Goal: Task Accomplishment & Management: Use online tool/utility

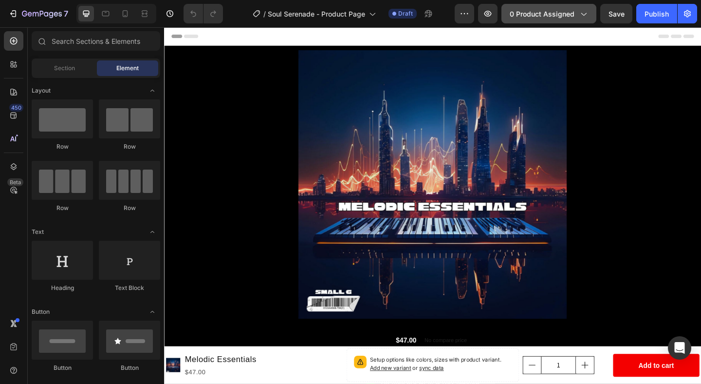
click at [535, 18] on span "0 product assigned" at bounding box center [542, 14] width 65 height 10
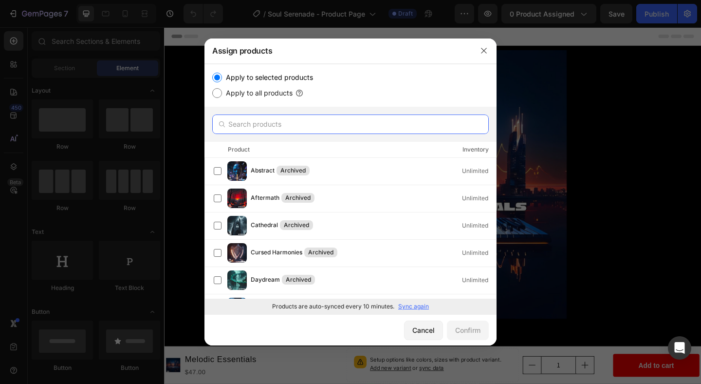
click at [355, 128] on input "text" at bounding box center [350, 123] width 277 height 19
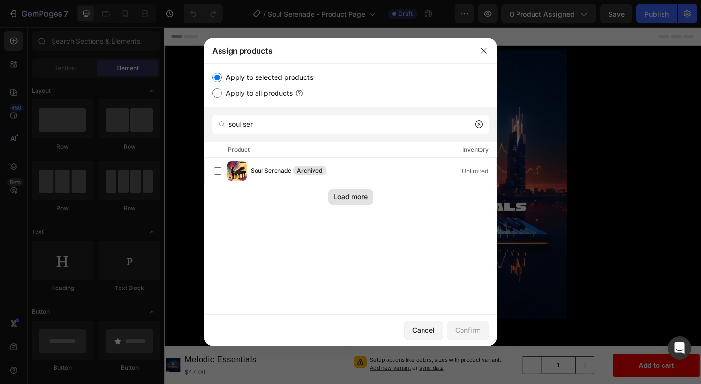
click at [349, 203] on button "Load more" at bounding box center [350, 197] width 45 height 16
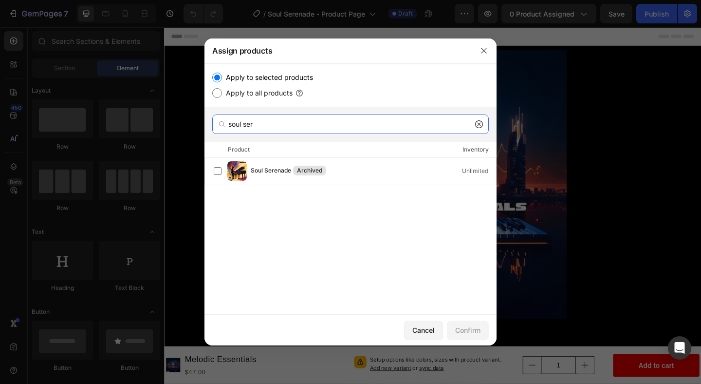
click at [315, 123] on input "soul ser" at bounding box center [350, 123] width 277 height 19
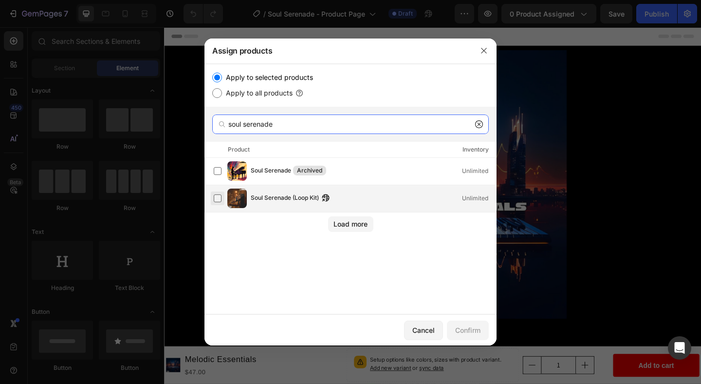
type input "soul serenade"
click at [218, 198] on label at bounding box center [218, 198] width 8 height 8
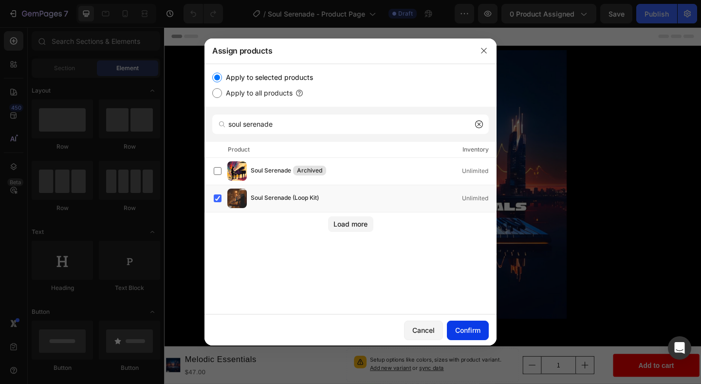
click at [476, 328] on div "Confirm" at bounding box center [467, 330] width 25 height 10
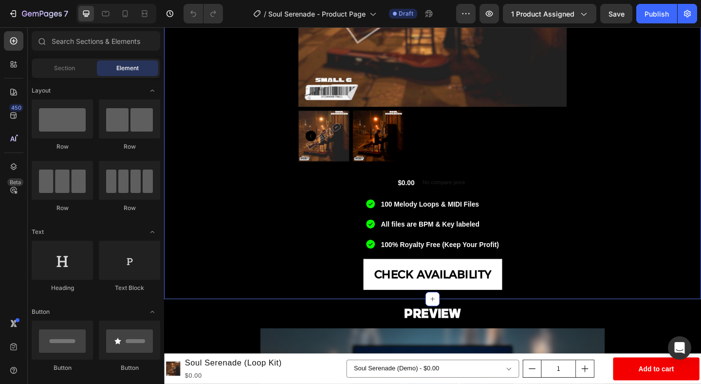
scroll to position [233, 0]
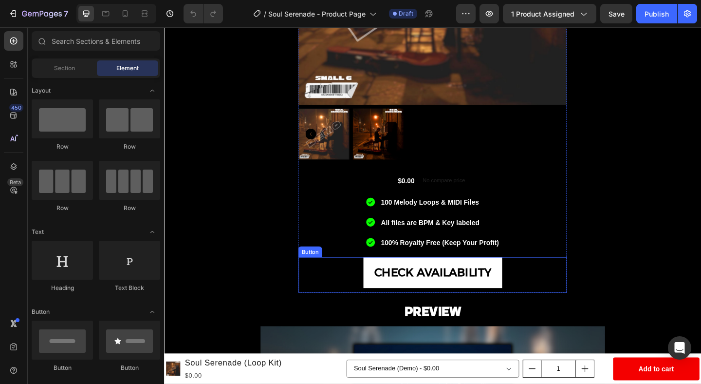
click at [579, 294] on div "CHECK AVAILABILITY Button" at bounding box center [456, 296] width 292 height 38
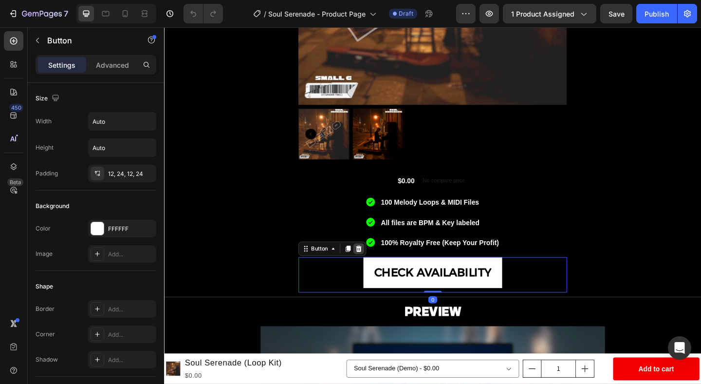
click at [377, 271] on icon at bounding box center [376, 267] width 6 height 7
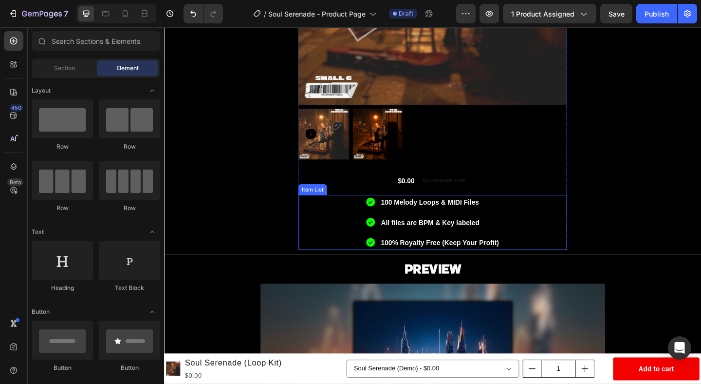
click at [403, 263] on p "100% Royalty Free (Keep Your Profit)" at bounding box center [464, 261] width 129 height 13
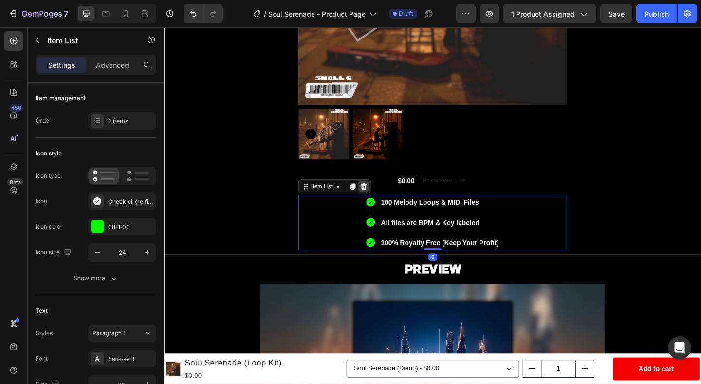
click at [378, 198] on icon at bounding box center [381, 200] width 8 height 8
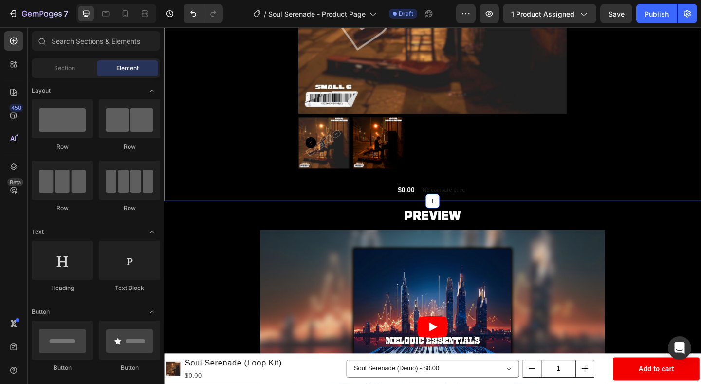
scroll to position [235, 0]
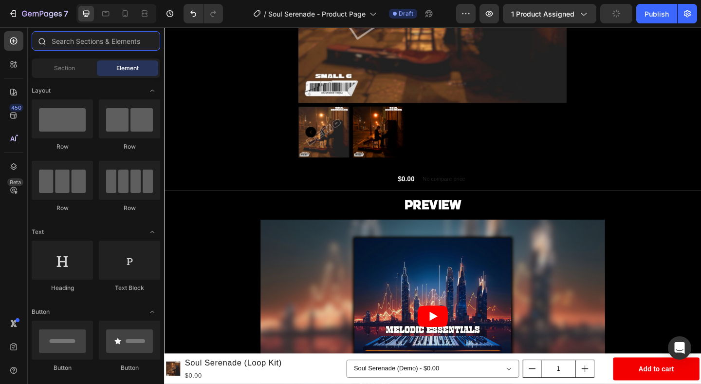
click at [72, 50] on input "text" at bounding box center [96, 40] width 129 height 19
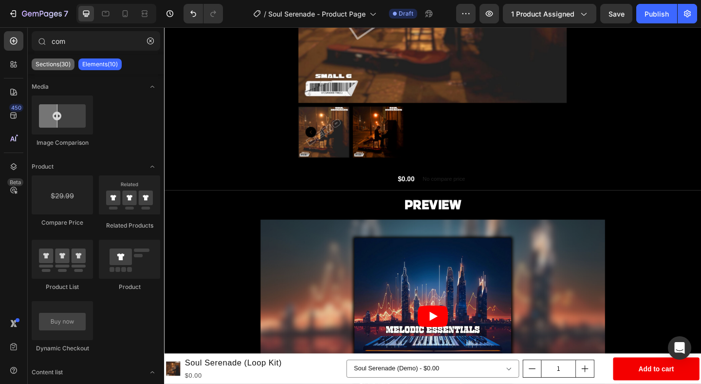
click at [55, 63] on p "Sections(30)" at bounding box center [53, 64] width 35 height 8
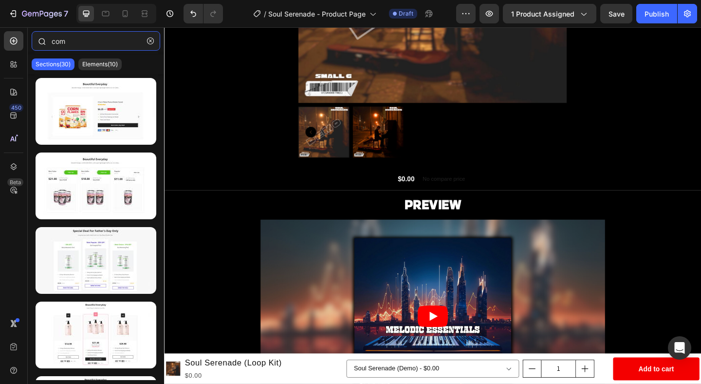
click at [90, 38] on input "com" at bounding box center [96, 40] width 129 height 19
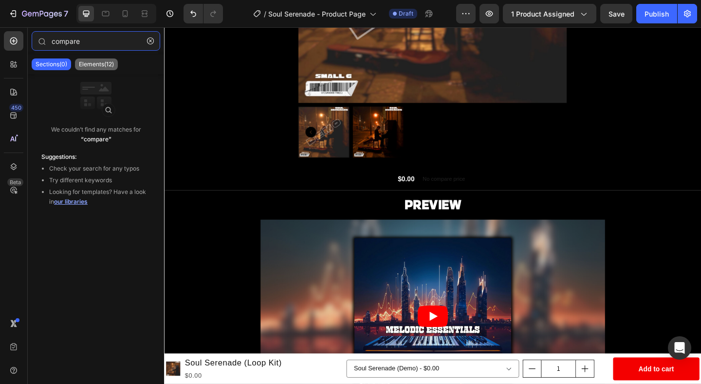
type input "compare"
click at [93, 63] on p "Elements(12)" at bounding box center [96, 64] width 35 height 8
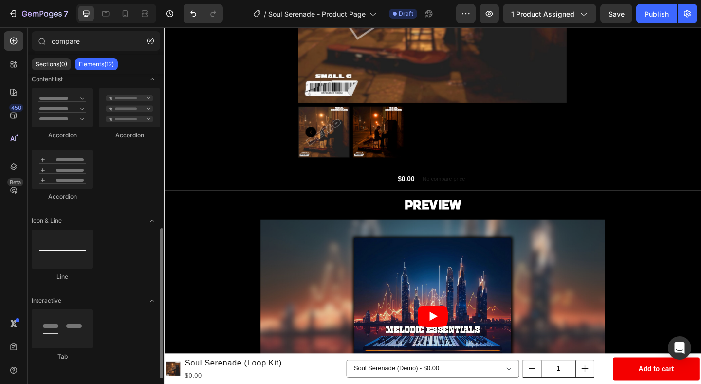
scroll to position [296, 0]
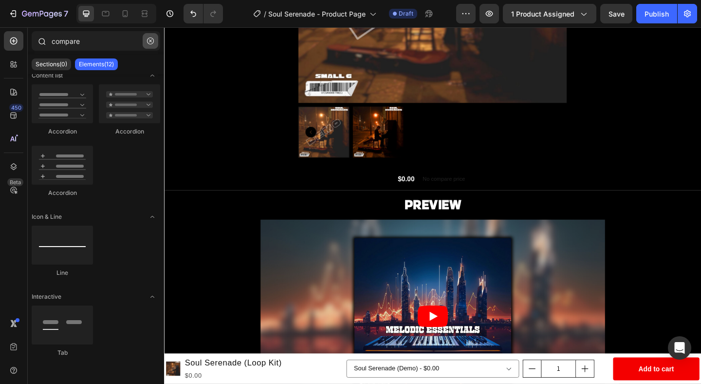
click at [151, 39] on icon "button" at bounding box center [150, 40] width 3 height 3
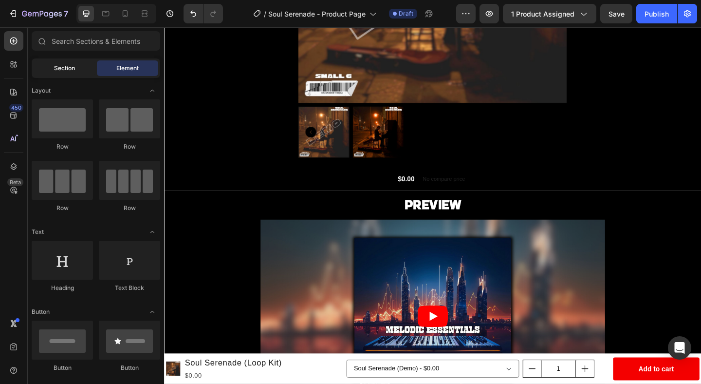
click at [74, 70] on span "Section" at bounding box center [64, 68] width 21 height 9
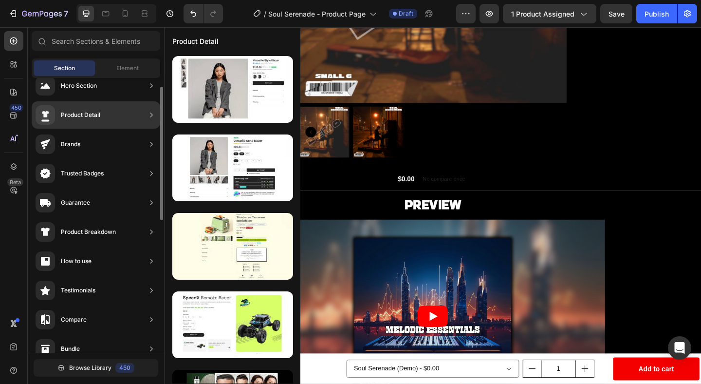
scroll to position [0, 0]
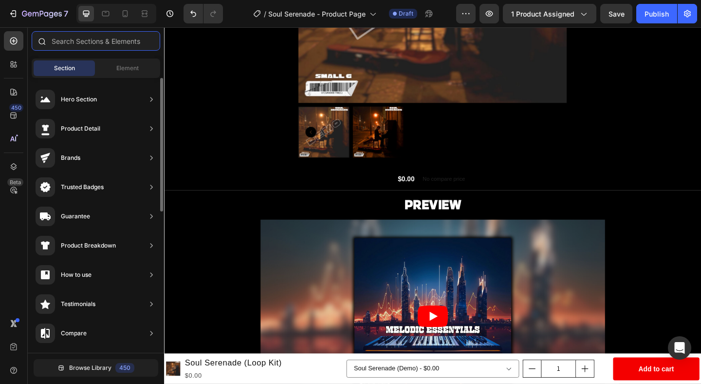
click at [83, 36] on input "text" at bounding box center [96, 40] width 129 height 19
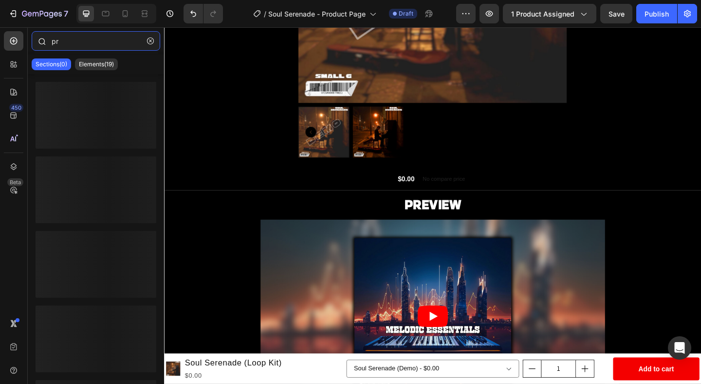
type input "p"
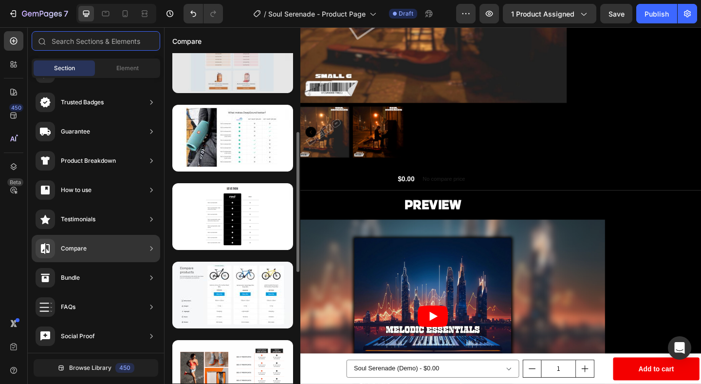
scroll to position [185, 0]
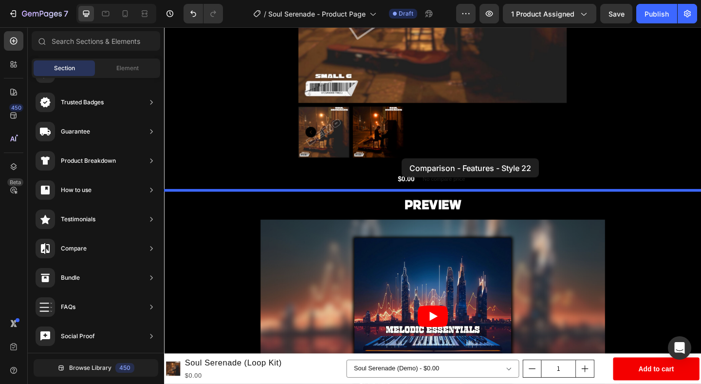
drag, startPoint x: 388, startPoint y: 250, endPoint x: 422, endPoint y: 174, distance: 83.0
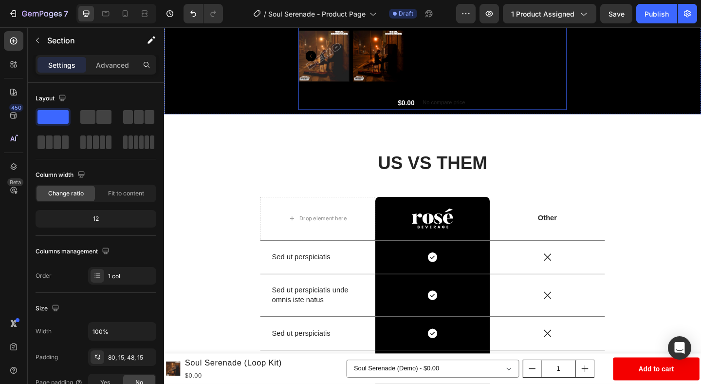
scroll to position [315, 0]
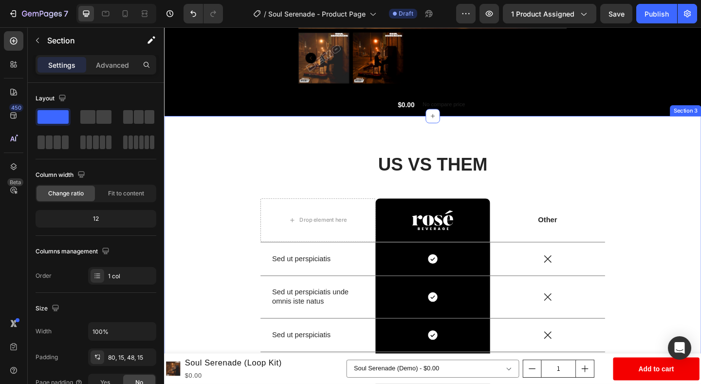
click at [448, 143] on div "US VS THEM Heading Drop element here Image Row Other Text Block Row Sed ut pers…" at bounding box center [456, 373] width 584 height 498
click at [110, 67] on p "Advanced" at bounding box center [112, 65] width 33 height 10
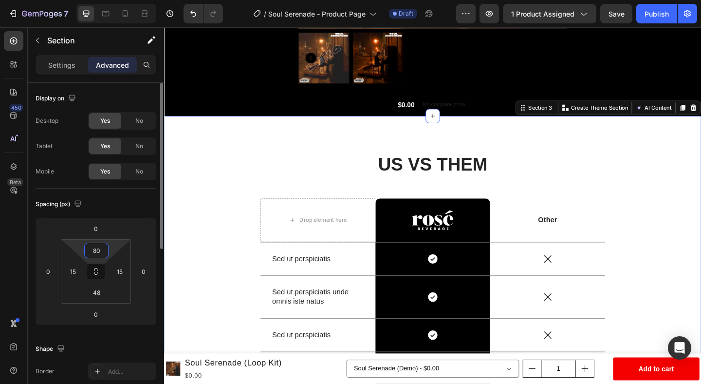
click at [101, 253] on input "80" at bounding box center [96, 250] width 19 height 15
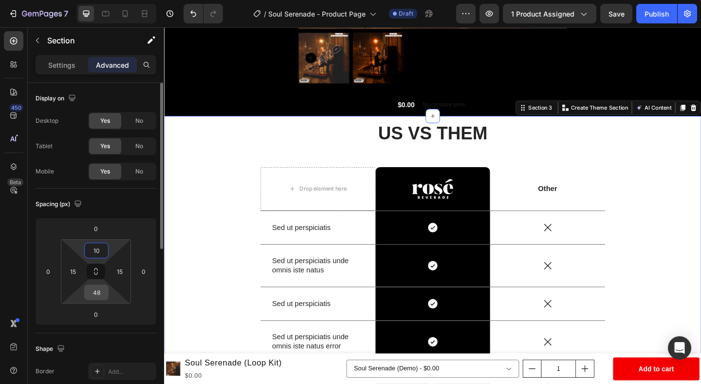
type input "10"
click at [96, 292] on input "48" at bounding box center [96, 292] width 19 height 15
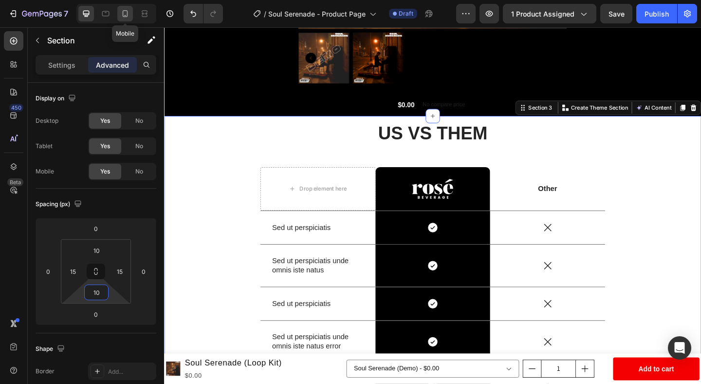
type input "10"
click at [126, 17] on icon at bounding box center [125, 13] width 5 height 7
type input "70"
type input "42"
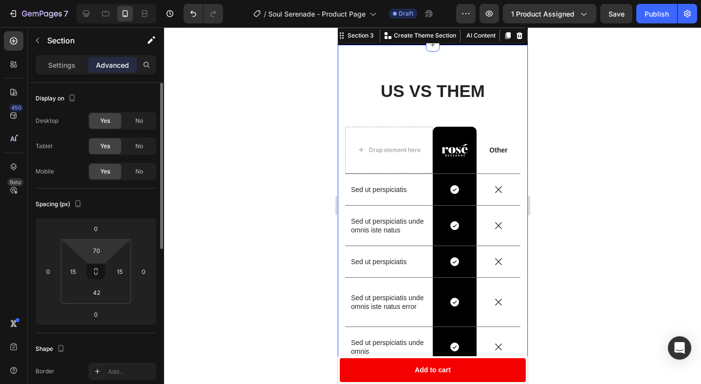
scroll to position [256, 0]
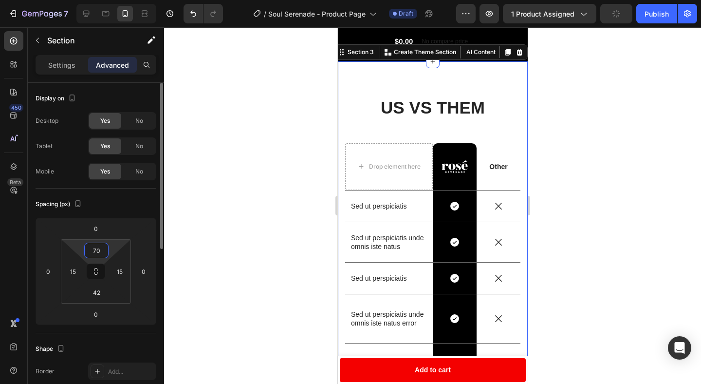
click at [99, 249] on input "70" at bounding box center [96, 250] width 19 height 15
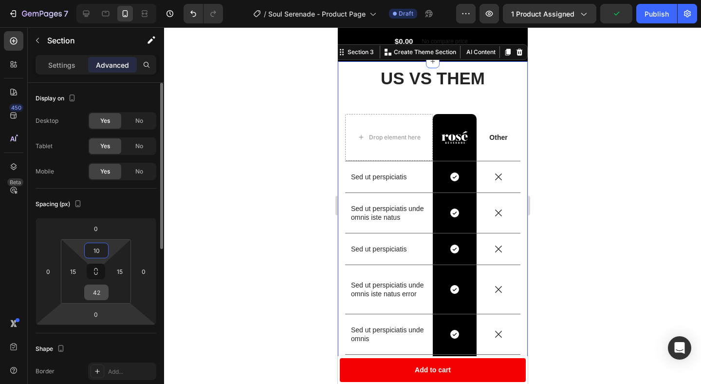
type input "10"
click at [97, 295] on input "42" at bounding box center [96, 292] width 19 height 15
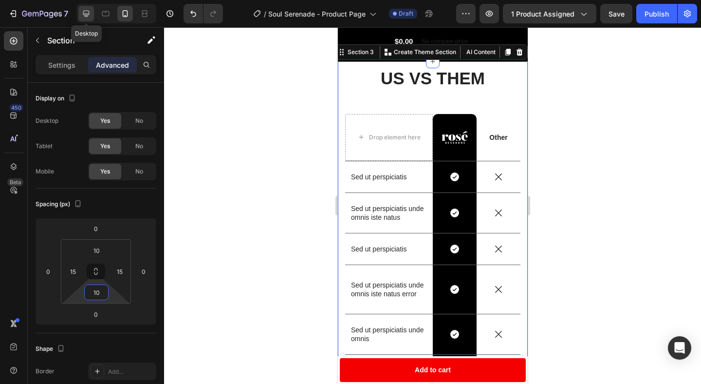
type input "10"
click at [86, 14] on icon at bounding box center [86, 14] width 10 height 10
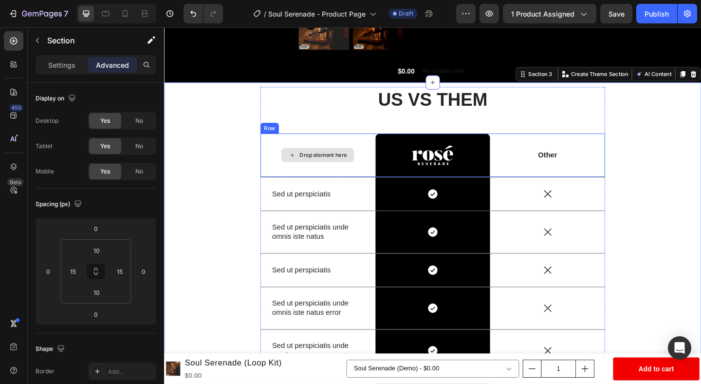
scroll to position [321, 0]
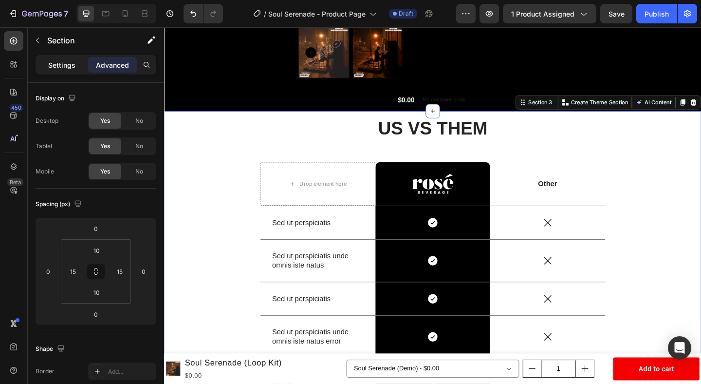
click at [50, 65] on p "Settings" at bounding box center [61, 65] width 27 height 10
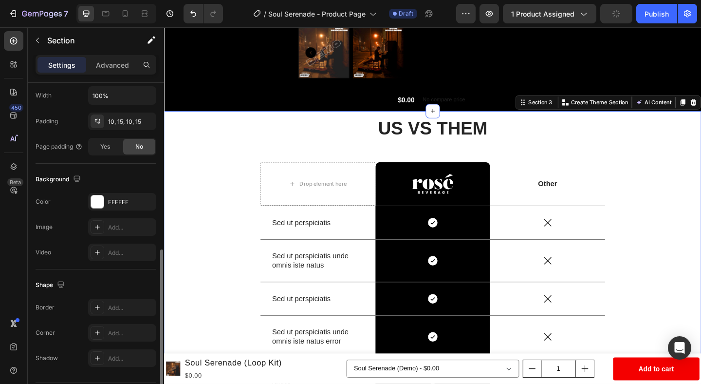
scroll to position [265, 0]
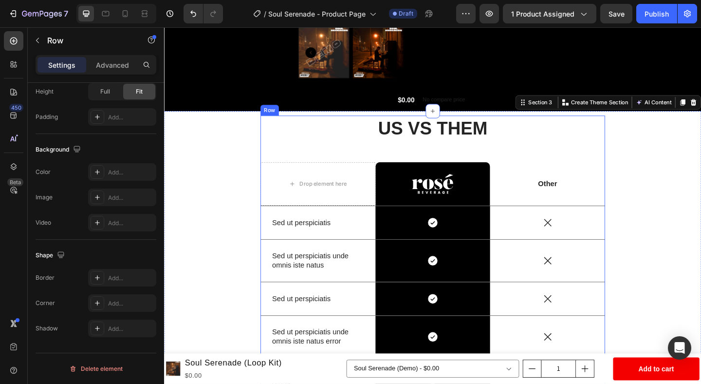
click at [411, 157] on div "US VS THEM Heading Drop element here Image Row Other Text Block Row Sed ut pers…" at bounding box center [456, 336] width 375 height 427
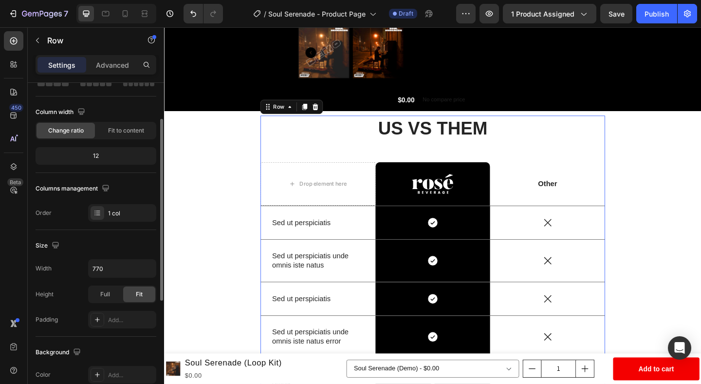
scroll to position [64, 0]
click at [125, 209] on div "1 col" at bounding box center [131, 212] width 46 height 9
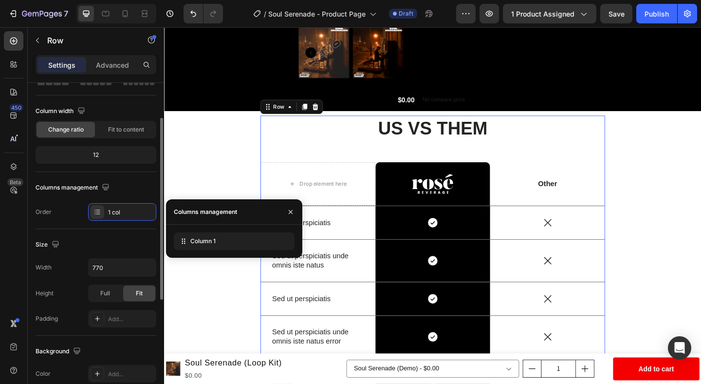
click at [113, 228] on div "Layout Column width Change ratio Fit to content 12 Columns management Order 1 c…" at bounding box center [96, 124] width 121 height 210
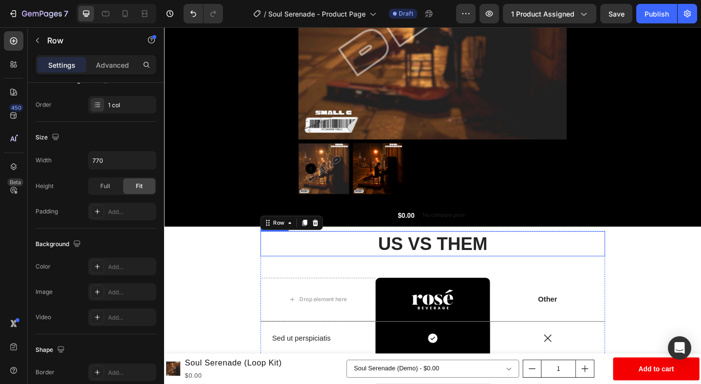
scroll to position [209, 0]
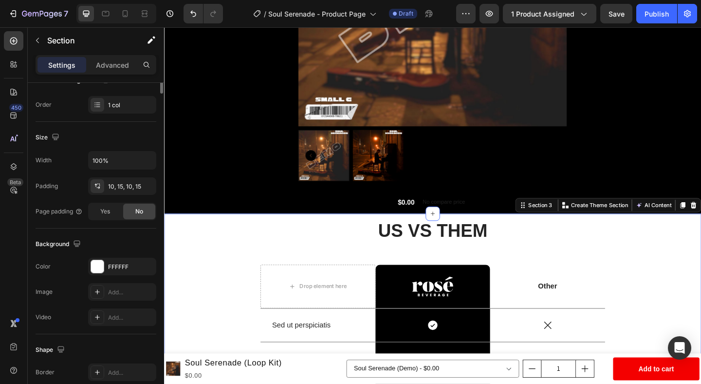
scroll to position [0, 0]
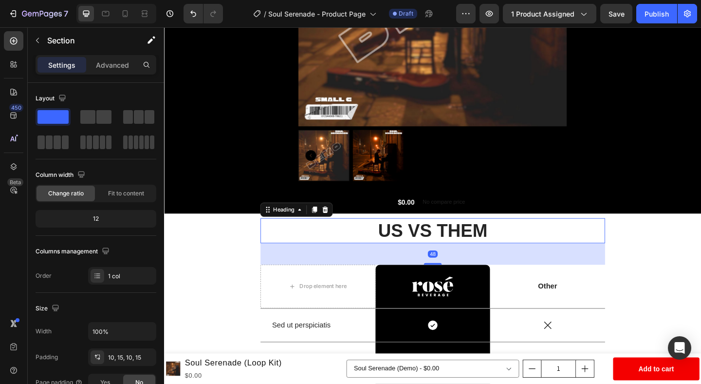
click at [509, 246] on h2 "US VS THEM" at bounding box center [456, 248] width 375 height 27
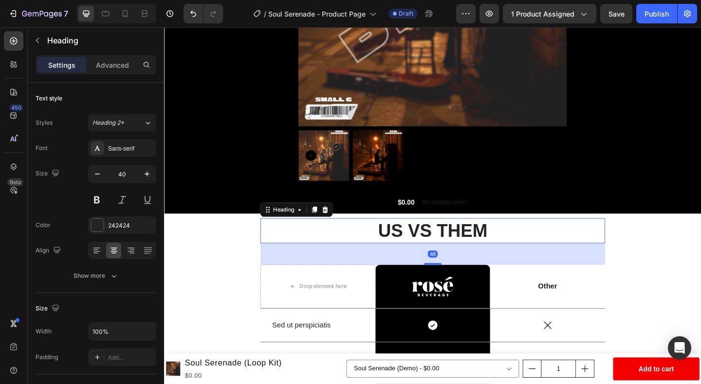
click at [504, 247] on h2 "US VS THEM" at bounding box center [456, 248] width 375 height 27
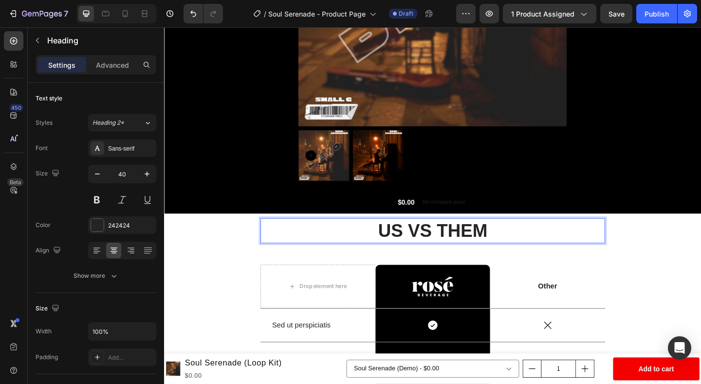
click at [504, 247] on p "US VS THEM" at bounding box center [456, 248] width 373 height 25
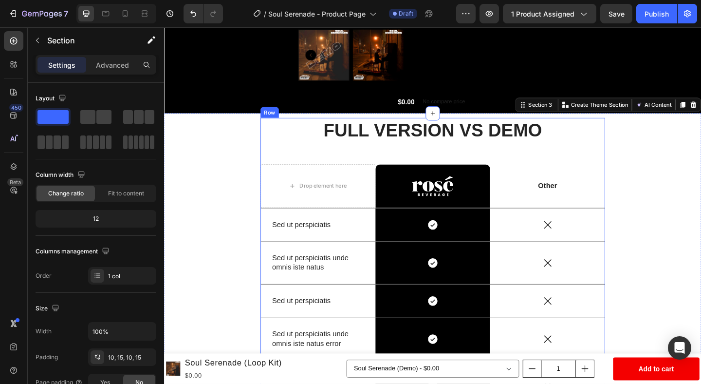
scroll to position [330, 0]
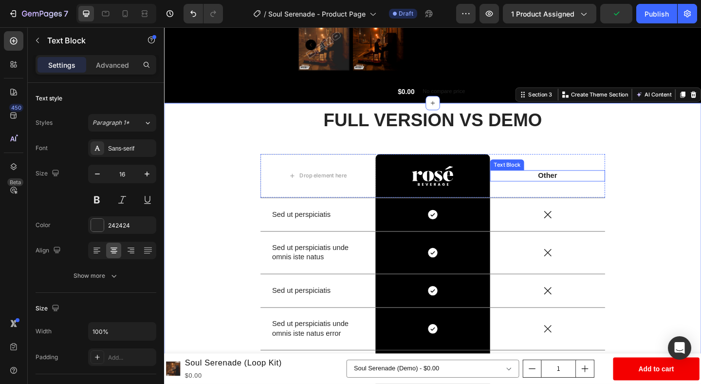
click at [580, 187] on p "Other" at bounding box center [580, 189] width 123 height 10
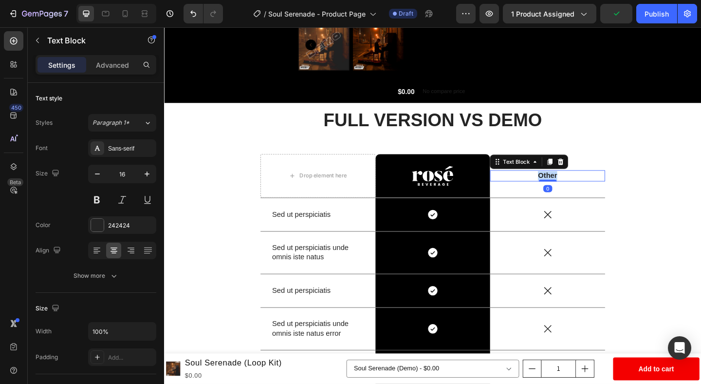
click at [580, 187] on p "Other" at bounding box center [580, 189] width 123 height 10
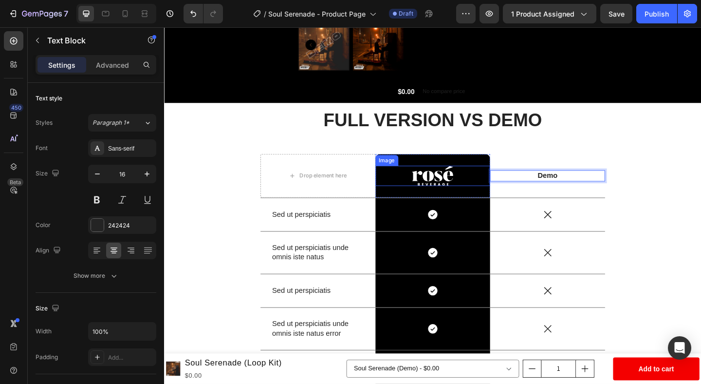
click at [457, 193] on img at bounding box center [455, 189] width 45 height 22
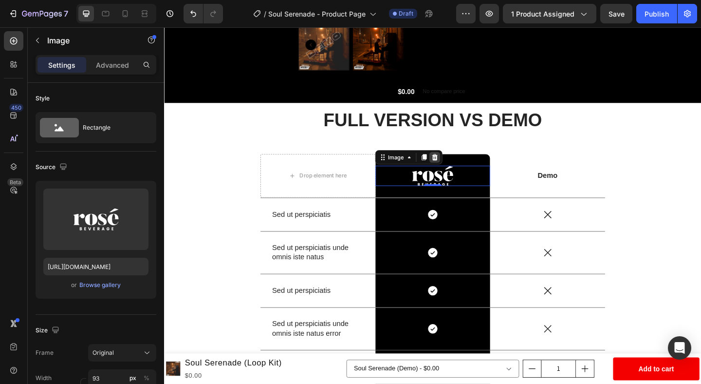
click at [459, 169] on icon at bounding box center [459, 169] width 8 height 8
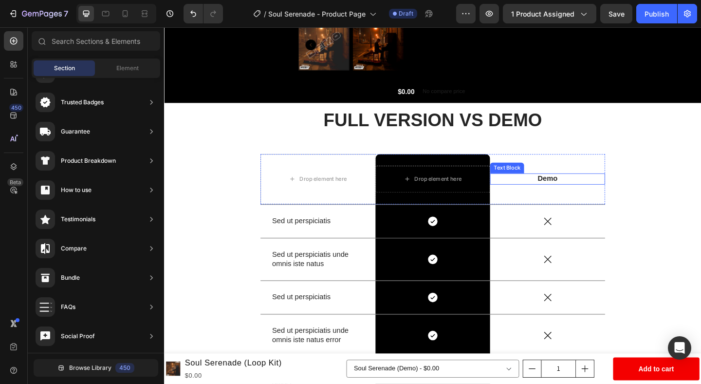
click at [569, 197] on p "Demo" at bounding box center [580, 192] width 123 height 10
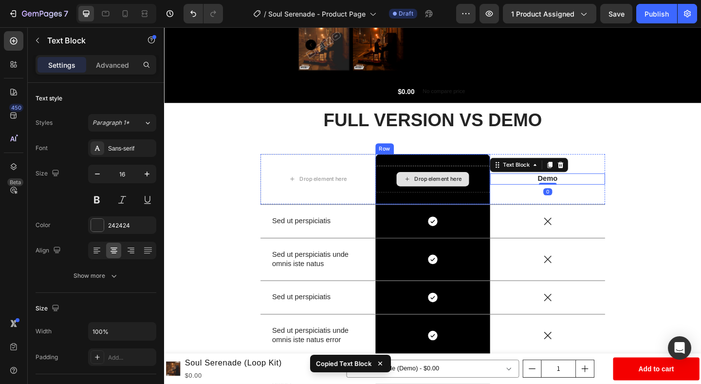
click at [459, 186] on div "Drop element here" at bounding box center [456, 193] width 79 height 16
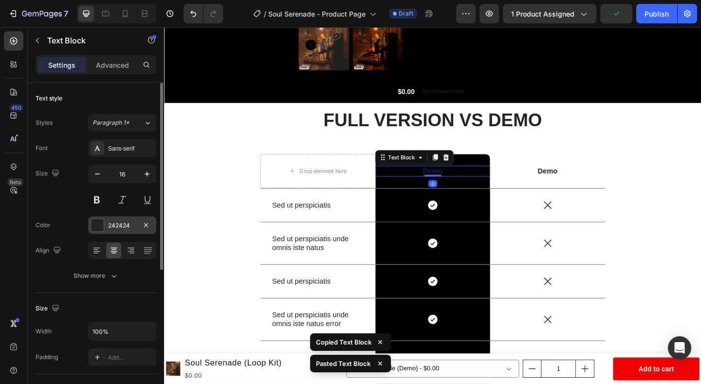
click at [97, 224] on div at bounding box center [97, 225] width 13 height 13
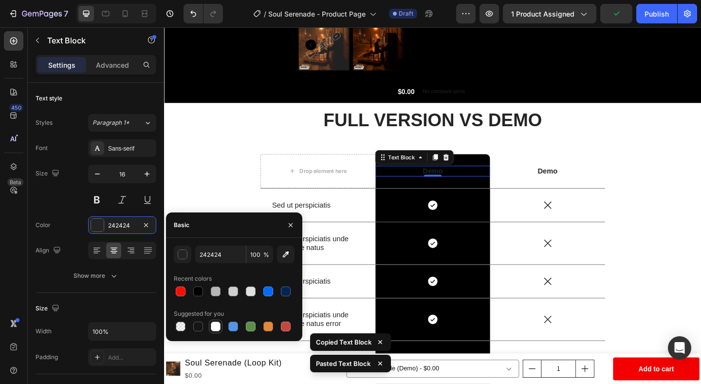
click at [215, 321] on div at bounding box center [216, 326] width 10 height 10
type input "FFFFFF"
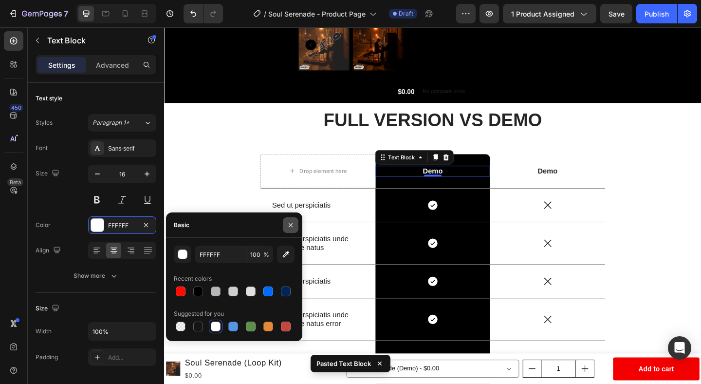
click at [288, 221] on icon "button" at bounding box center [291, 225] width 8 height 8
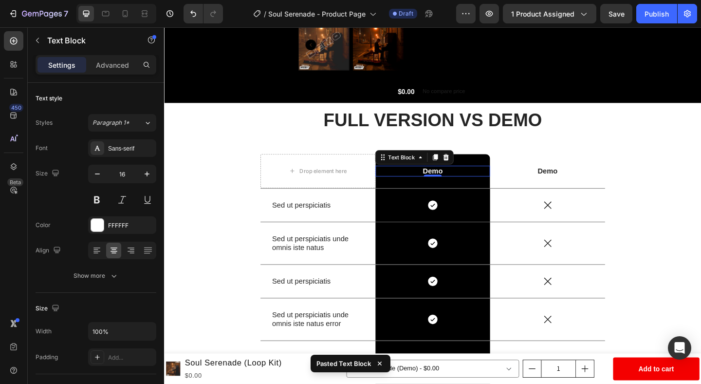
click at [457, 182] on p "Demo" at bounding box center [456, 184] width 123 height 10
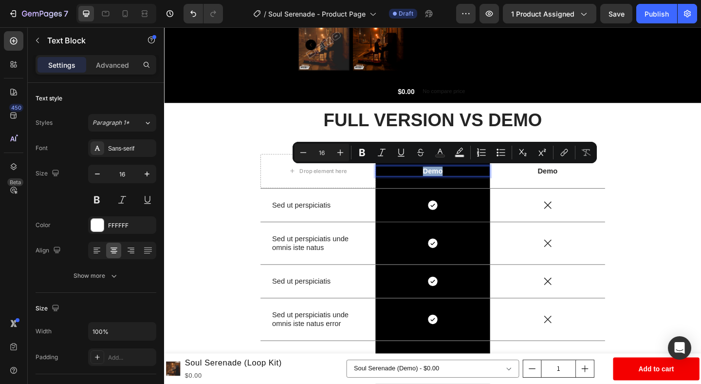
click at [457, 182] on p "Demo" at bounding box center [456, 184] width 123 height 10
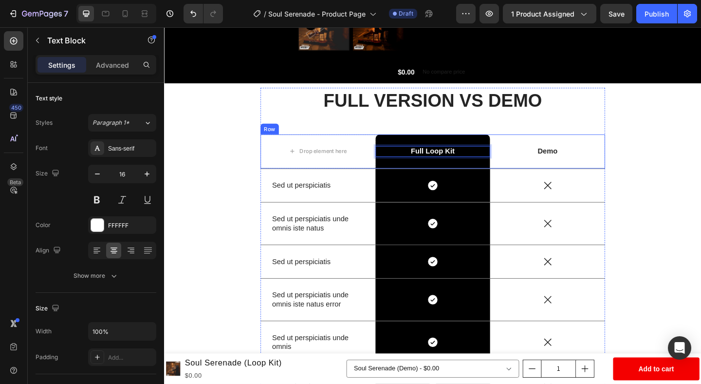
scroll to position [366, 0]
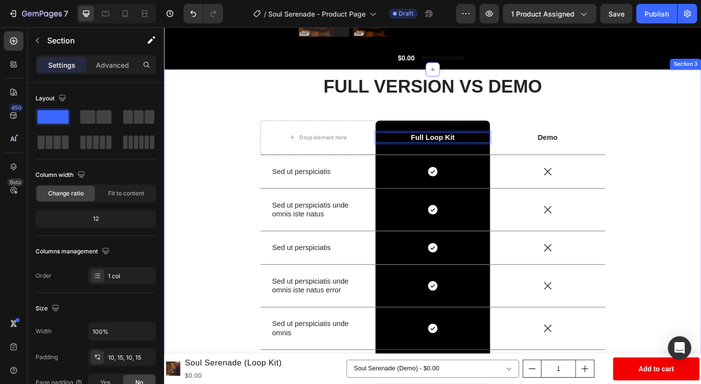
click at [701, 178] on div "FULL VERSION VS DEMO Heading Drop element here Full Loop Kit Text Block 0 Row D…" at bounding box center [456, 290] width 570 height 425
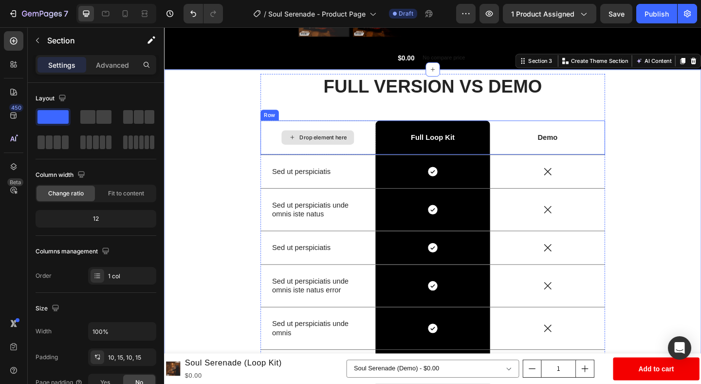
click at [340, 135] on div "Drop element here" at bounding box center [331, 147] width 125 height 37
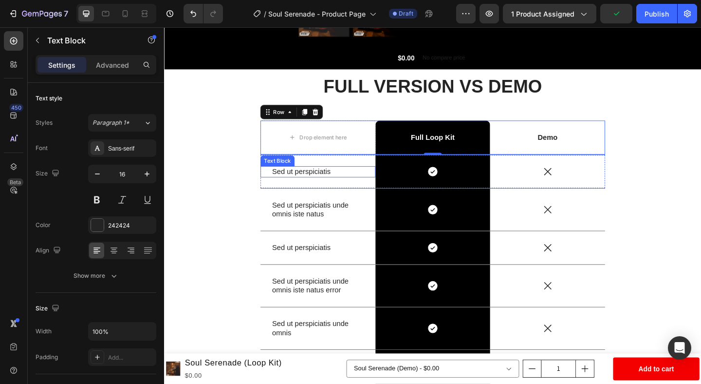
click at [314, 182] on p "Sed ut perspiciatis" at bounding box center [331, 184] width 100 height 10
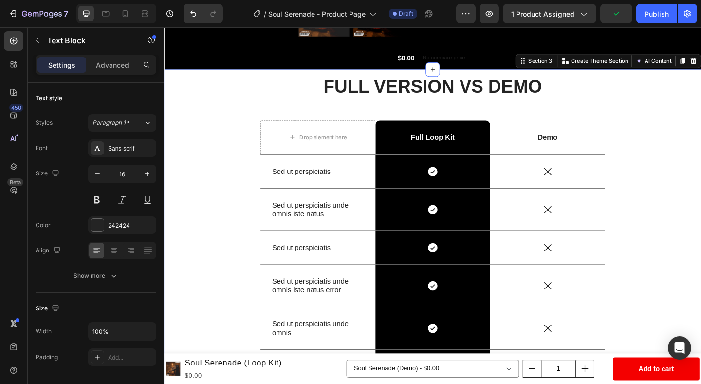
click at [230, 198] on div "FULL VERSION VS DEMO Heading Drop element here Full Loop Kit Text Block Row Dem…" at bounding box center [456, 290] width 570 height 425
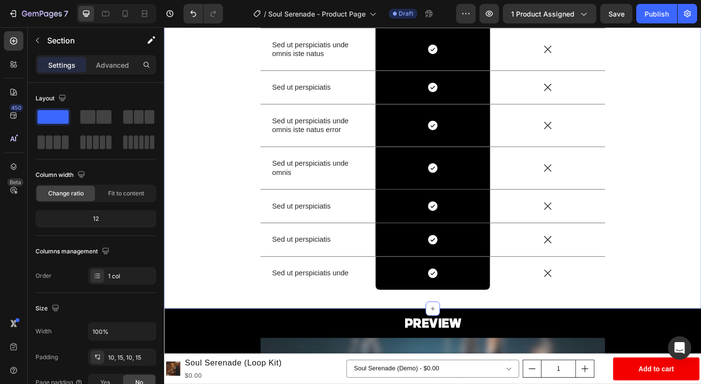
scroll to position [539, 0]
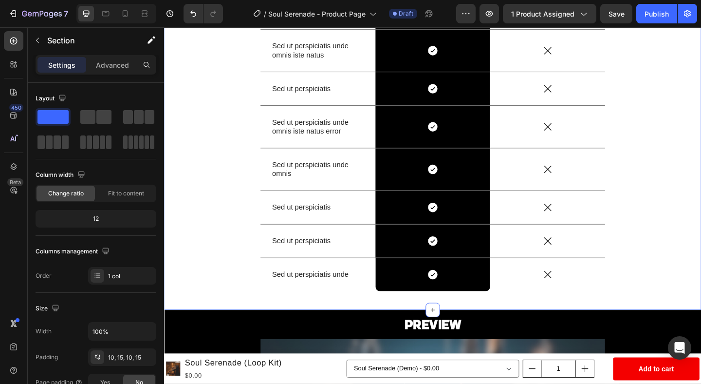
click at [215, 278] on div "FULL VERSION VS DEMO Heading Drop element here Full Loop Kit Text Block Row Dem…" at bounding box center [456, 117] width 570 height 425
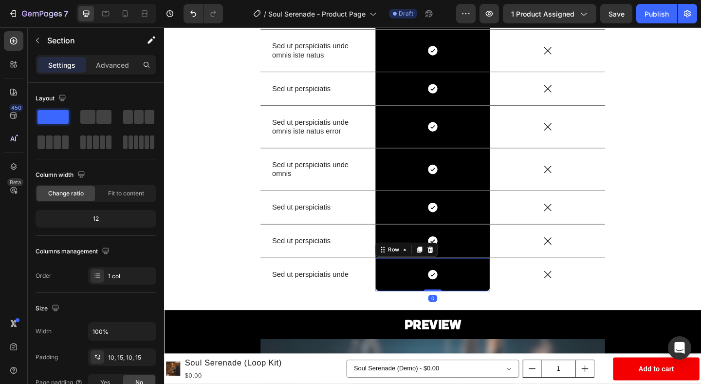
click at [429, 287] on div "Icon Row 0" at bounding box center [456, 296] width 125 height 36
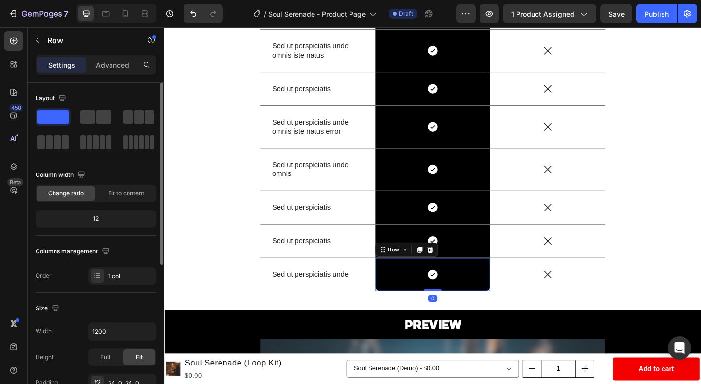
click at [108, 220] on div "12" at bounding box center [95, 219] width 117 height 14
click at [85, 219] on div "12" at bounding box center [95, 219] width 117 height 14
click at [102, 207] on div "Column width Change ratio Fit to content 12" at bounding box center [96, 201] width 121 height 69
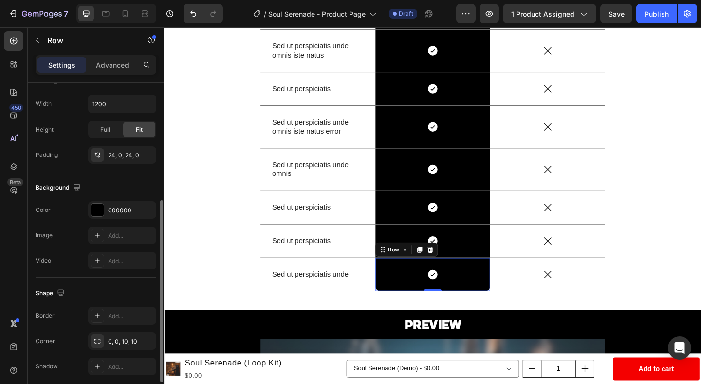
scroll to position [230, 0]
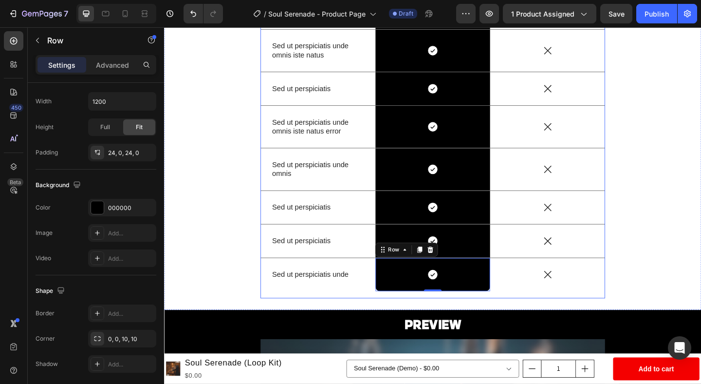
click at [316, 317] on div "FULL VERSION VS DEMO Heading Drop element here Full Loop Kit Text Block Row Dem…" at bounding box center [456, 113] width 375 height 417
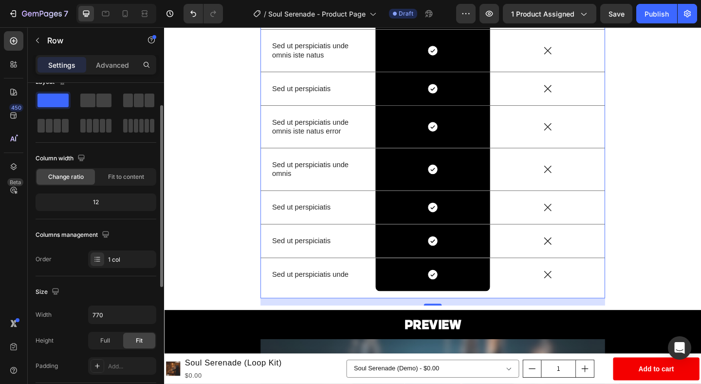
scroll to position [29, 0]
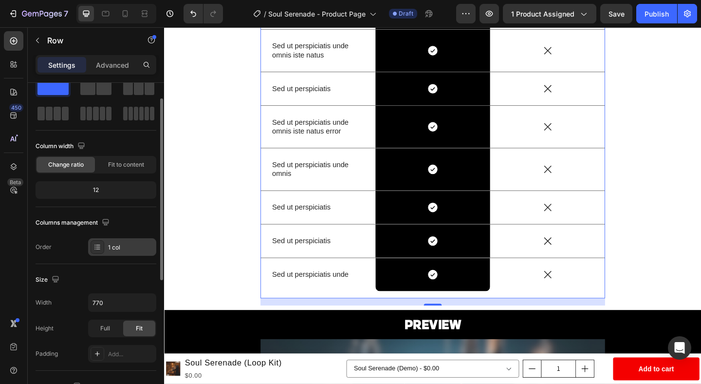
click at [119, 244] on div "1 col" at bounding box center [131, 247] width 46 height 9
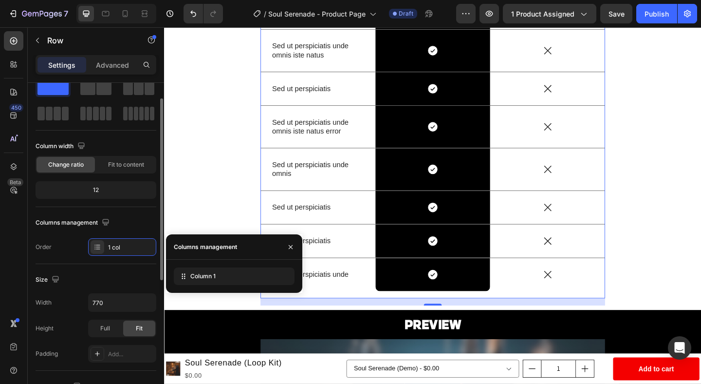
click at [126, 226] on div "Columns management" at bounding box center [96, 223] width 121 height 16
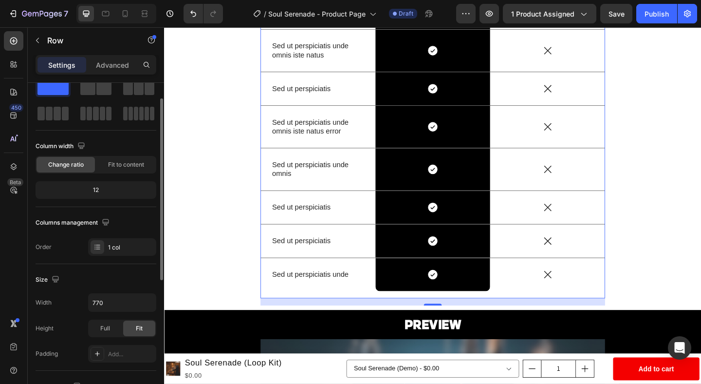
click at [117, 187] on div "12" at bounding box center [95, 190] width 117 height 14
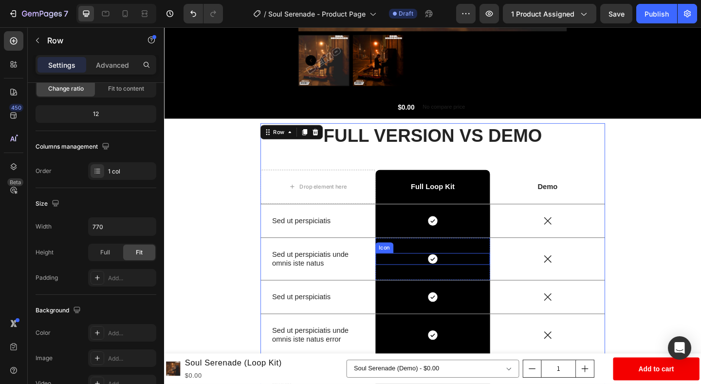
scroll to position [324, 0]
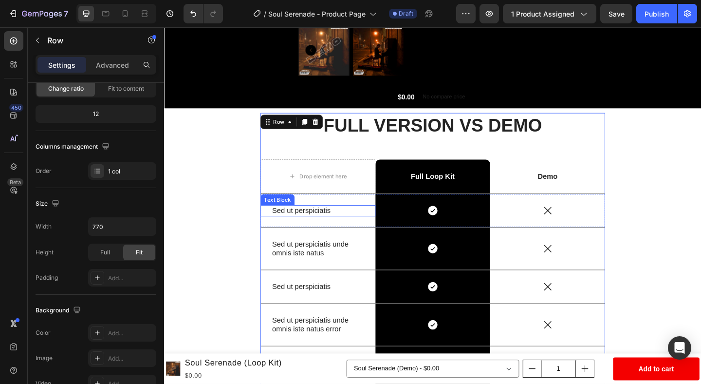
click at [333, 225] on p "Sed ut perspiciatis" at bounding box center [331, 227] width 100 height 10
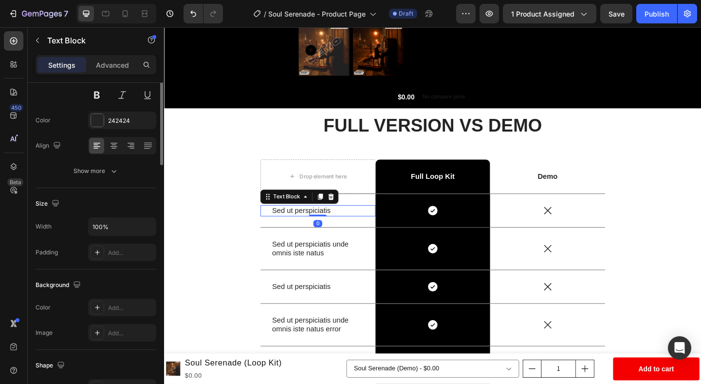
scroll to position [0, 0]
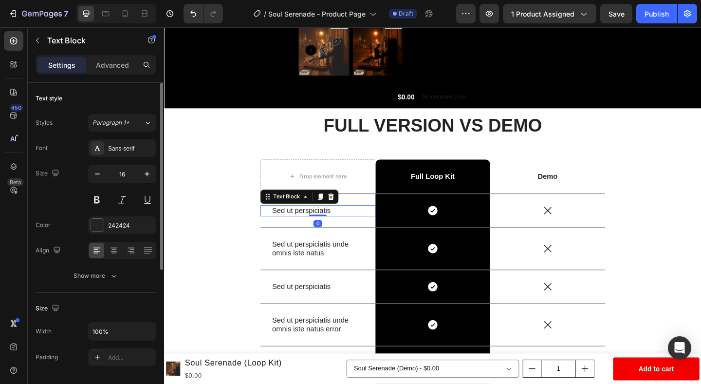
click at [333, 225] on p "Sed ut perspiciatis" at bounding box center [331, 227] width 100 height 10
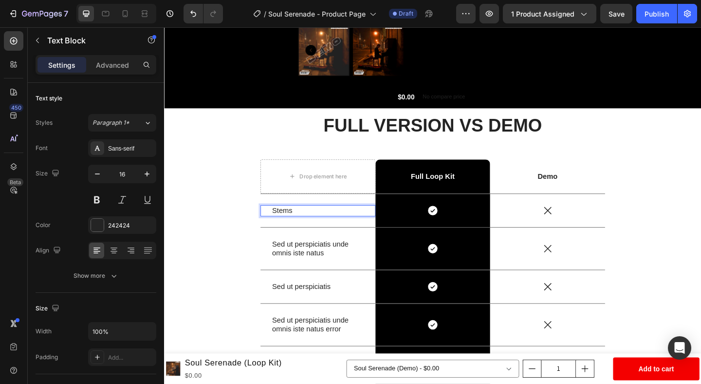
click at [327, 224] on p "Stems" at bounding box center [331, 227] width 100 height 10
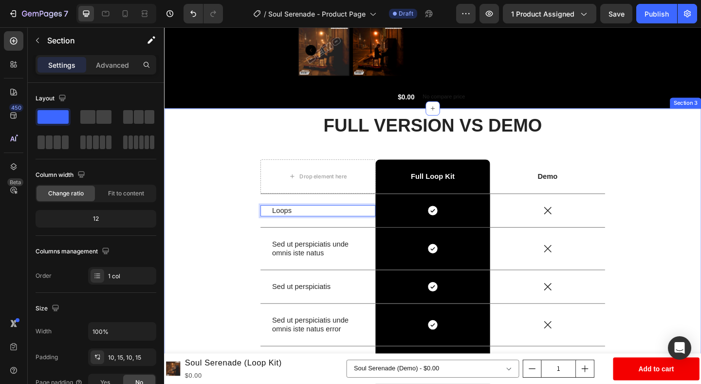
click at [691, 222] on div "FULL VERSION VS DEMO Heading Drop element here Full Loop Kit Text Block Row Dem…" at bounding box center [456, 332] width 570 height 425
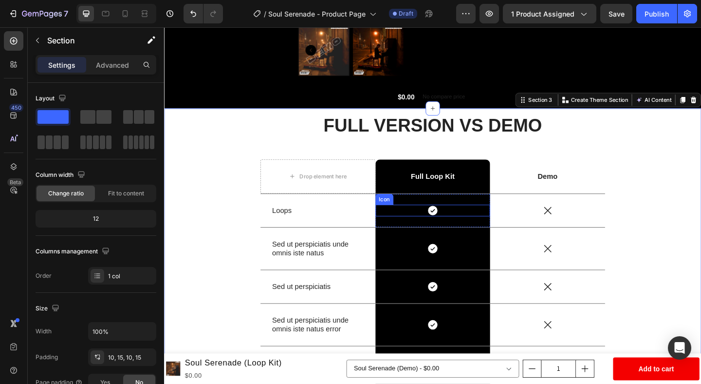
click at [458, 229] on icon at bounding box center [456, 227] width 10 height 10
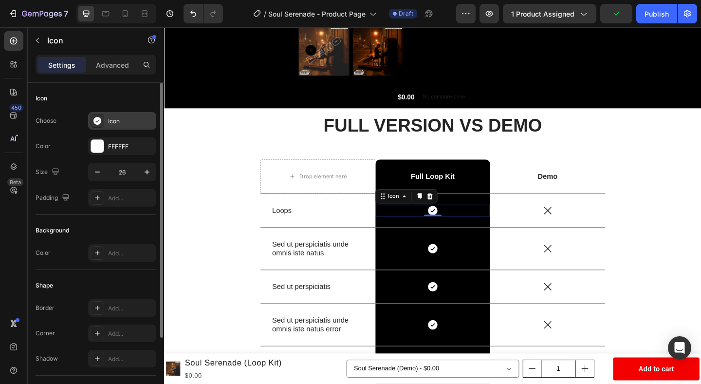
click at [95, 118] on icon at bounding box center [97, 121] width 8 height 8
click at [95, 144] on div at bounding box center [97, 146] width 13 height 13
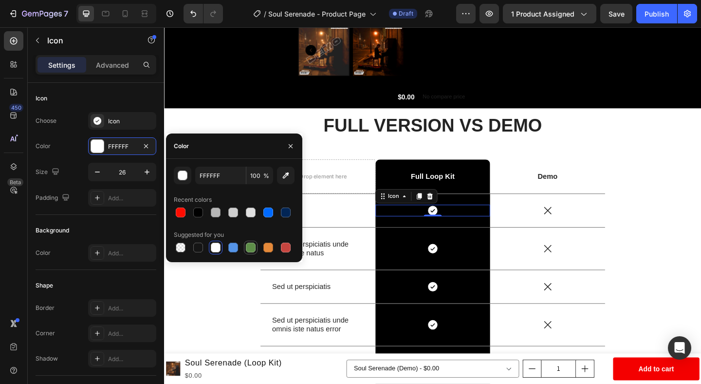
click at [250, 247] on div at bounding box center [251, 247] width 10 height 10
click at [183, 178] on div "button" at bounding box center [183, 176] width 10 height 10
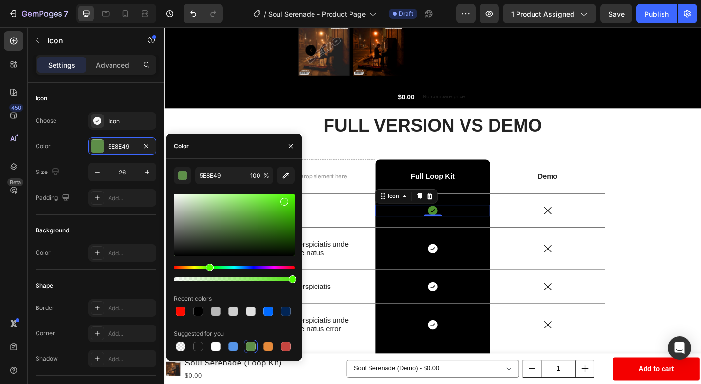
drag, startPoint x: 419, startPoint y: 247, endPoint x: 354, endPoint y: 164, distance: 105.8
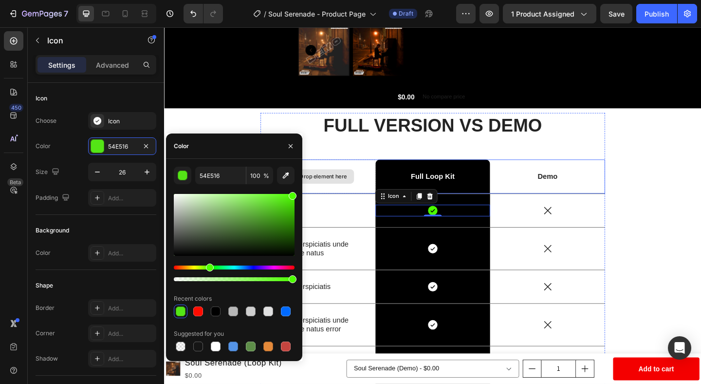
drag, startPoint x: 456, startPoint y: 226, endPoint x: 324, endPoint y: 187, distance: 137.7
type input "4CFF00"
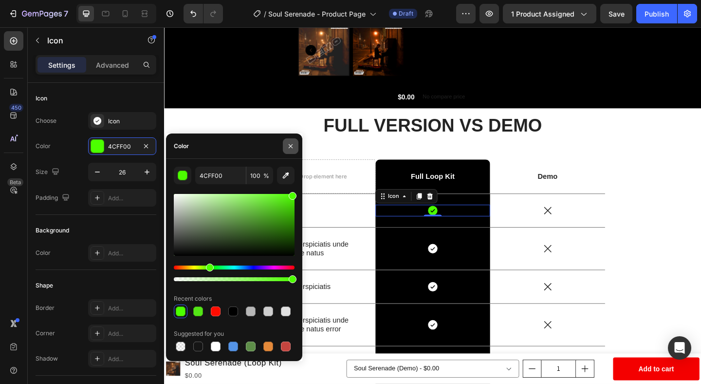
click at [291, 144] on icon "button" at bounding box center [291, 146] width 8 height 8
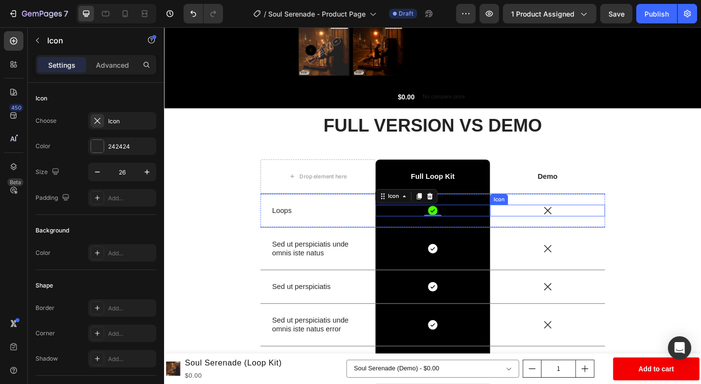
click at [605, 230] on div "Icon" at bounding box center [580, 226] width 125 height 13
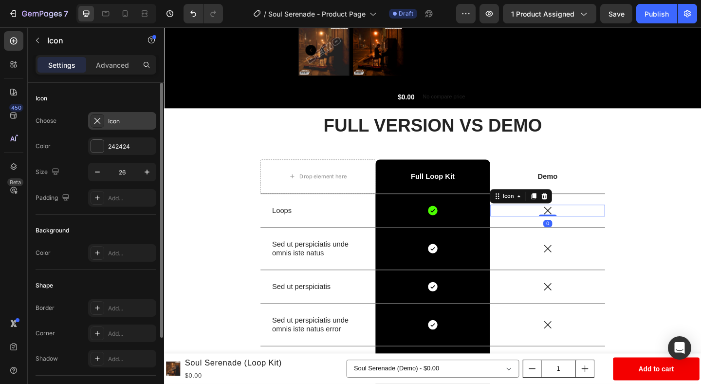
click at [96, 124] on icon at bounding box center [97, 121] width 10 height 10
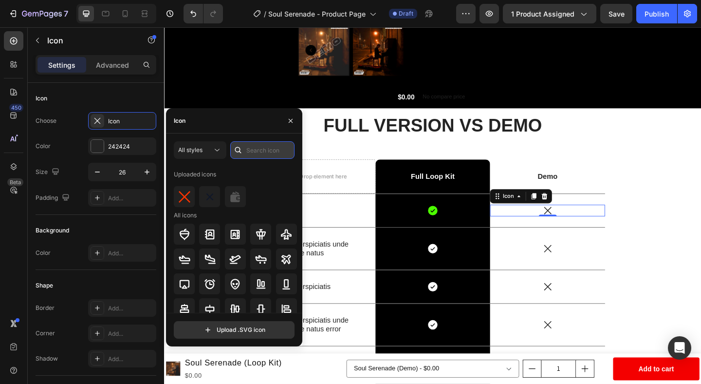
click at [265, 151] on input "text" at bounding box center [262, 150] width 64 height 18
click at [265, 150] on input "text" at bounding box center [262, 150] width 64 height 18
type input "done"
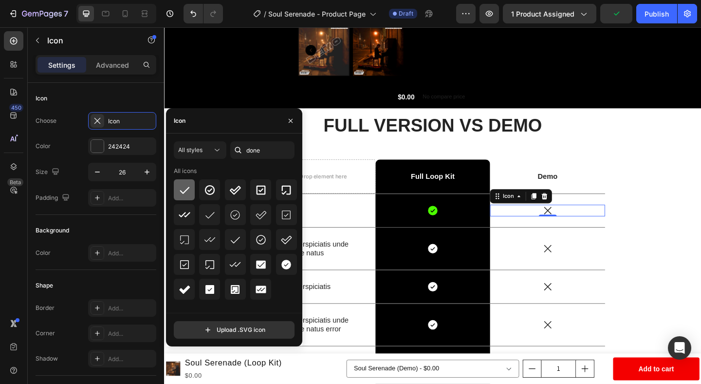
click at [188, 192] on icon at bounding box center [185, 190] width 12 height 12
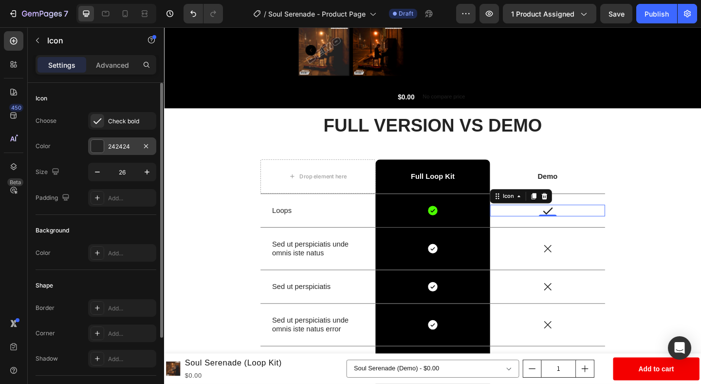
click at [96, 146] on div at bounding box center [97, 146] width 13 height 13
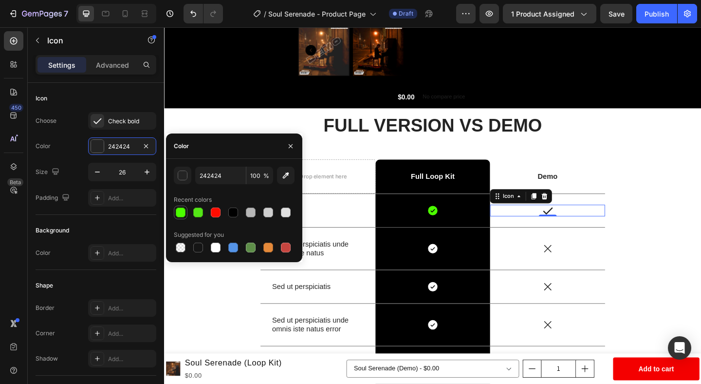
click at [183, 214] on div at bounding box center [181, 212] width 10 height 10
type input "4CFF00"
click at [293, 142] on icon "button" at bounding box center [291, 146] width 8 height 8
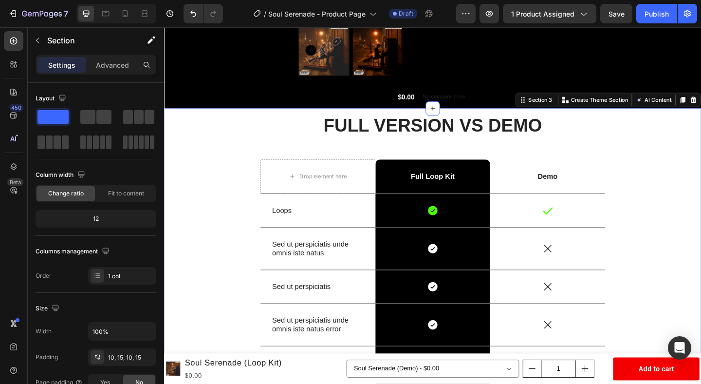
click at [674, 183] on div "FULL VERSION VS DEMO Heading Drop element here Full Loop Kit Text Block Row Dem…" at bounding box center [456, 332] width 570 height 425
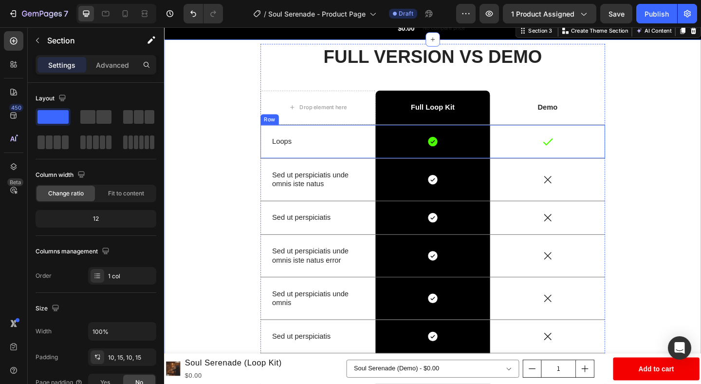
scroll to position [409, 0]
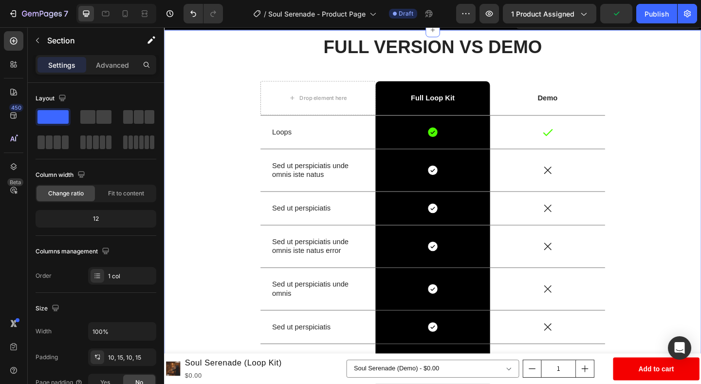
click at [701, 98] on div "FULL VERSION VS DEMO Heading Drop element here Full Loop Kit Text Block Row Dem…" at bounding box center [456, 247] width 570 height 425
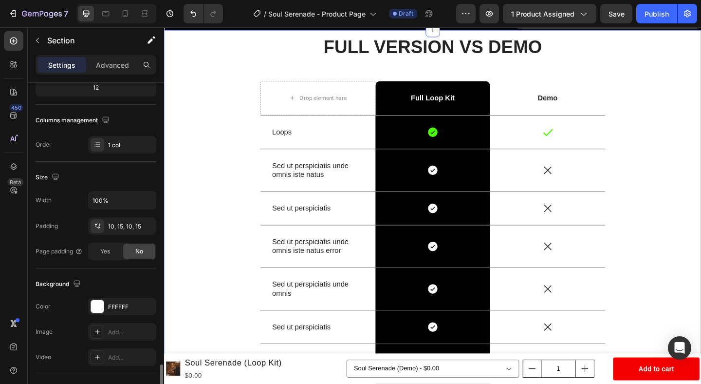
scroll to position [265, 0]
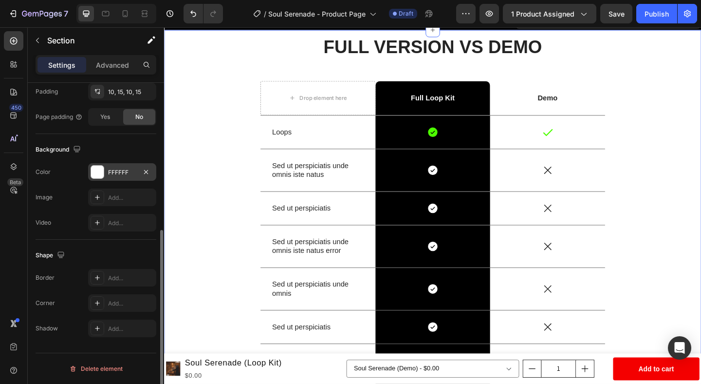
click at [96, 169] on div at bounding box center [97, 172] width 13 height 13
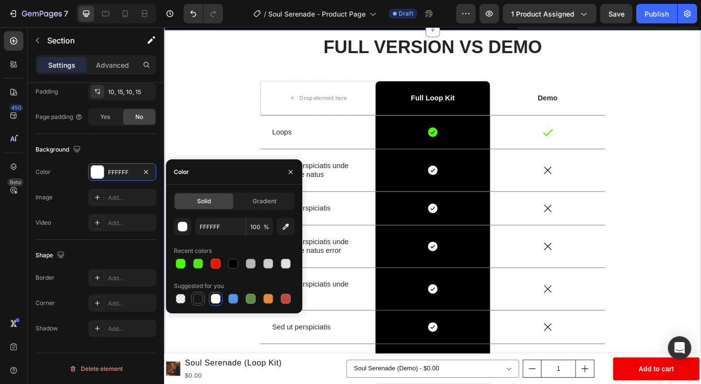
click at [199, 300] on div at bounding box center [198, 299] width 10 height 10
type input "151515"
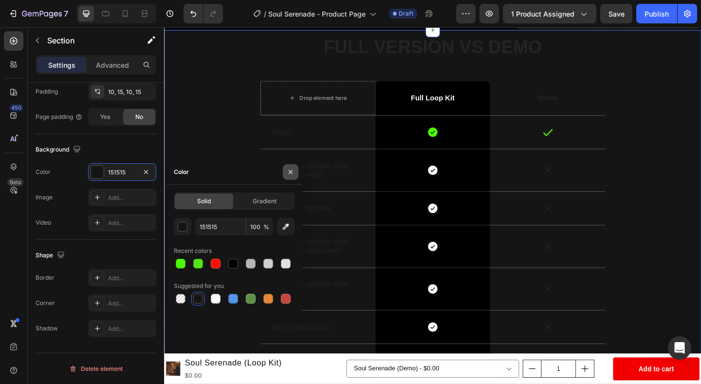
click at [289, 170] on icon "button" at bounding box center [291, 172] width 8 height 8
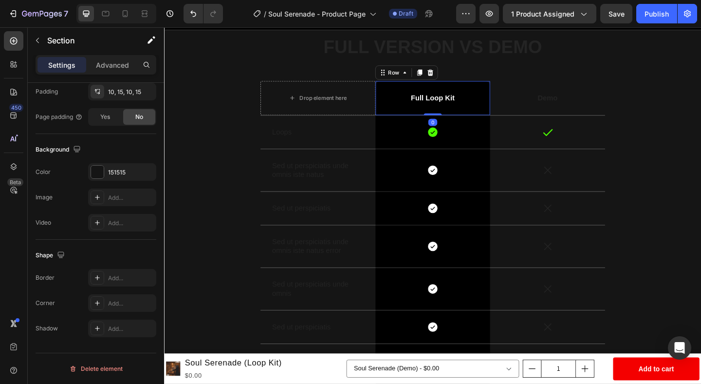
click at [514, 92] on div "Full Loop Kit Text Block Row 0" at bounding box center [456, 104] width 125 height 37
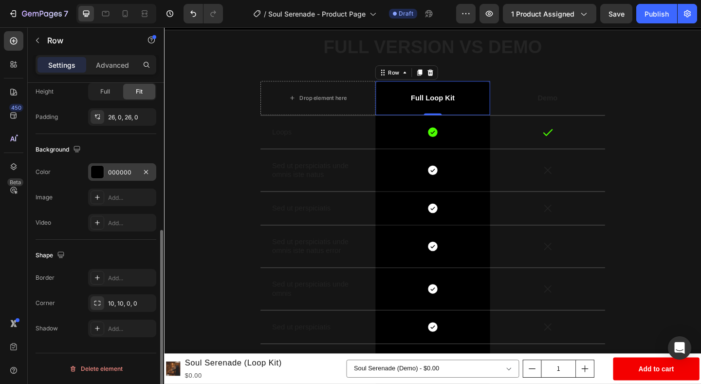
click at [99, 171] on div at bounding box center [97, 172] width 13 height 13
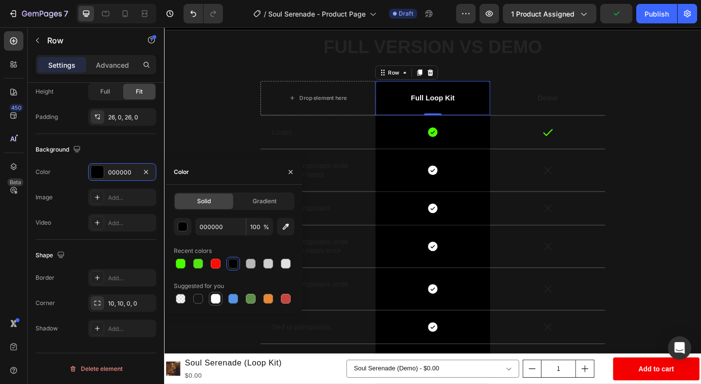
click at [218, 297] on div at bounding box center [216, 299] width 10 height 10
type input "FFFFFF"
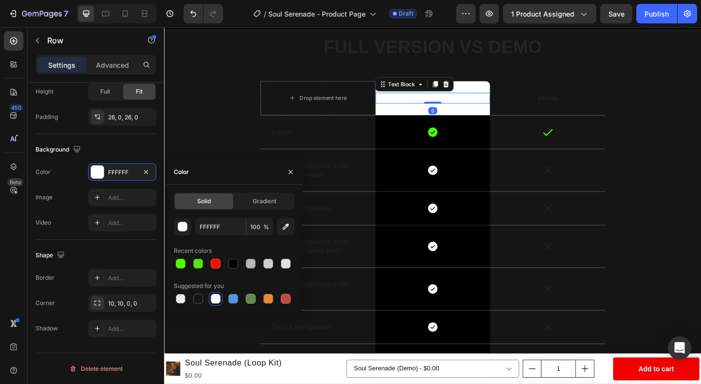
click at [466, 106] on p "Full Loop Kit" at bounding box center [456, 104] width 123 height 10
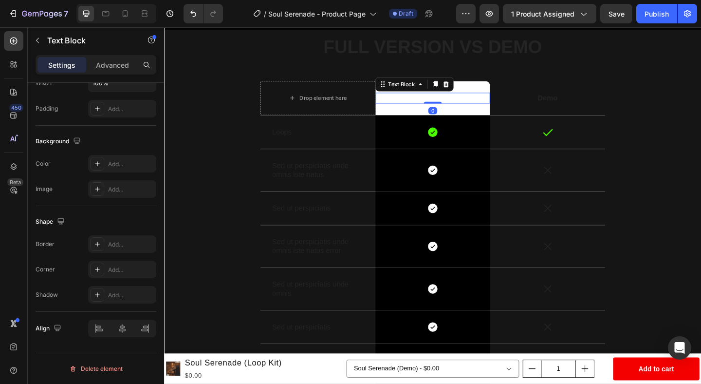
scroll to position [0, 0]
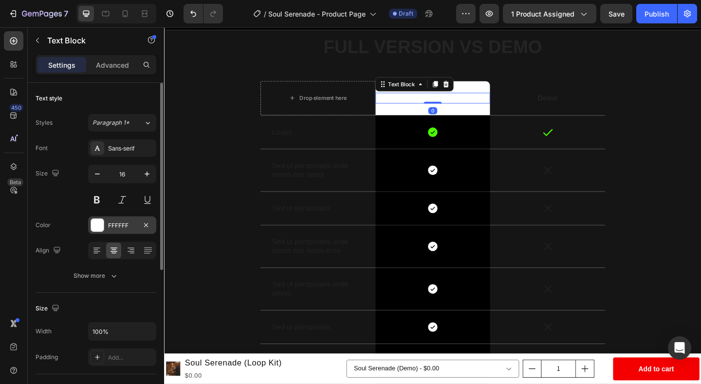
click at [99, 228] on div at bounding box center [97, 225] width 13 height 13
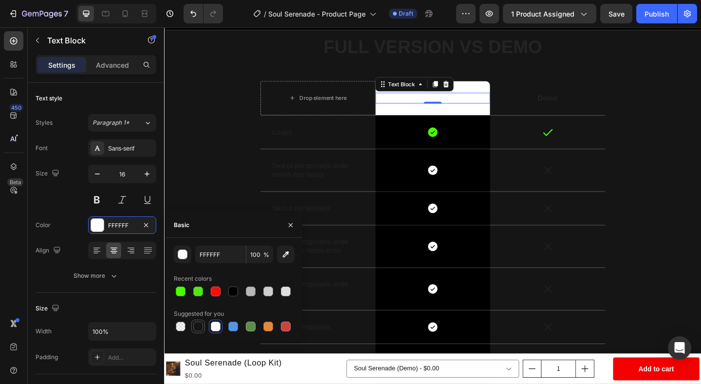
click at [193, 324] on div at bounding box center [198, 326] width 10 height 10
type input "151515"
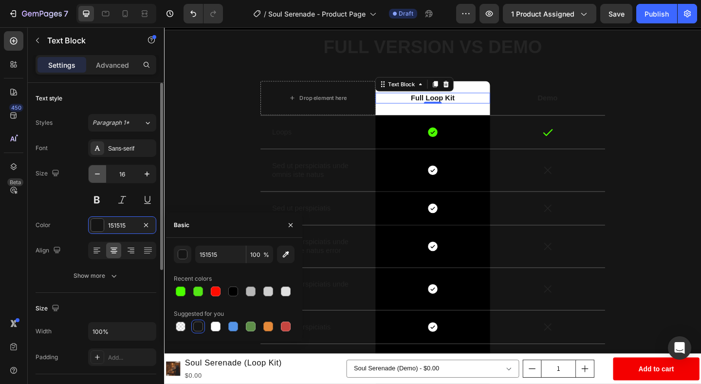
click at [91, 178] on button "button" at bounding box center [98, 174] width 18 height 18
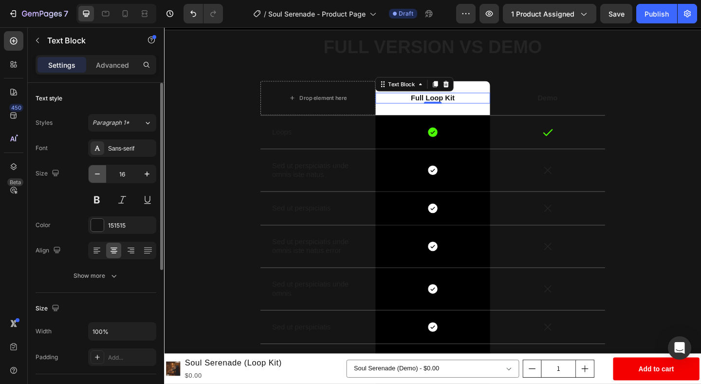
type input "15"
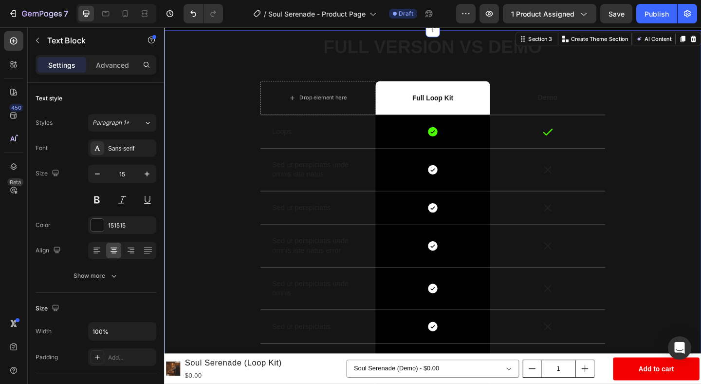
click at [692, 115] on div "FULL VERSION VS DEMO Heading Drop element here Full Loop Kit Text Block Row Dem…" at bounding box center [456, 247] width 570 height 425
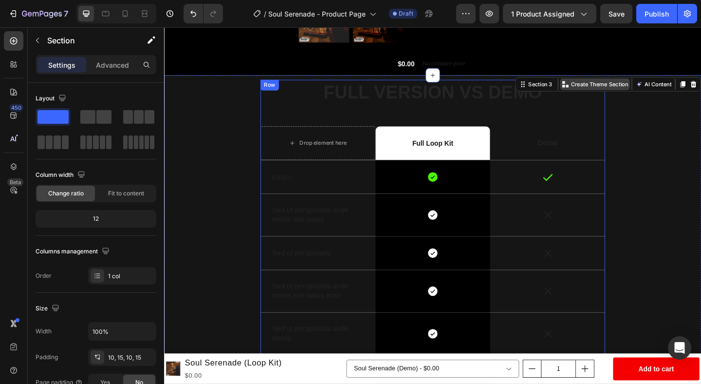
scroll to position [357, 0]
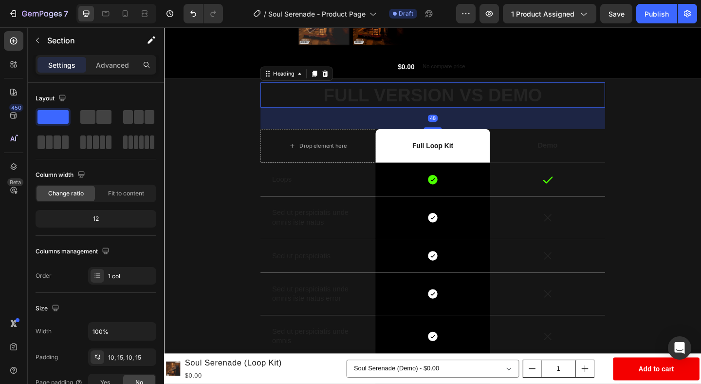
click at [538, 110] on p "FULL VERSION VS DEMO" at bounding box center [456, 100] width 373 height 25
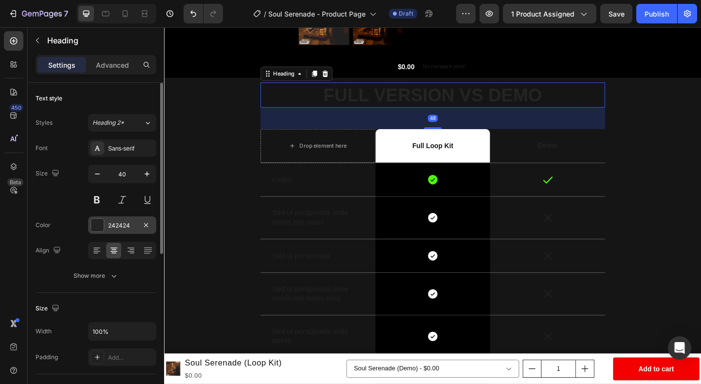
click at [92, 228] on div at bounding box center [97, 225] width 13 height 13
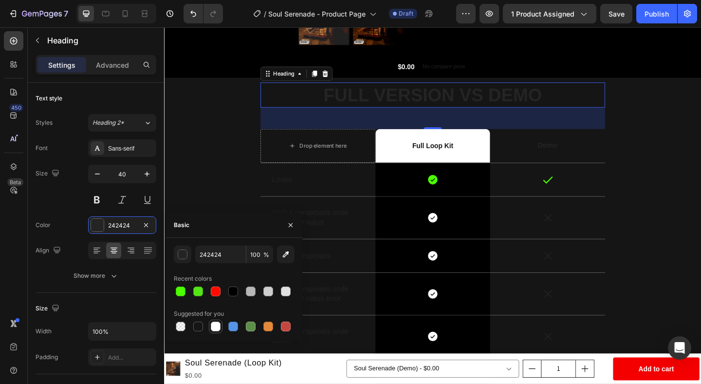
click at [209, 325] on div at bounding box center [216, 326] width 14 height 14
type input "FFFFFF"
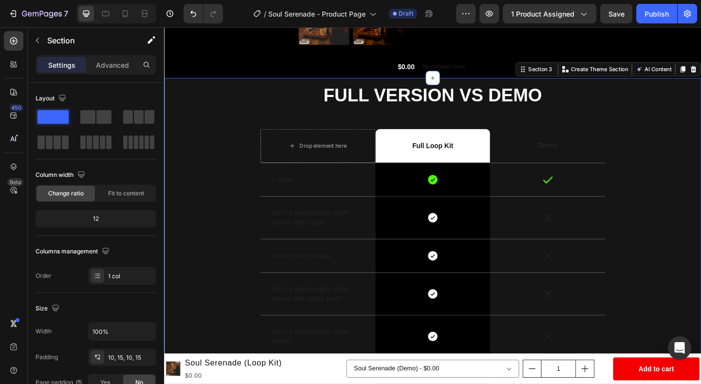
click at [223, 116] on div "FULL VERSION VS DEMO Heading Drop element here Full Loop Kit Text Block Row Dem…" at bounding box center [456, 299] width 570 height 425
click at [185, 102] on div "FULL VERSION VS DEMO Heading Drop element here Full Loop Kit Text Block Row Dem…" at bounding box center [456, 299] width 570 height 425
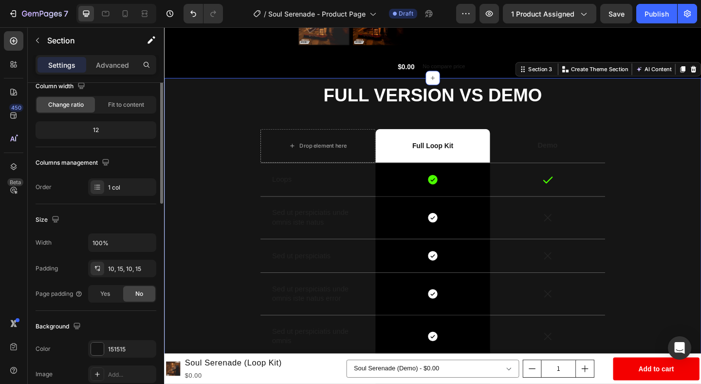
scroll to position [265, 0]
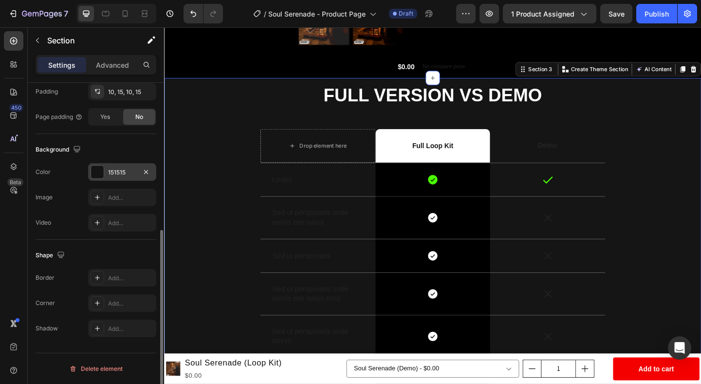
click at [98, 168] on div at bounding box center [97, 172] width 13 height 13
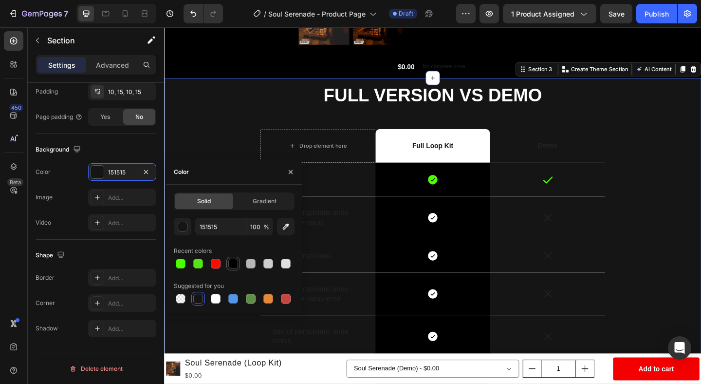
click at [234, 261] on div at bounding box center [233, 263] width 10 height 10
type input "000000"
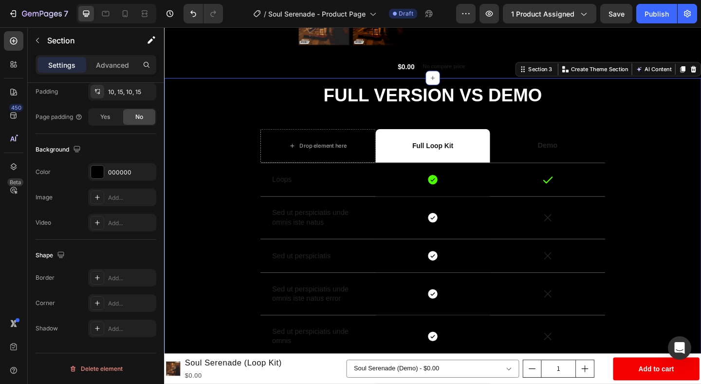
click at [701, 154] on div "FULL VERSION VS DEMO Heading Drop element here Full Loop Kit Text Block Row Dem…" at bounding box center [456, 299] width 570 height 425
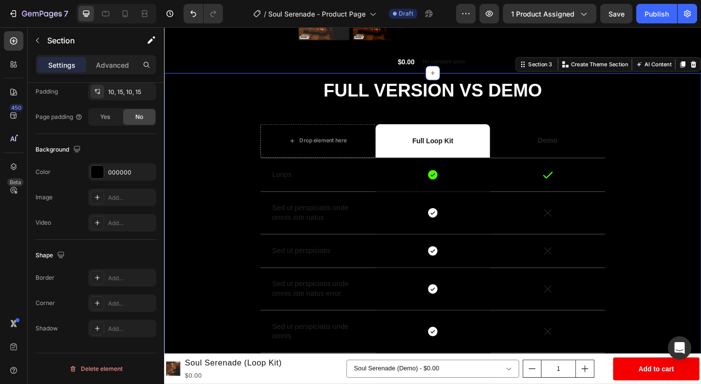
scroll to position [368, 0]
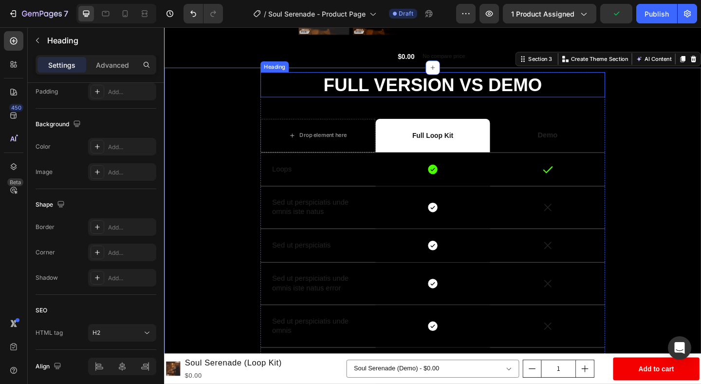
click at [641, 80] on p "FULL VERSION VS DEMO" at bounding box center [456, 89] width 373 height 25
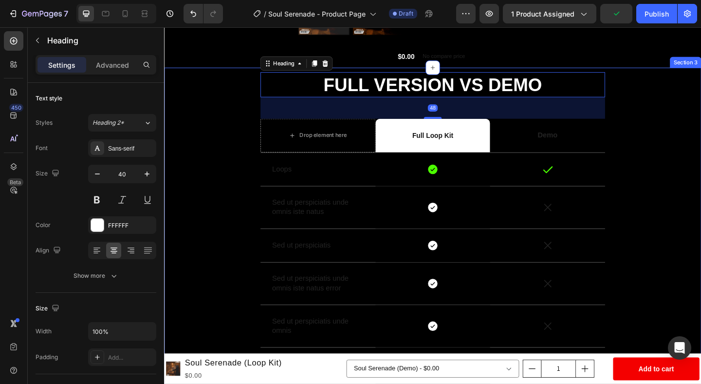
click at [230, 164] on div "FULL VERSION VS DEMO Heading 48 Drop element here Full Loop Kit Text Block Row …" at bounding box center [456, 288] width 570 height 425
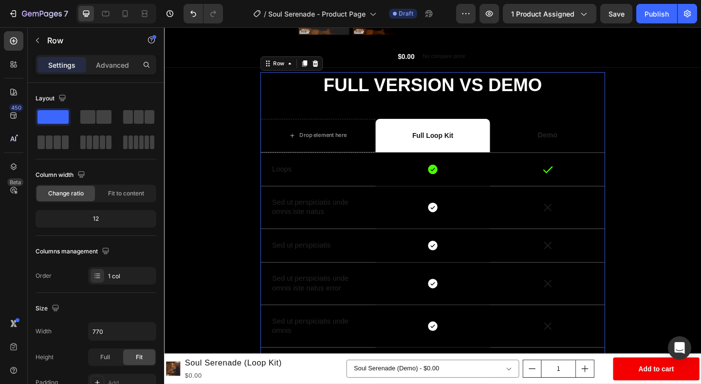
click at [272, 108] on div "FULL VERSION VS DEMO Heading Drop element here Full Loop Kit Text Block Row Dem…" at bounding box center [456, 284] width 375 height 417
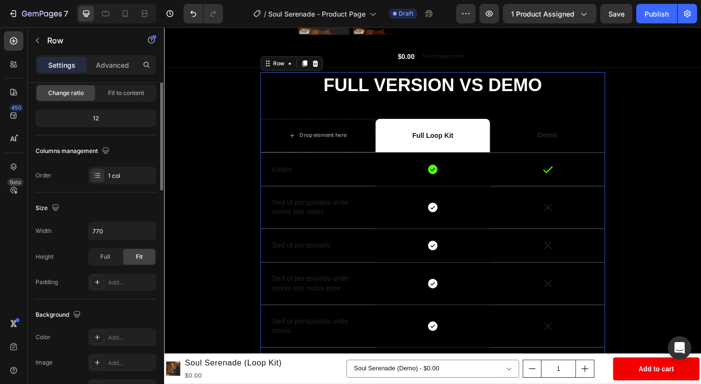
scroll to position [265, 0]
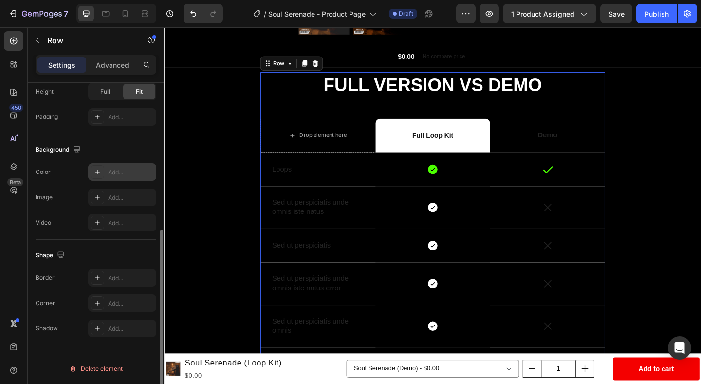
click at [95, 175] on icon at bounding box center [97, 172] width 8 height 8
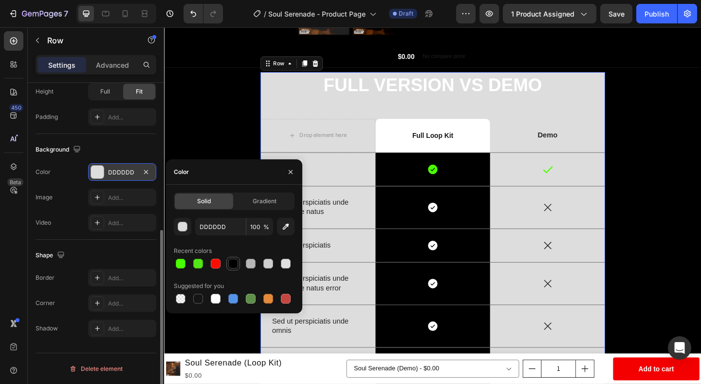
click at [232, 266] on div at bounding box center [233, 263] width 10 height 10
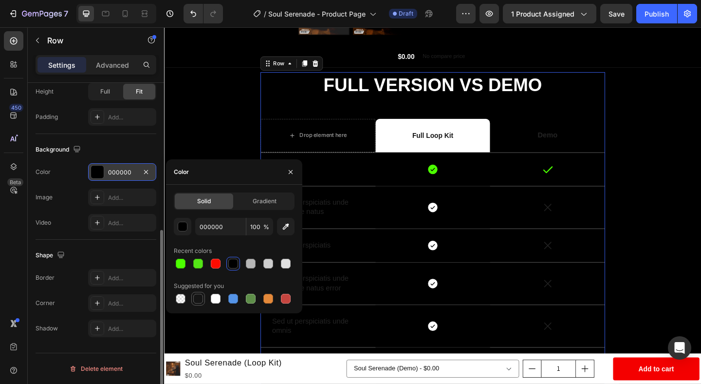
click at [196, 301] on div at bounding box center [198, 299] width 10 height 10
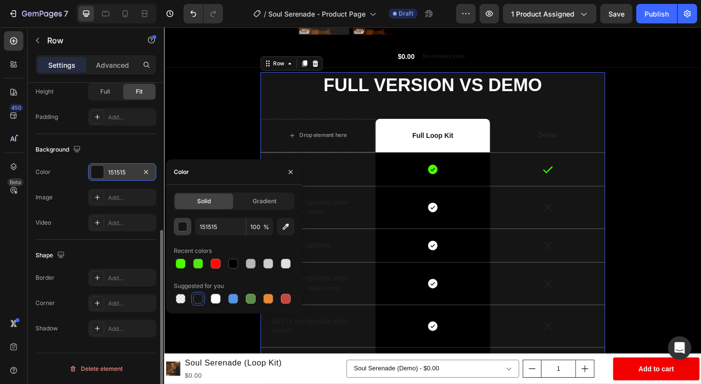
click at [185, 227] on div "button" at bounding box center [183, 227] width 10 height 10
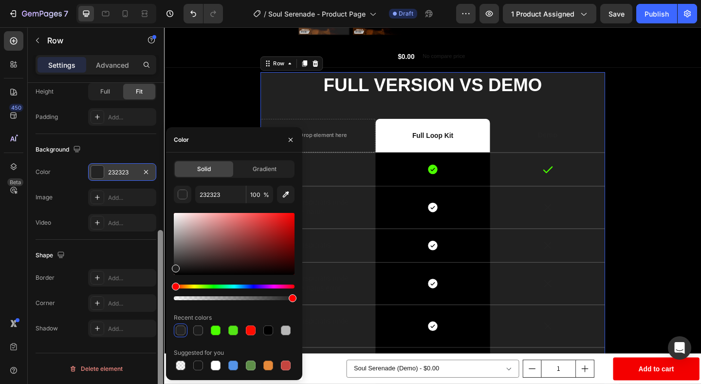
drag, startPoint x: 176, startPoint y: 256, endPoint x: 162, endPoint y: 266, distance: 17.7
click at [162, 266] on div "450 Beta Sections(30) Elements(84) Section Element Hero Section Product Detail …" at bounding box center [82, 205] width 164 height 356
type input "212121"
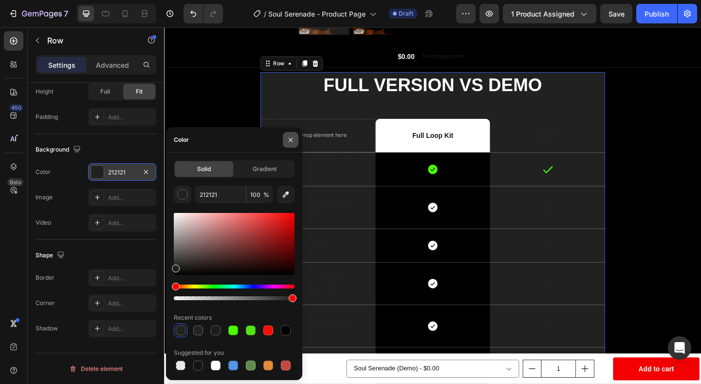
click at [292, 138] on icon "button" at bounding box center [291, 140] width 8 height 8
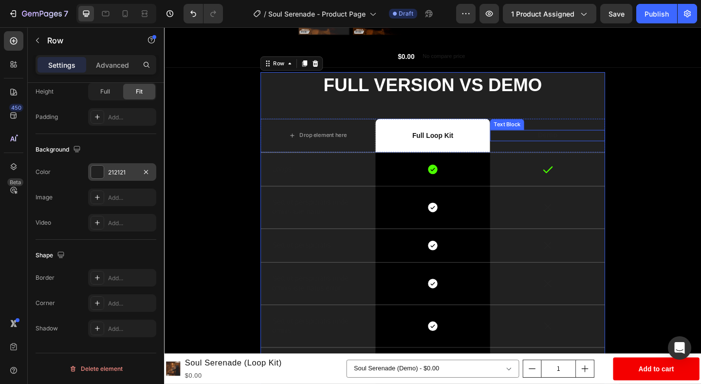
click at [584, 144] on p "Demo" at bounding box center [580, 145] width 123 height 10
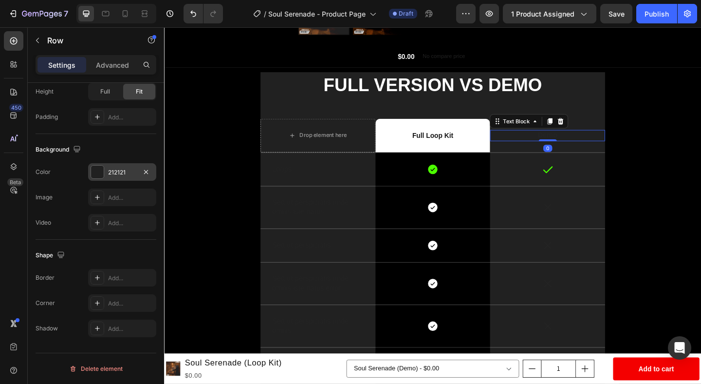
scroll to position [0, 0]
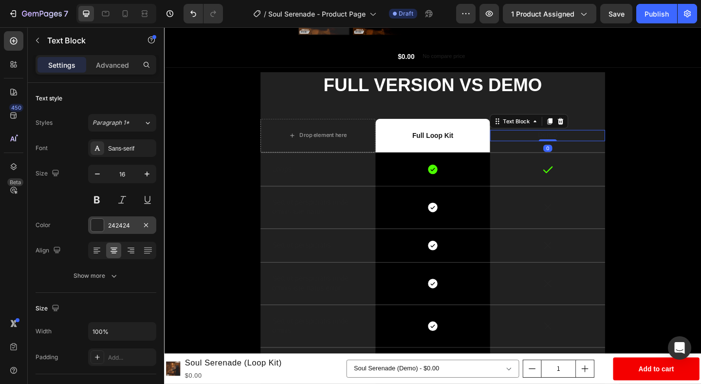
click at [94, 224] on div at bounding box center [97, 225] width 13 height 13
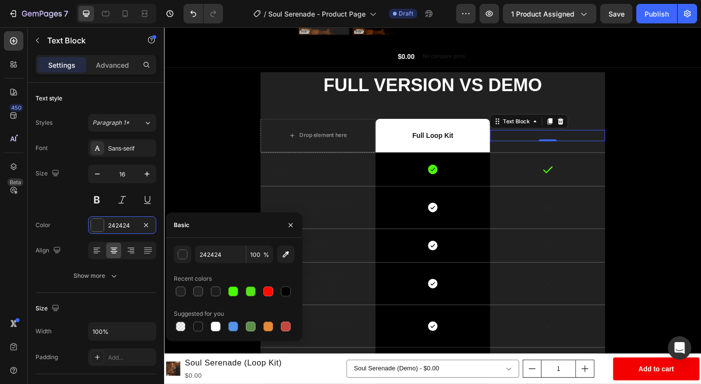
click at [283, 298] on div "242424 100 % Recent colors Suggested for you" at bounding box center [234, 289] width 121 height 88
click at [286, 289] on div at bounding box center [286, 291] width 10 height 10
type input "000000"
click at [95, 173] on icon "button" at bounding box center [97, 173] width 5 height 1
type input "15"
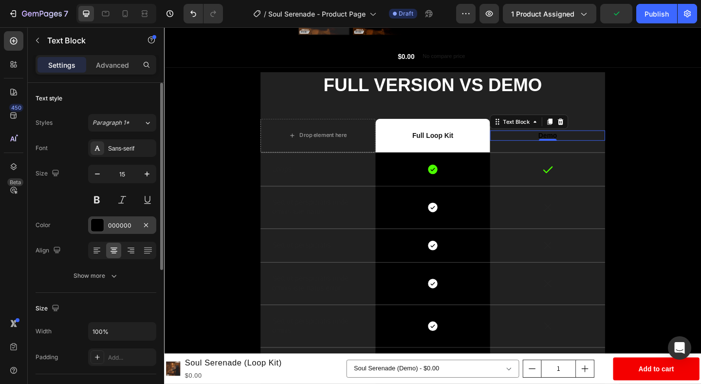
click at [98, 222] on div at bounding box center [97, 225] width 13 height 13
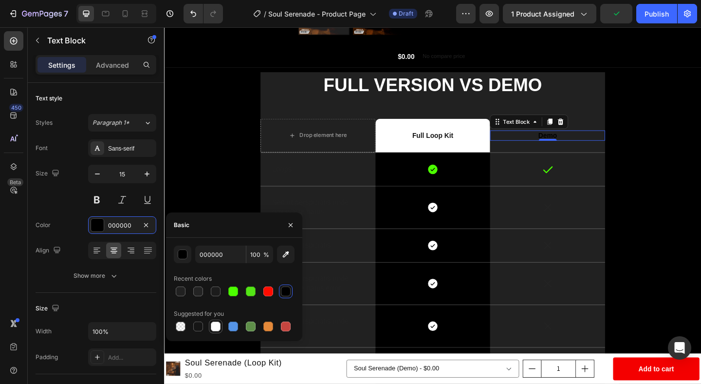
click at [215, 326] on div at bounding box center [216, 326] width 10 height 10
type input "FFFFFF"
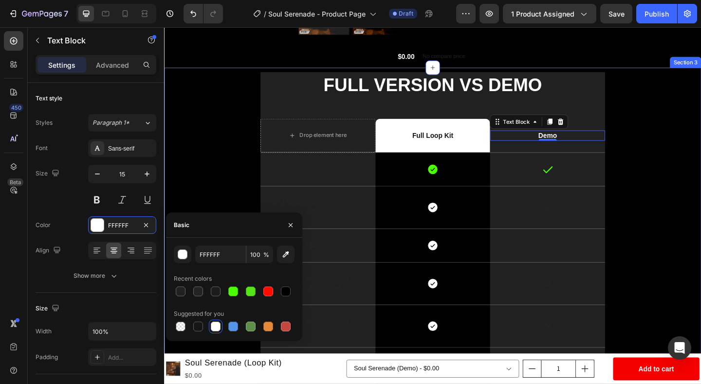
click at [671, 176] on div "FULL VERSION VS DEMO Heading Drop element here Full Loop Kit Text Block Row Dem…" at bounding box center [456, 288] width 570 height 425
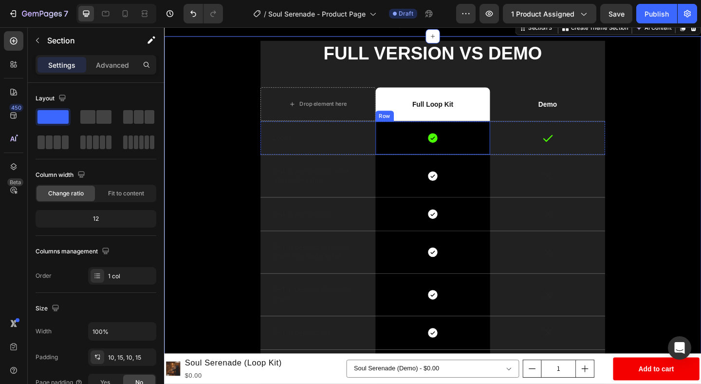
scroll to position [404, 0]
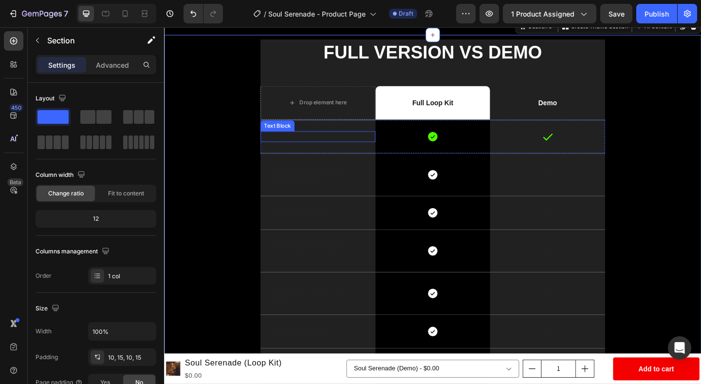
click at [317, 148] on p "Loops" at bounding box center [331, 146] width 100 height 10
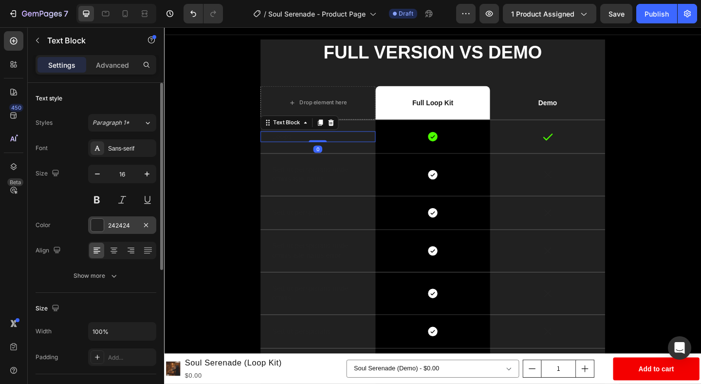
click at [93, 224] on div at bounding box center [97, 225] width 13 height 13
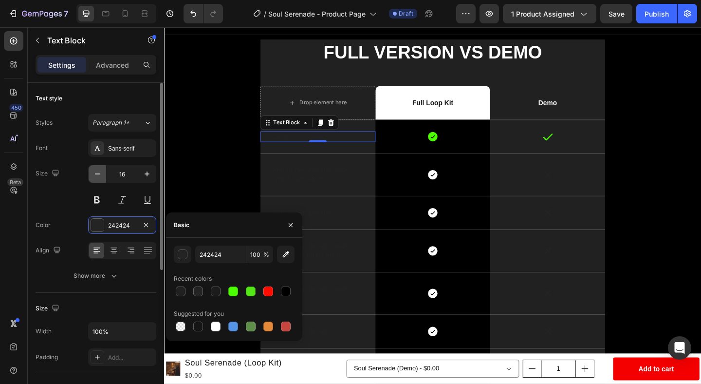
click at [95, 174] on icon "button" at bounding box center [97, 174] width 10 height 10
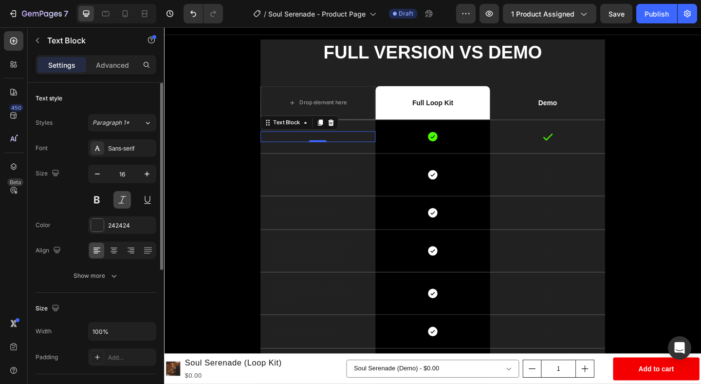
type input "15"
click at [96, 223] on div at bounding box center [97, 225] width 13 height 13
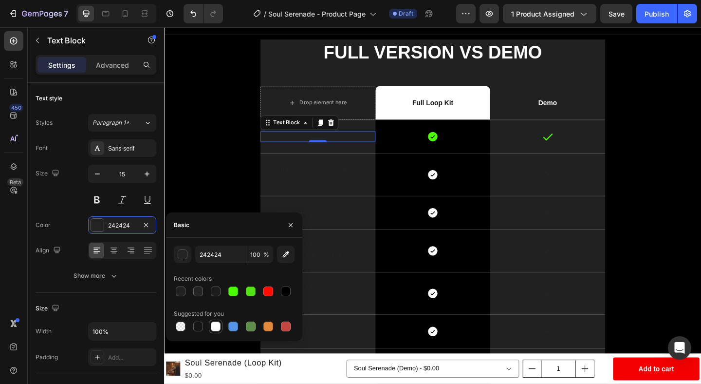
click at [217, 323] on div at bounding box center [216, 326] width 10 height 10
type input "FFFFFF"
drag, startPoint x: 289, startPoint y: 227, endPoint x: 138, endPoint y: 216, distance: 150.8
click at [289, 227] on icon "button" at bounding box center [291, 225] width 8 height 8
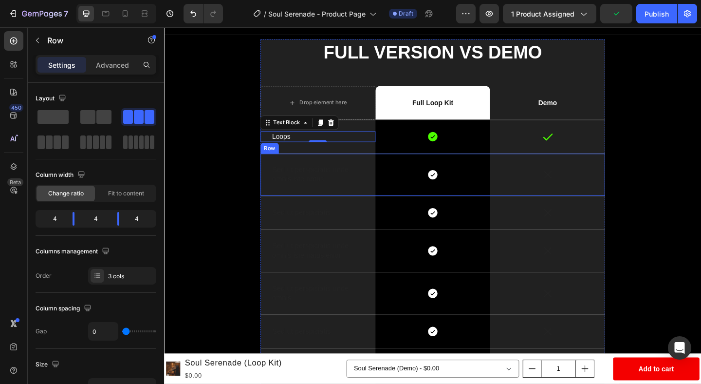
click at [626, 176] on div "Icon" at bounding box center [580, 188] width 125 height 46
click at [329, 156] on icon at bounding box center [329, 155] width 6 height 7
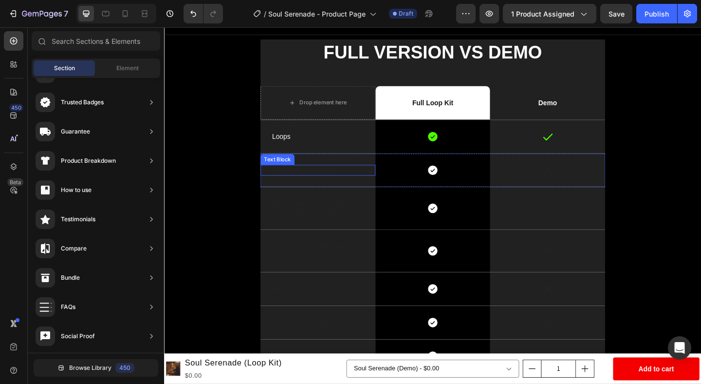
click at [329, 184] on p "Sed ut perspiciatis" at bounding box center [331, 183] width 100 height 10
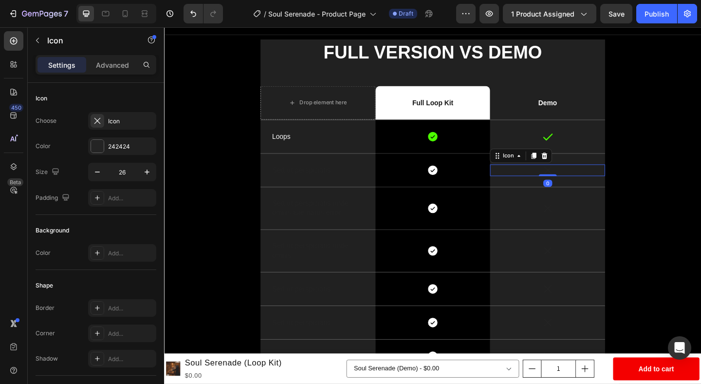
click at [583, 184] on icon at bounding box center [581, 182] width 13 height 13
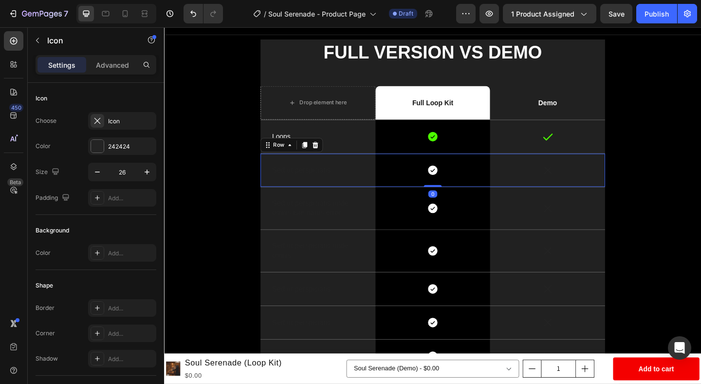
click at [639, 166] on div "Icon" at bounding box center [580, 183] width 125 height 36
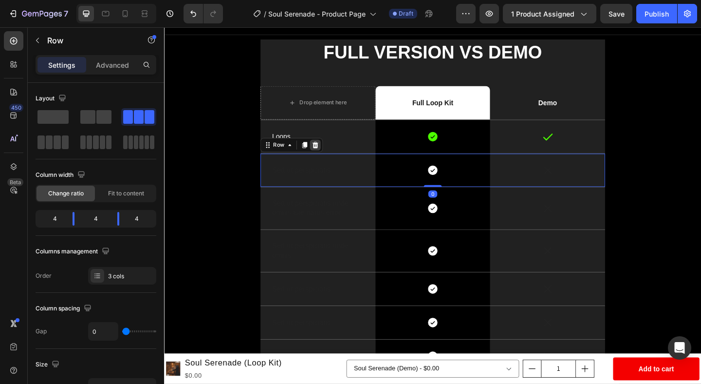
click at [333, 154] on div at bounding box center [329, 155] width 12 height 12
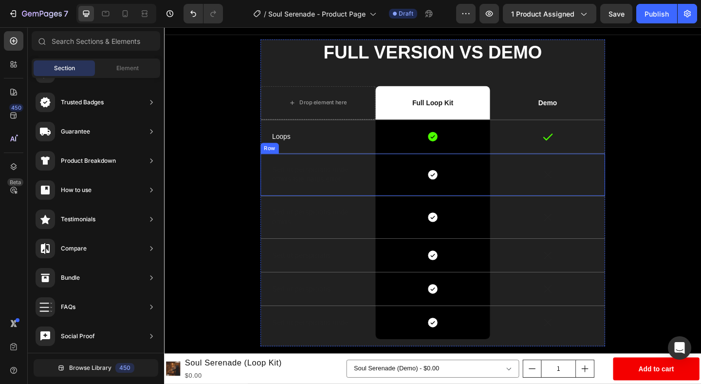
click at [641, 166] on div "Icon" at bounding box center [580, 188] width 125 height 46
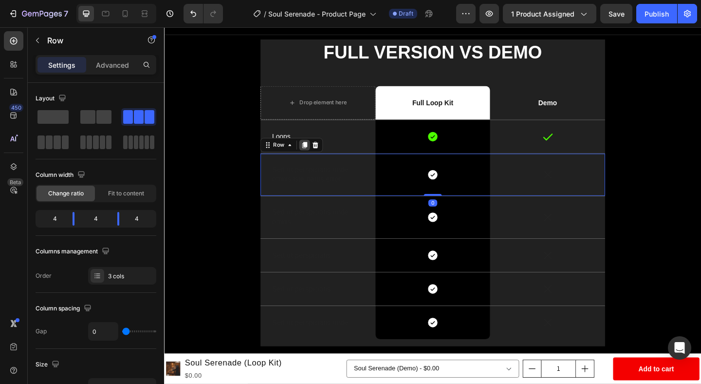
click at [322, 156] on div at bounding box center [317, 155] width 12 height 12
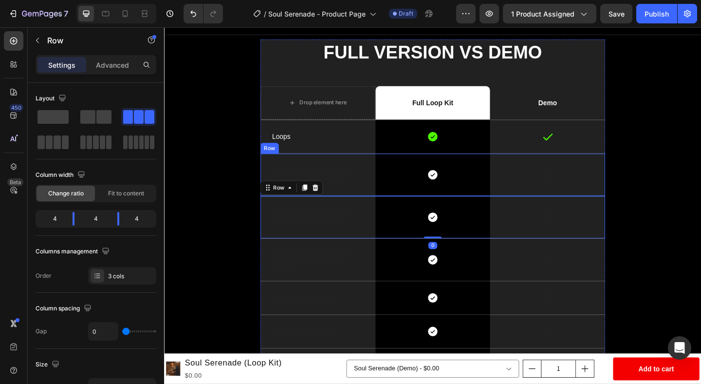
click at [617, 180] on div "Icon" at bounding box center [580, 188] width 125 height 46
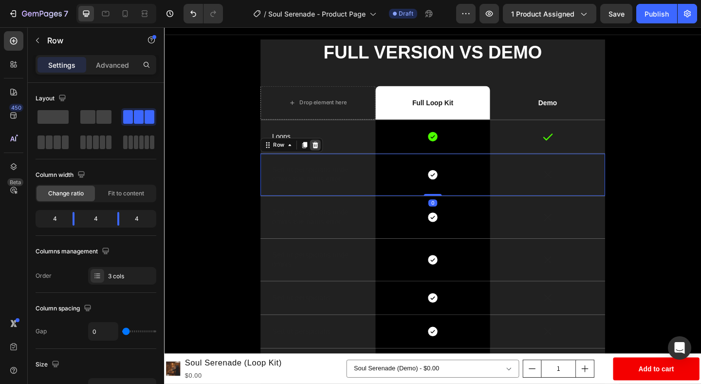
click at [330, 157] on icon at bounding box center [329, 155] width 6 height 7
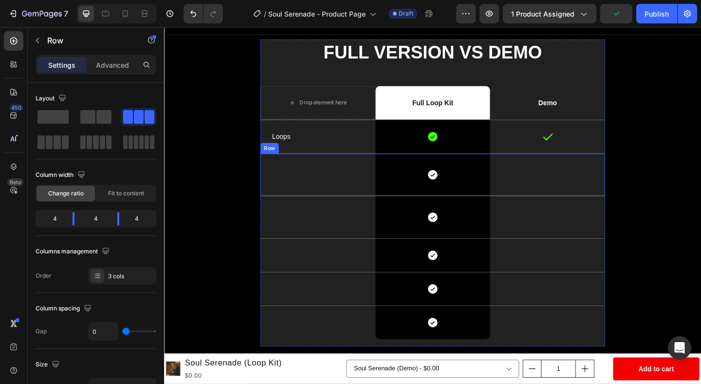
click at [625, 169] on div "Icon" at bounding box center [580, 188] width 125 height 46
click at [327, 154] on icon at bounding box center [329, 155] width 8 height 8
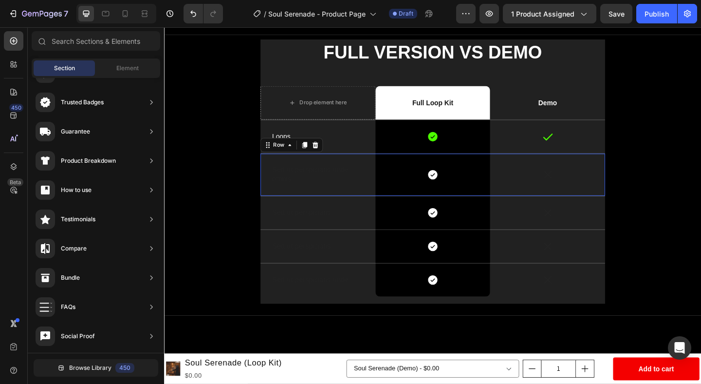
click at [607, 175] on div "Icon" at bounding box center [580, 188] width 125 height 46
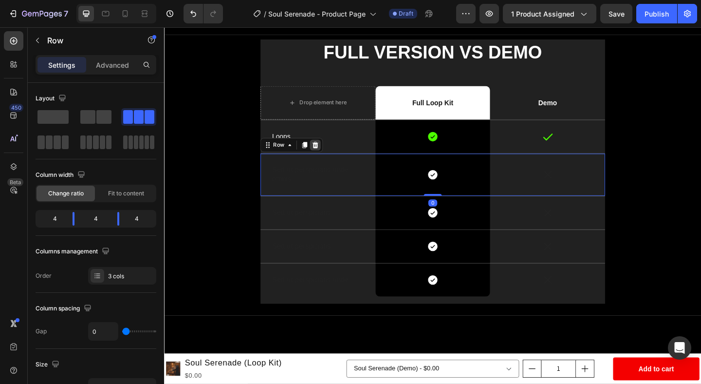
click at [328, 157] on icon at bounding box center [329, 155] width 6 height 7
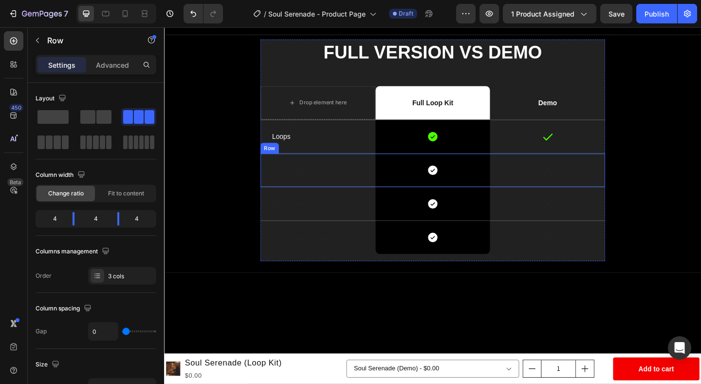
click at [601, 171] on div "Icon" at bounding box center [580, 183] width 125 height 36
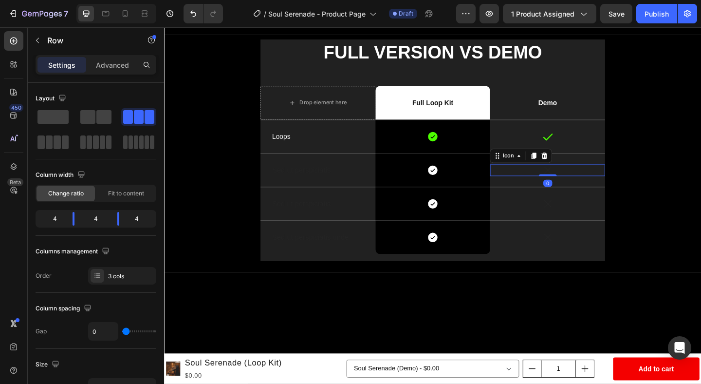
click at [580, 184] on icon at bounding box center [581, 182] width 13 height 13
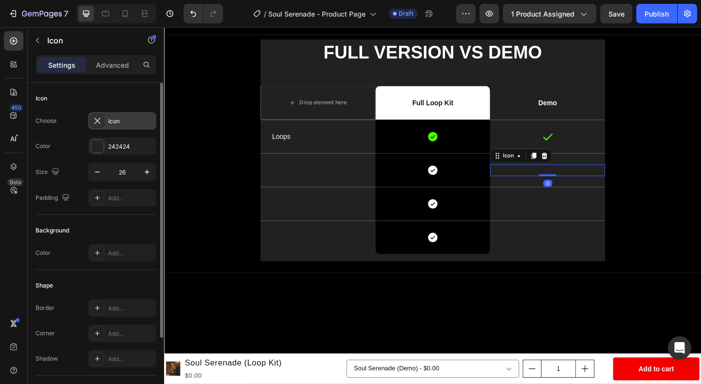
click at [97, 123] on icon at bounding box center [97, 121] width 10 height 10
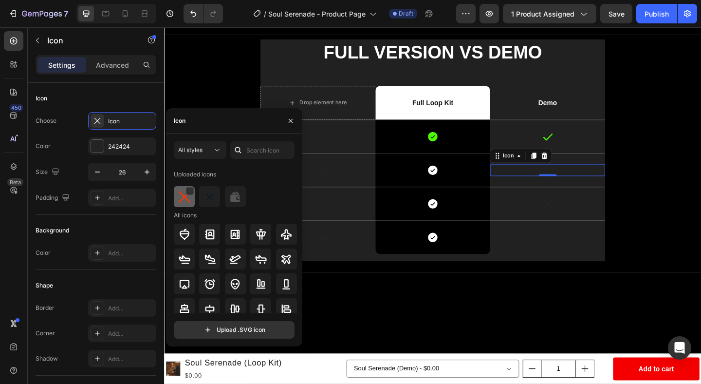
click at [185, 197] on img at bounding box center [185, 197] width 12 height 12
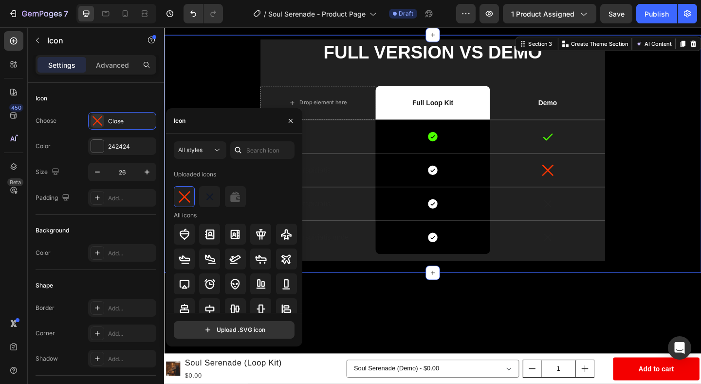
click at [670, 157] on div "FULL VERSION VS DEMO Heading Drop element here Full Loop Kit Text Block Row Dem…" at bounding box center [456, 164] width 570 height 249
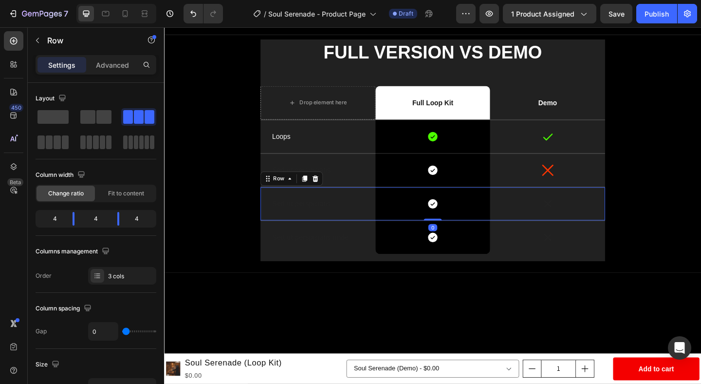
click at [572, 203] on div "Icon" at bounding box center [580, 219] width 125 height 36
click at [327, 195] on icon at bounding box center [329, 191] width 6 height 7
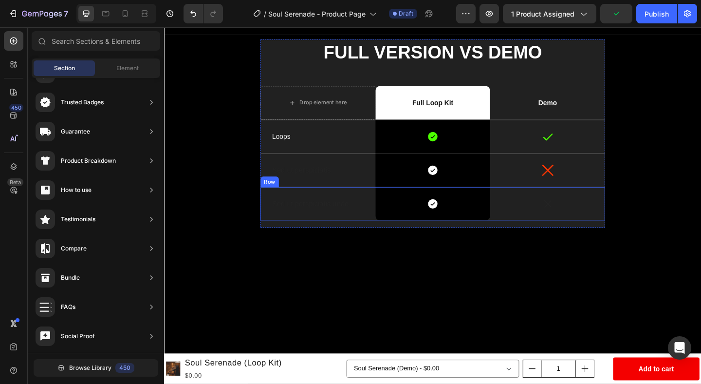
click at [605, 207] on div "Icon" at bounding box center [580, 219] width 125 height 36
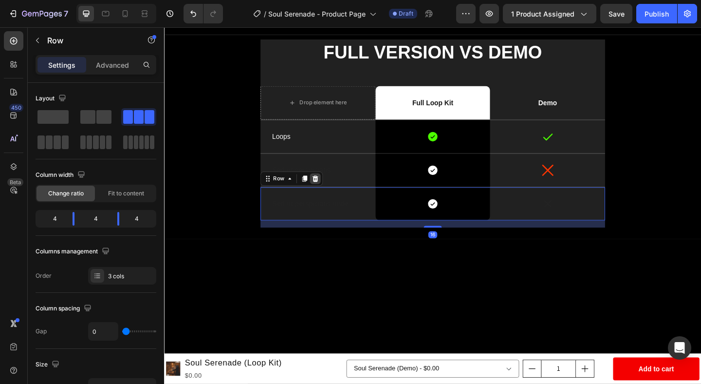
click at [328, 190] on icon at bounding box center [329, 191] width 6 height 7
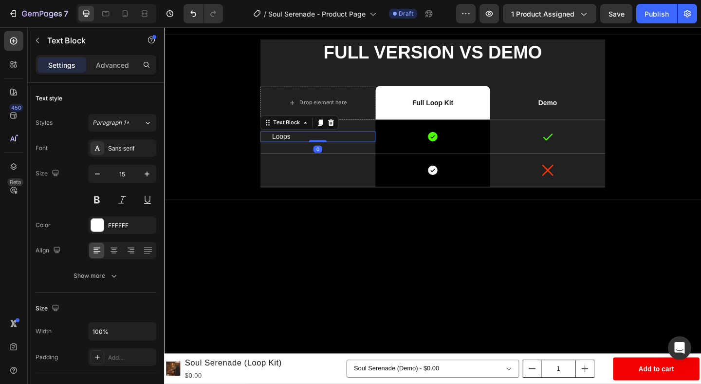
click at [312, 145] on p "Loops" at bounding box center [331, 146] width 100 height 10
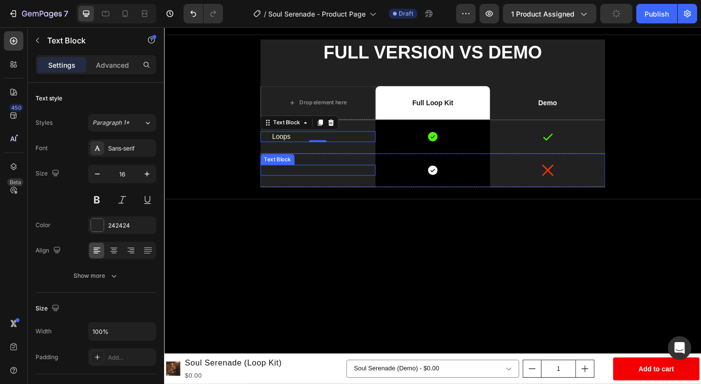
click at [332, 182] on p "Sed ut perspiciatis" at bounding box center [331, 183] width 100 height 10
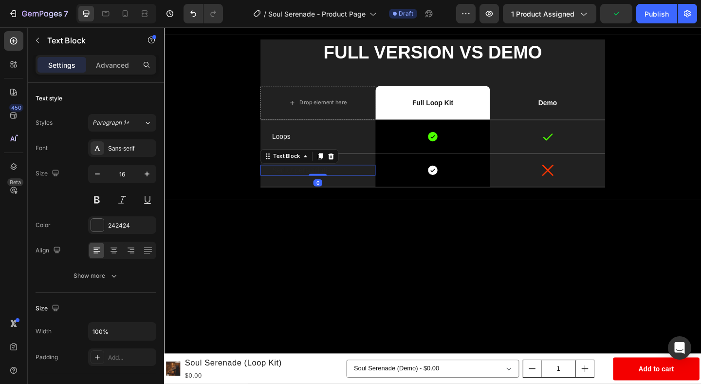
click at [345, 185] on p "Sed ut perspiciatis" at bounding box center [331, 183] width 100 height 10
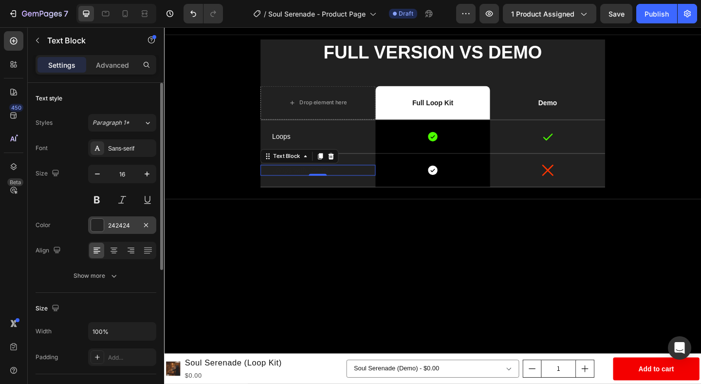
click at [92, 223] on div at bounding box center [97, 225] width 13 height 13
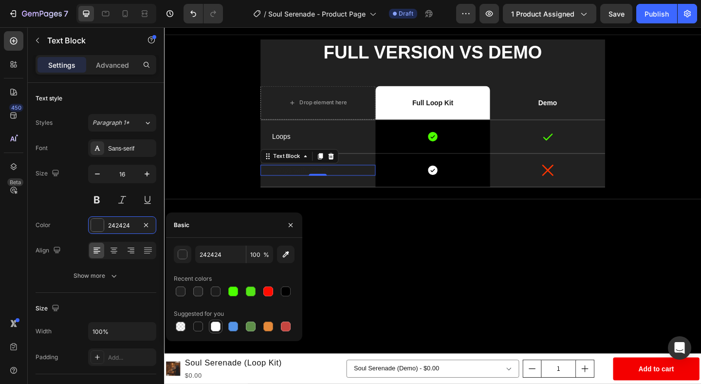
click at [215, 328] on div at bounding box center [216, 326] width 10 height 10
type input "FFFFFF"
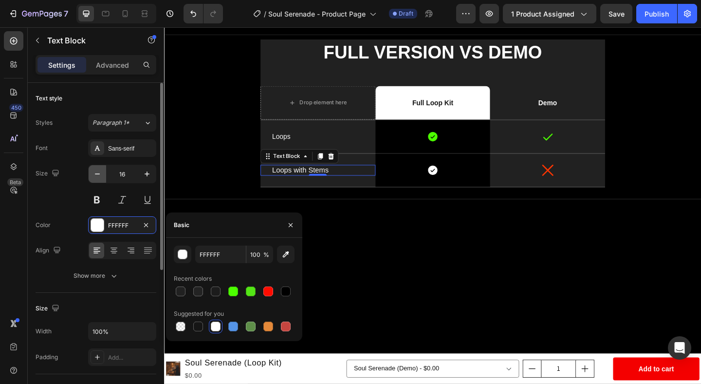
click at [96, 168] on button "button" at bounding box center [98, 174] width 18 height 18
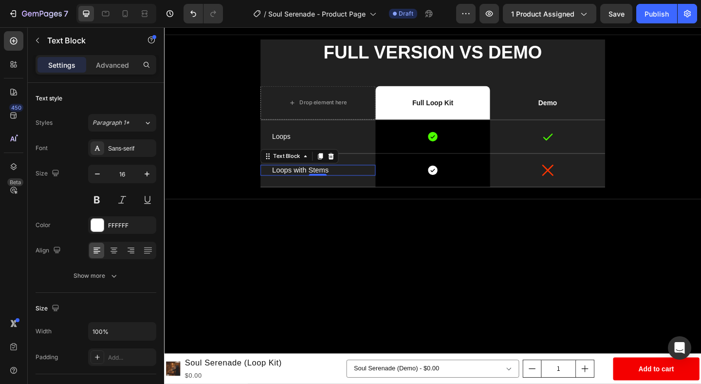
type input "15"
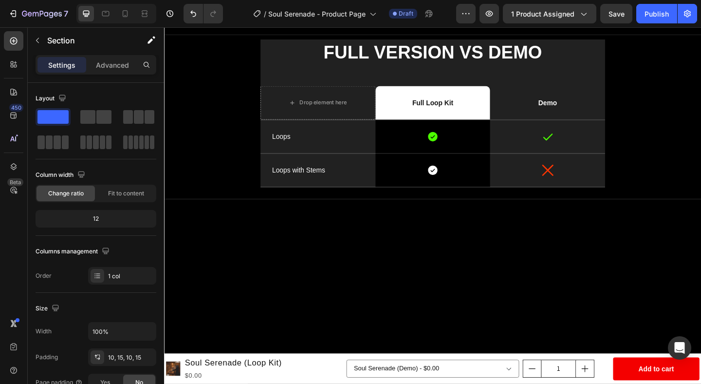
click at [444, 235] on div at bounding box center [456, 349] width 584 height 271
click at [341, 146] on p "Loops" at bounding box center [331, 146] width 100 height 10
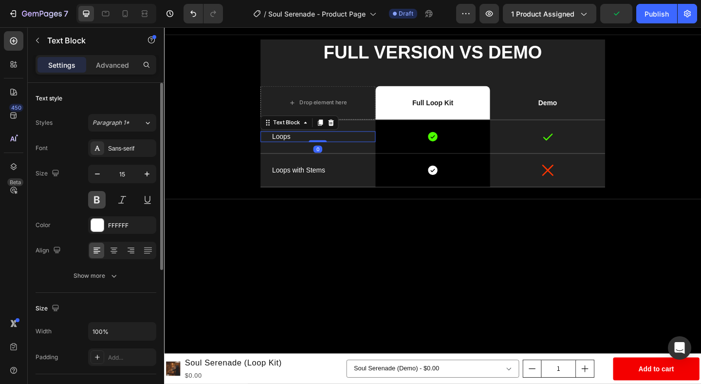
click at [94, 200] on button at bounding box center [97, 200] width 18 height 18
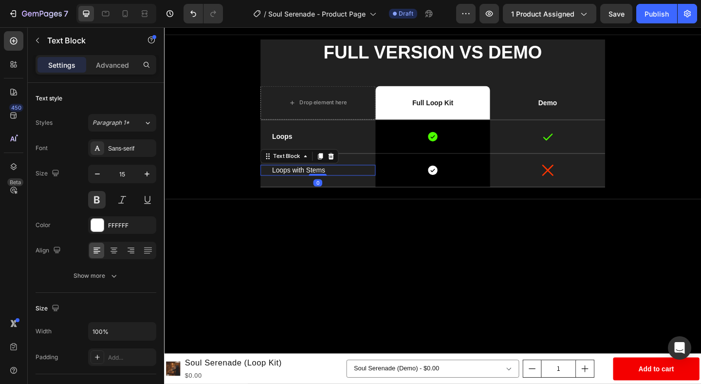
click at [331, 183] on p "Loops with Stems" at bounding box center [331, 183] width 100 height 10
click at [89, 198] on button at bounding box center [97, 200] width 18 height 18
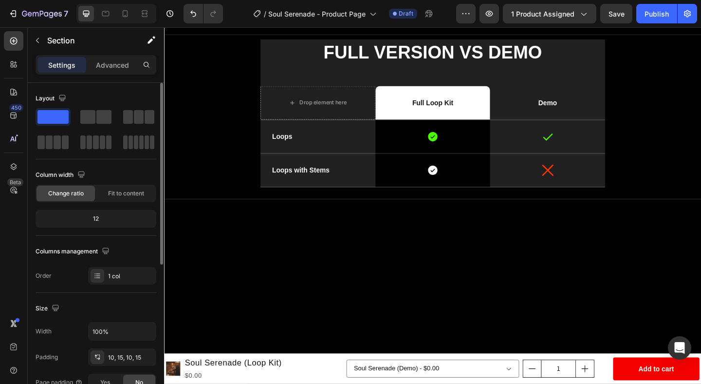
click at [291, 265] on div at bounding box center [456, 349] width 584 height 271
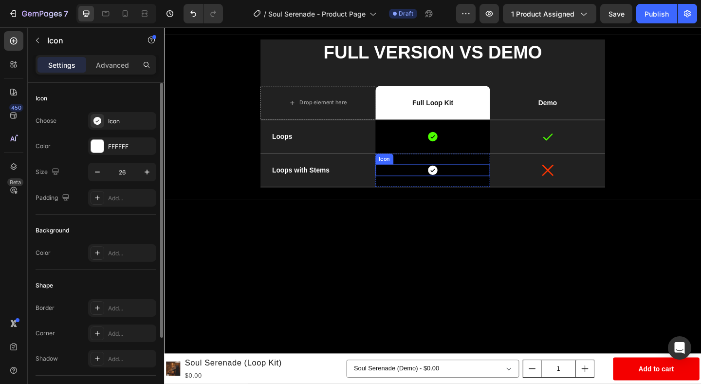
click at [481, 182] on div "Icon" at bounding box center [456, 182] width 125 height 13
click at [103, 150] on div at bounding box center [97, 146] width 13 height 13
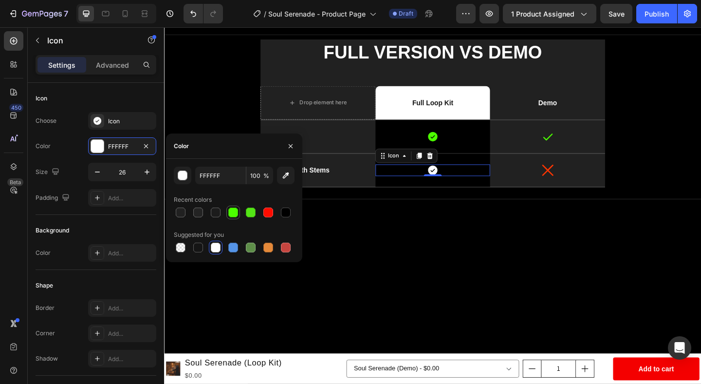
click at [236, 213] on div at bounding box center [233, 212] width 10 height 10
type input "4CFF00"
click at [292, 146] on icon "button" at bounding box center [291, 146] width 8 height 8
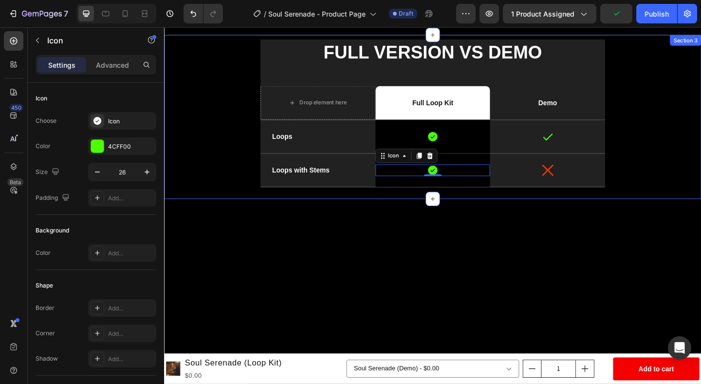
click at [449, 234] on div at bounding box center [456, 349] width 584 height 271
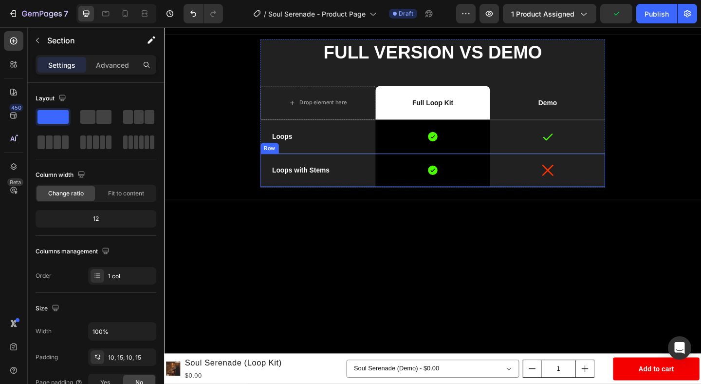
click at [637, 191] on div "Icon" at bounding box center [580, 183] width 125 height 36
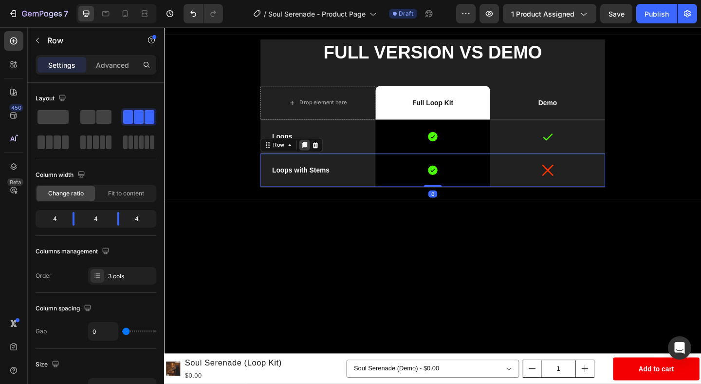
click at [316, 153] on icon at bounding box center [316, 155] width 5 height 7
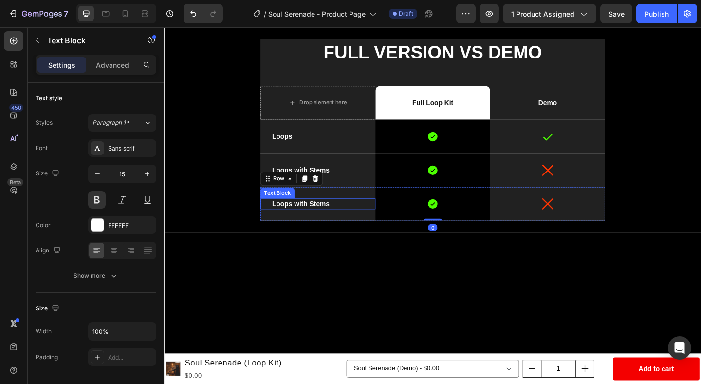
click at [326, 220] on p "Loops with Stems" at bounding box center [331, 219] width 100 height 10
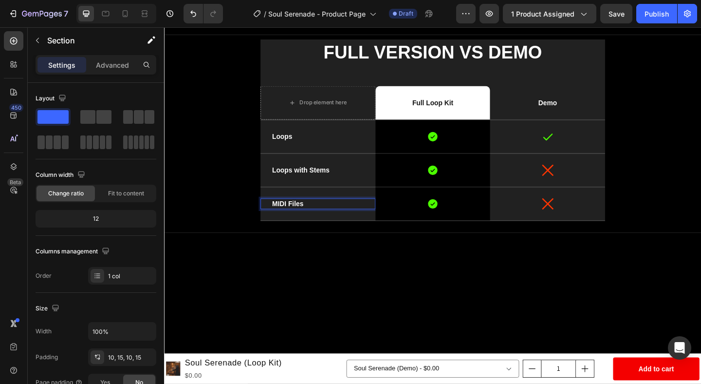
click at [580, 250] on div at bounding box center [456, 385] width 584 height 271
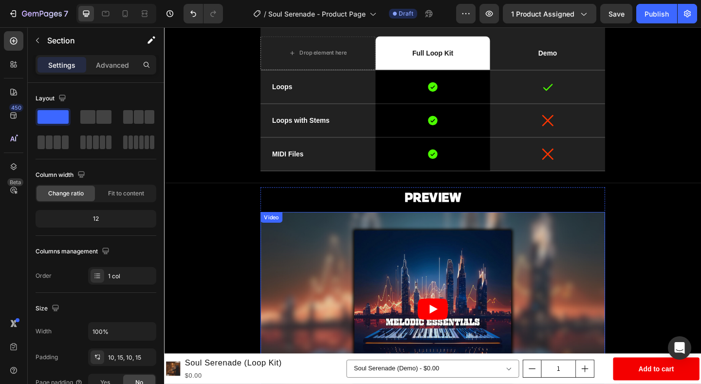
scroll to position [449, 0]
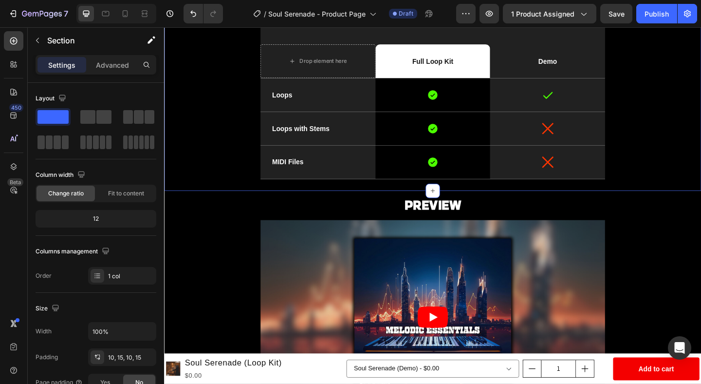
click at [644, 163] on div "FULL VERSION VS DEMO Heading Drop element here Full Loop Kit Text Block Row Dem…" at bounding box center [456, 97] width 570 height 205
click at [640, 165] on div "Icon" at bounding box center [580, 174] width 125 height 36
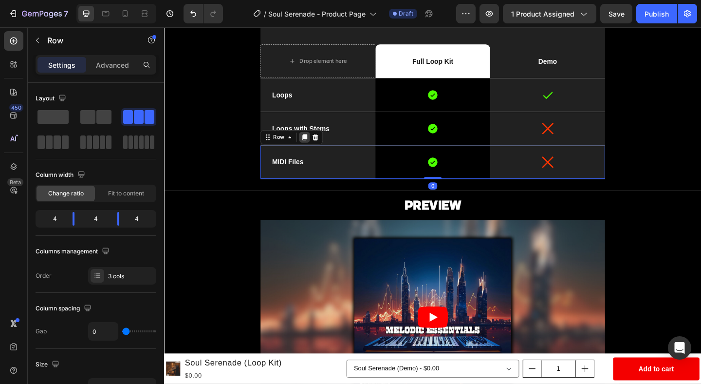
click at [317, 147] on icon at bounding box center [316, 146] width 5 height 7
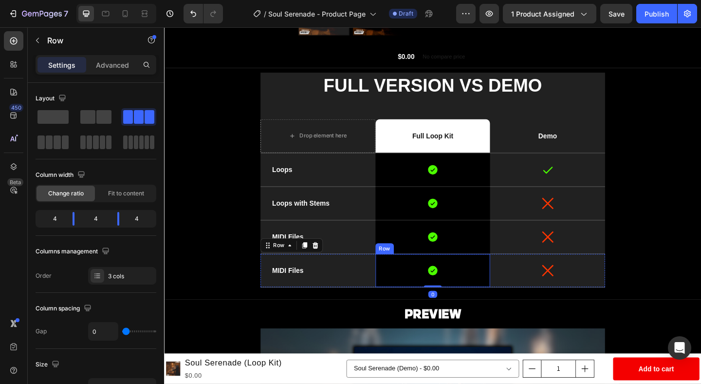
scroll to position [367, 0]
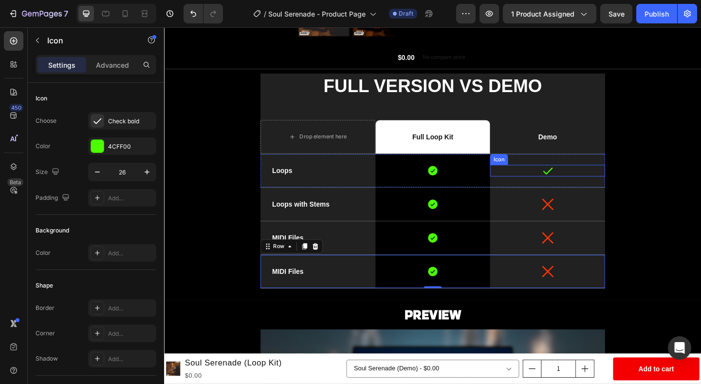
click at [580, 184] on icon at bounding box center [581, 183] width 13 height 13
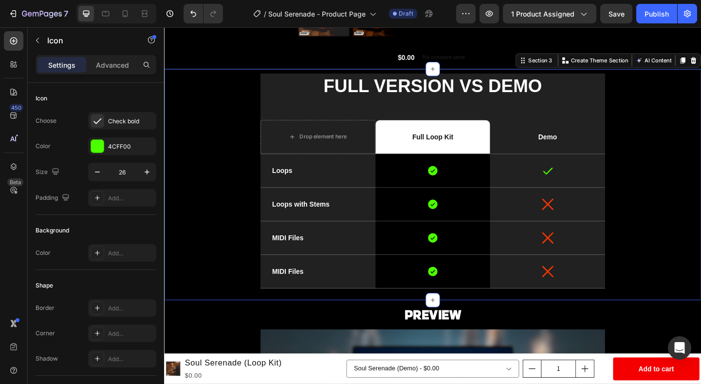
click at [685, 181] on div "FULL VERSION VS DEMO Heading Drop element here Full Loop Kit Text Block Row Dem…" at bounding box center [456, 198] width 570 height 242
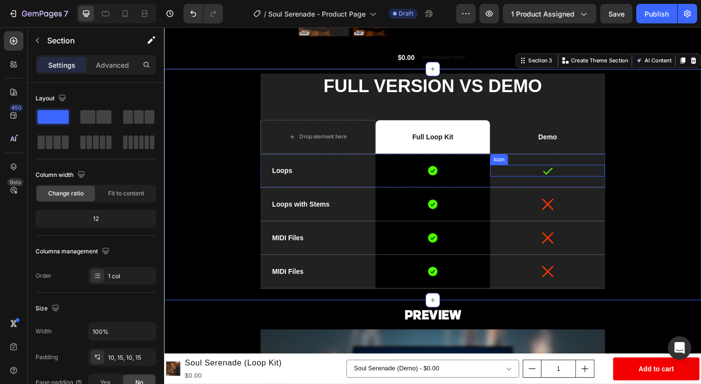
click at [625, 183] on div "Icon" at bounding box center [580, 183] width 125 height 13
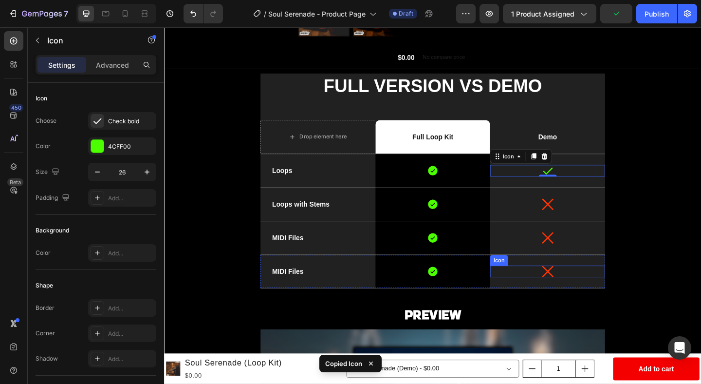
click at [579, 296] on div "Icon" at bounding box center [580, 292] width 125 height 13
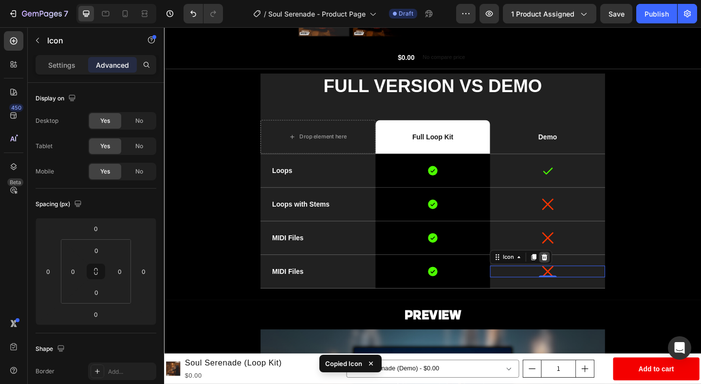
click at [578, 274] on icon at bounding box center [578, 277] width 6 height 7
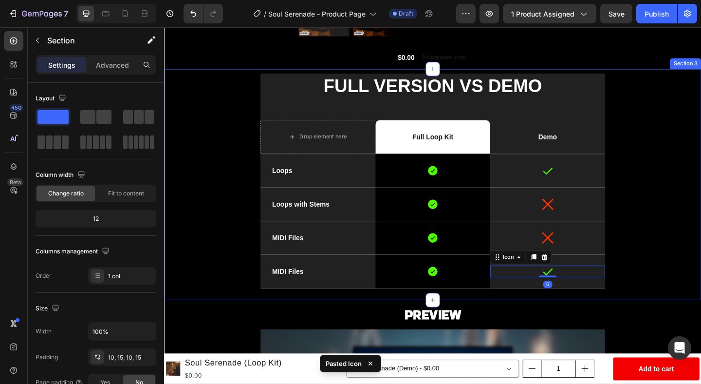
click at [678, 273] on div "FULL VERSION VS DEMO Heading Drop element here Full Loop Kit Text Block Row Dem…" at bounding box center [456, 198] width 570 height 242
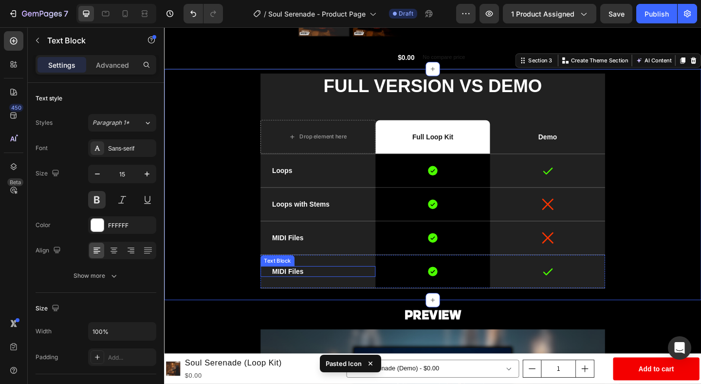
click at [299, 292] on p "MIDI Files" at bounding box center [331, 293] width 100 height 10
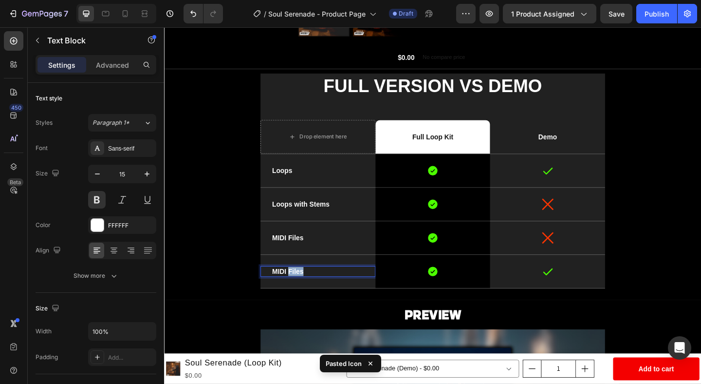
click at [299, 292] on p "MIDI Files" at bounding box center [331, 293] width 100 height 10
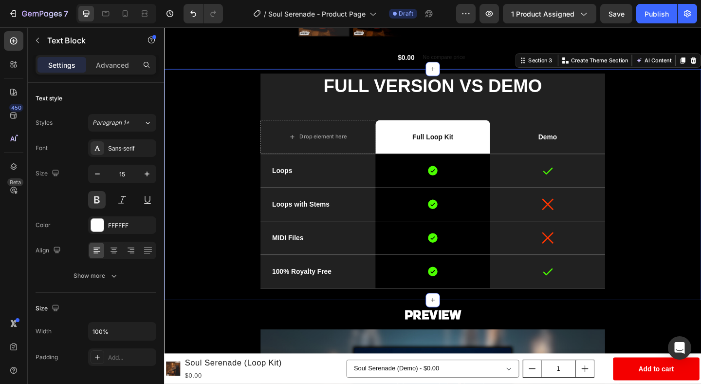
click at [681, 265] on div "FULL VERSION VS DEMO Heading Drop element here Full Loop Kit Text Block Row Dem…" at bounding box center [456, 198] width 570 height 242
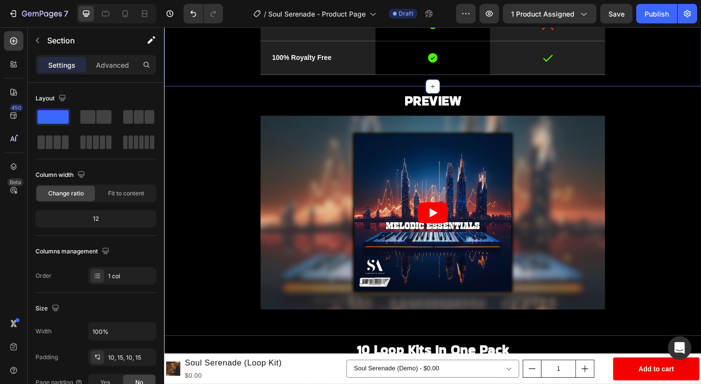
scroll to position [611, 0]
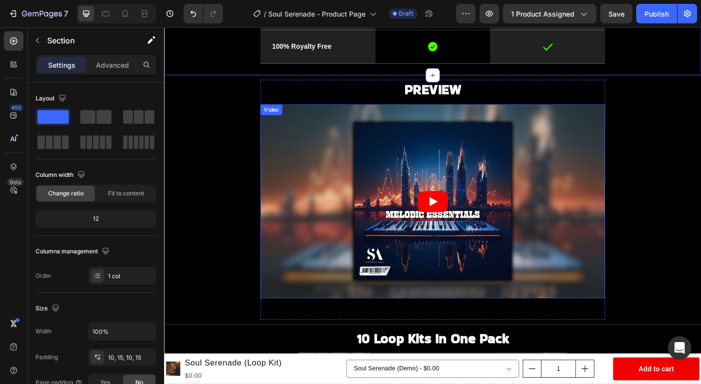
click at [640, 259] on article at bounding box center [456, 216] width 375 height 211
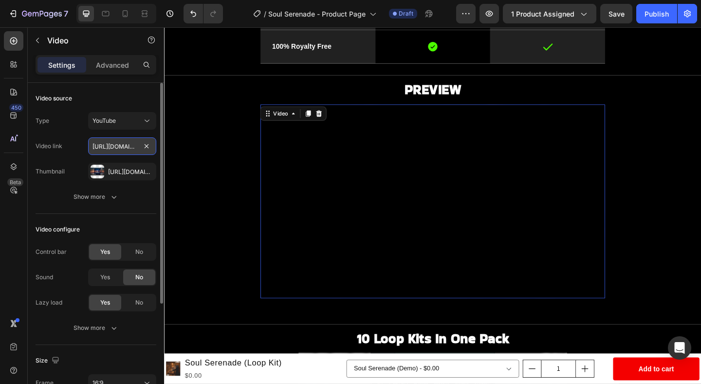
click at [129, 149] on input "https://youtu.be/IgAbvzCoqmI?si=mocj1pqUCQ2HXywt" at bounding box center [122, 146] width 68 height 18
paste input "-eHTu4sHeOc?si=NFg4TwmDtglt9JlU"
type input "https://youtu.be/-eHTu4sHeOc?si=NFg4TwmDtglt9JlU"
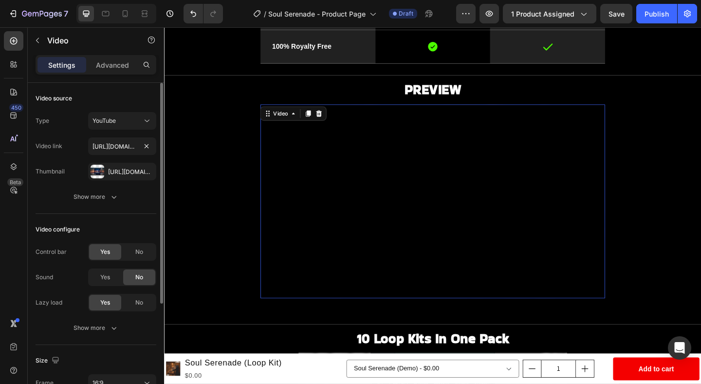
click at [87, 135] on div "Type YouTube Video link https://youtu.be/-eHTu4sHeOc?si=NFg4TwmDtglt9JlU Thumbn…" at bounding box center [96, 146] width 121 height 68
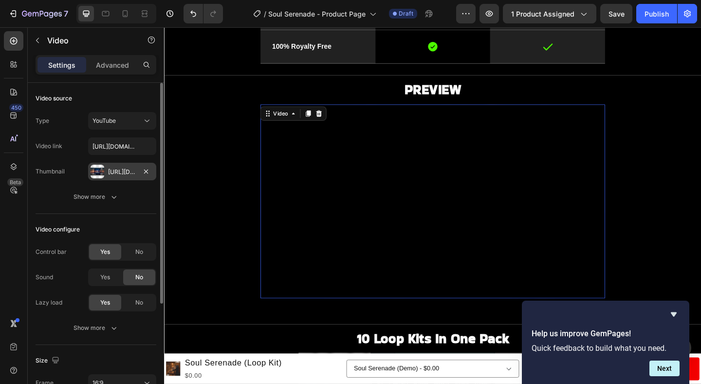
click at [116, 173] on div "Https://cdn.Shopify.Com/s/files/1/0892/5423/2409/files/gempages_536743774492034…" at bounding box center [122, 171] width 28 height 9
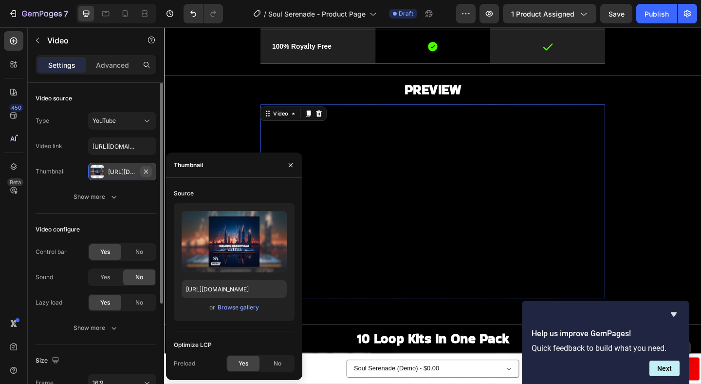
click at [148, 168] on icon "button" at bounding box center [146, 171] width 8 height 8
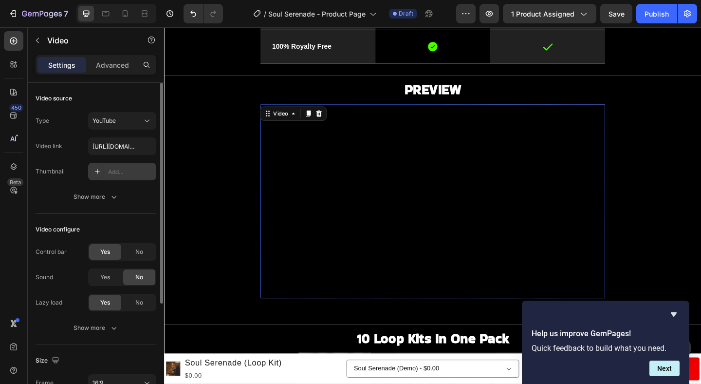
click at [95, 172] on icon at bounding box center [97, 171] width 8 height 8
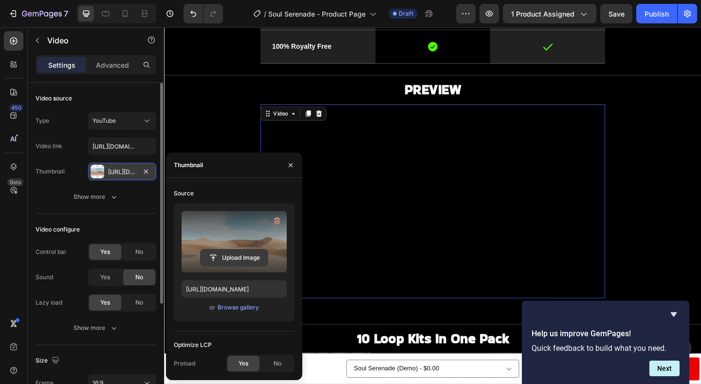
click at [236, 261] on input "file" at bounding box center [234, 257] width 67 height 17
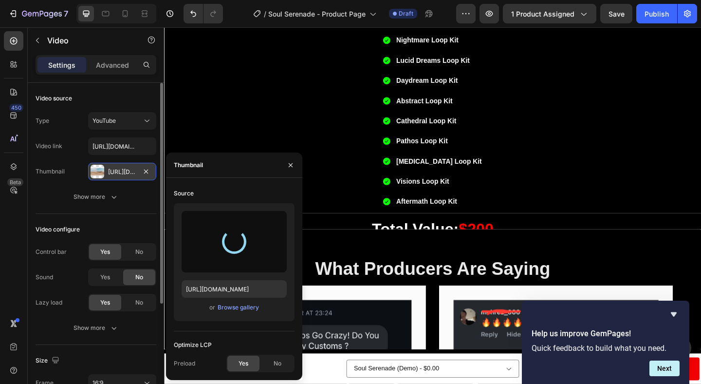
type input "https://cdn.shopify.com/s/files/1/0892/5423/2409/files/gempages_536743774492034…"
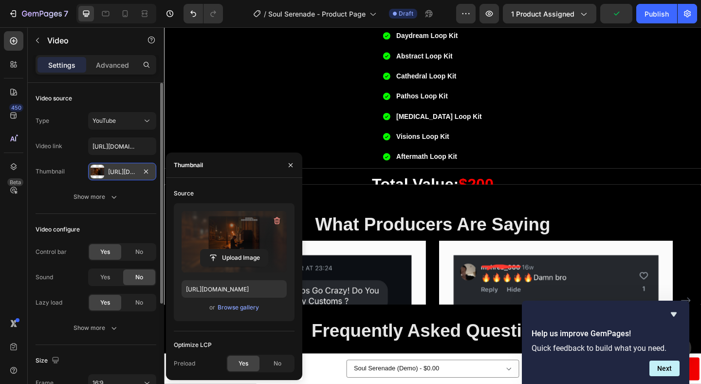
scroll to position [1339, 0]
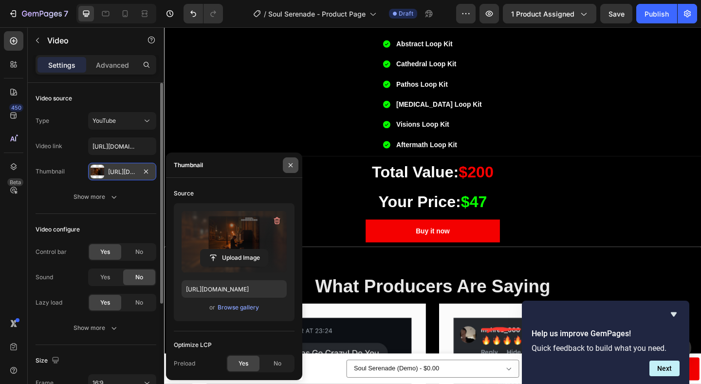
click at [292, 167] on icon "button" at bounding box center [291, 165] width 8 height 8
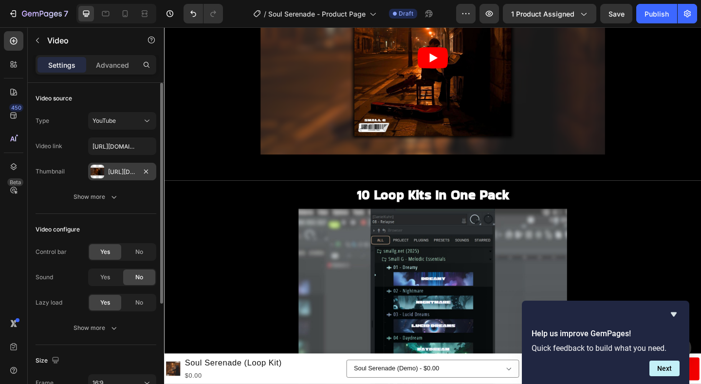
scroll to position [792, 0]
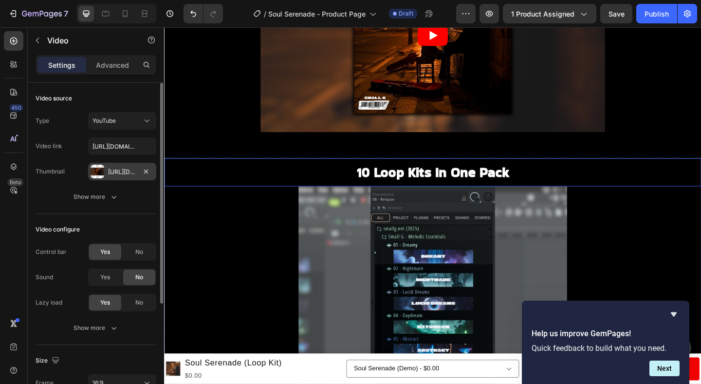
click at [428, 187] on h2 "10 Loop Kits In One Pack" at bounding box center [456, 184] width 584 height 21
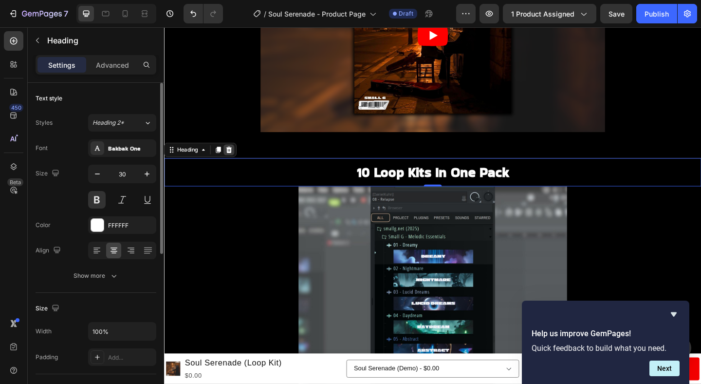
click at [239, 161] on icon at bounding box center [235, 160] width 8 height 8
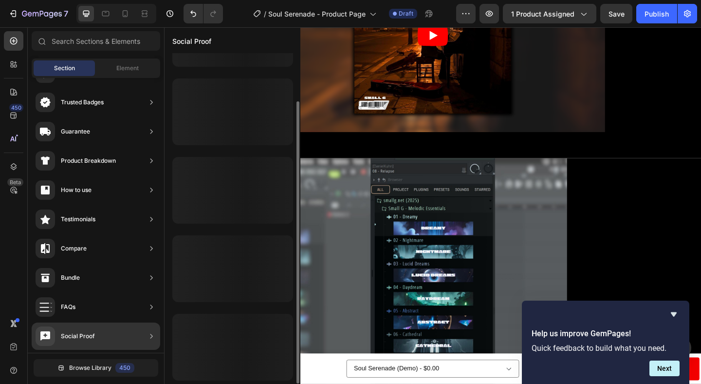
scroll to position [56, 0]
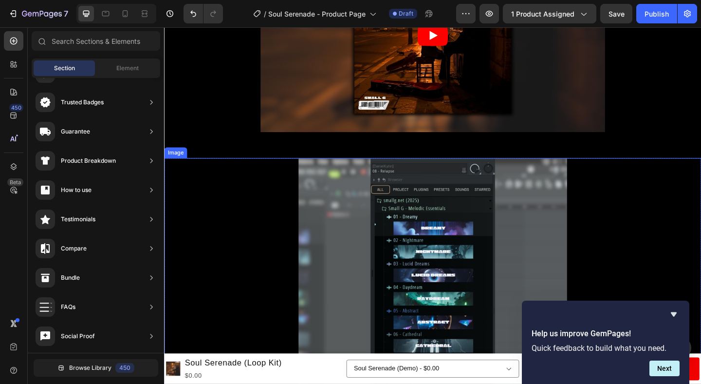
click at [390, 257] on img at bounding box center [456, 315] width 292 height 292
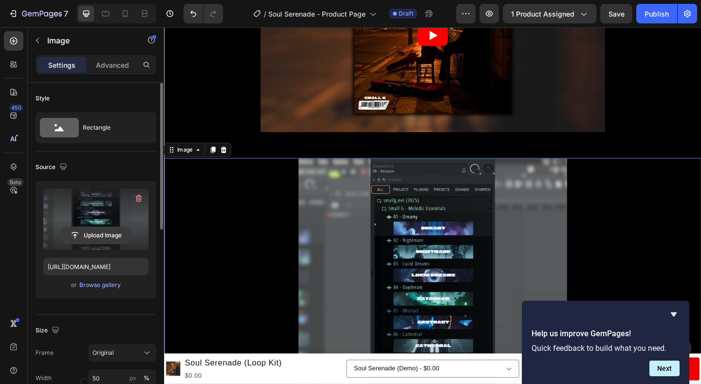
click at [110, 240] on input "file" at bounding box center [95, 235] width 67 height 17
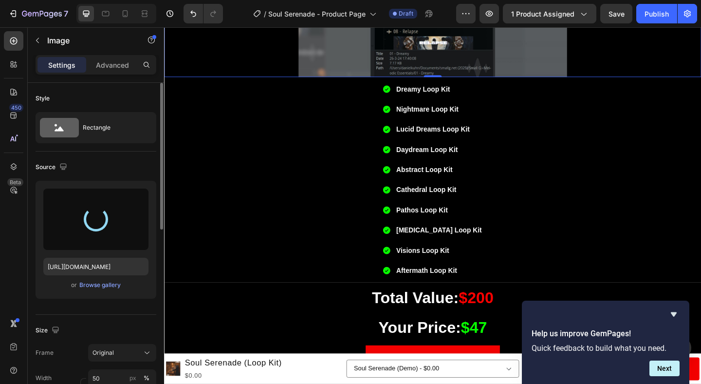
type input "https://cdn.shopify.com/s/files/1/0892/5423/2409/files/gempages_536743774492034…"
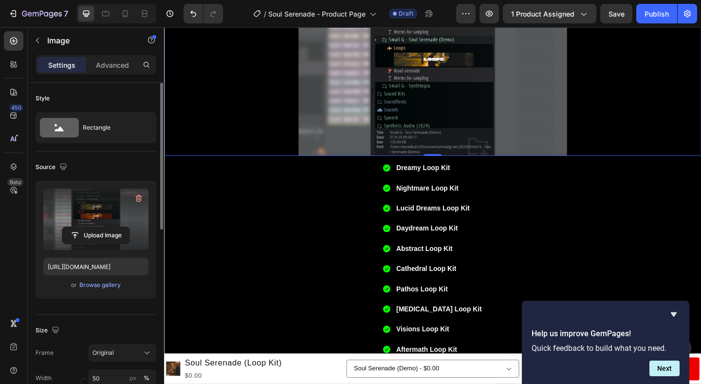
scroll to position [1093, 0]
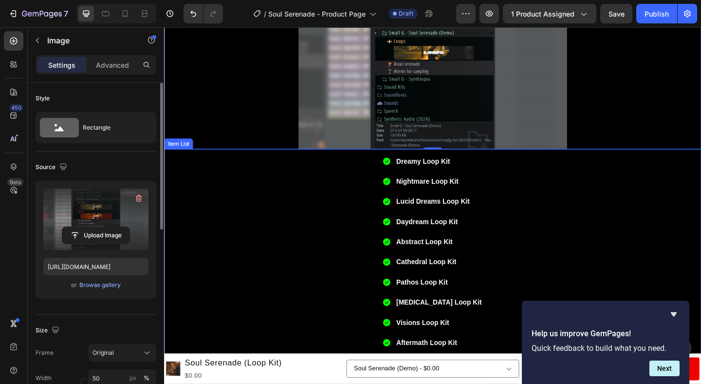
click at [316, 184] on div "Dreamy Loop Kit Nightmare Loop Kit Lucid Dreams Loop Kit Daydream Loop Kit Abst…" at bounding box center [456, 271] width 584 height 213
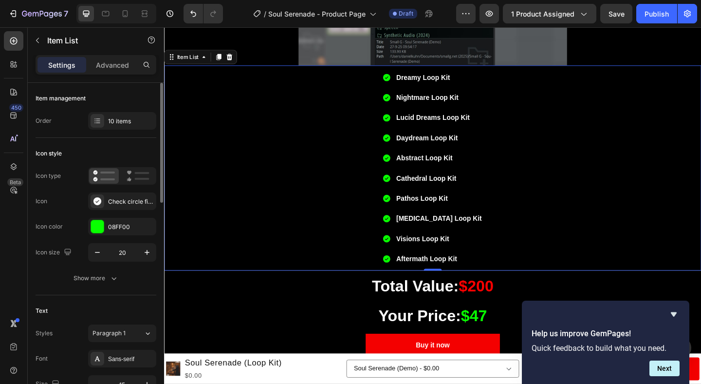
scroll to position [1173, 0]
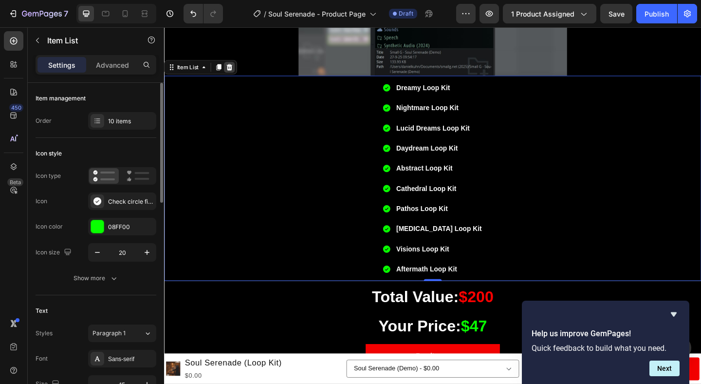
click at [239, 72] on icon at bounding box center [235, 71] width 8 height 8
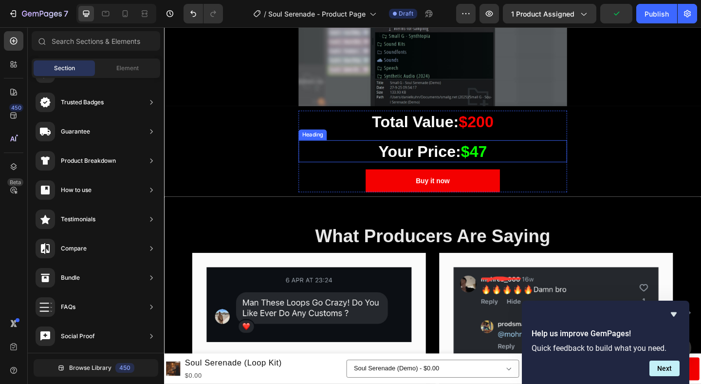
scroll to position [1111, 0]
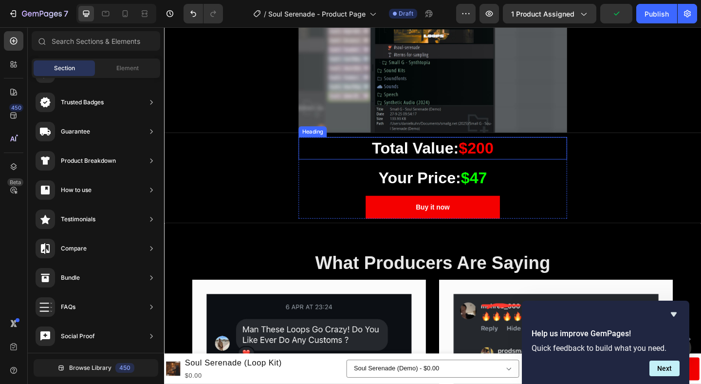
click at [426, 160] on h2 "Total Value: $200" at bounding box center [456, 159] width 292 height 24
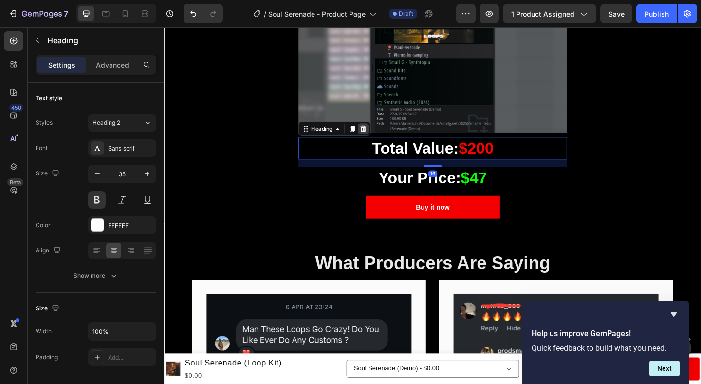
click at [380, 136] on icon at bounding box center [381, 137] width 6 height 7
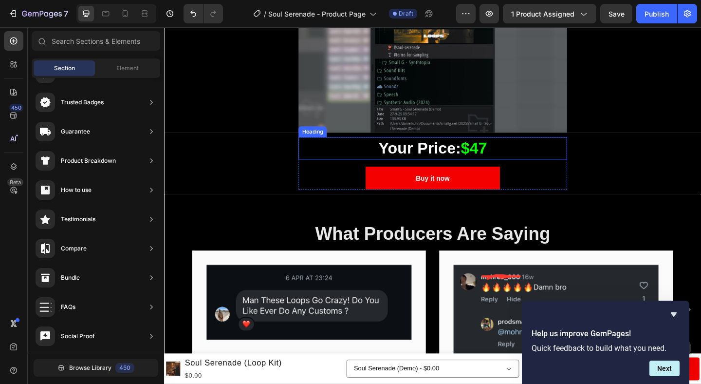
click at [505, 161] on span "$47" at bounding box center [501, 158] width 28 height 19
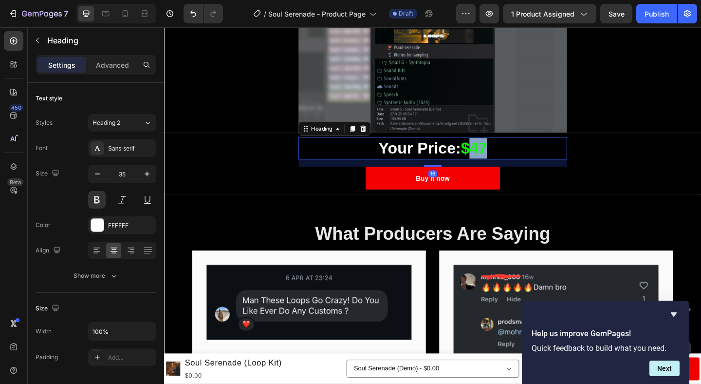
click at [506, 160] on span "$47" at bounding box center [501, 158] width 28 height 19
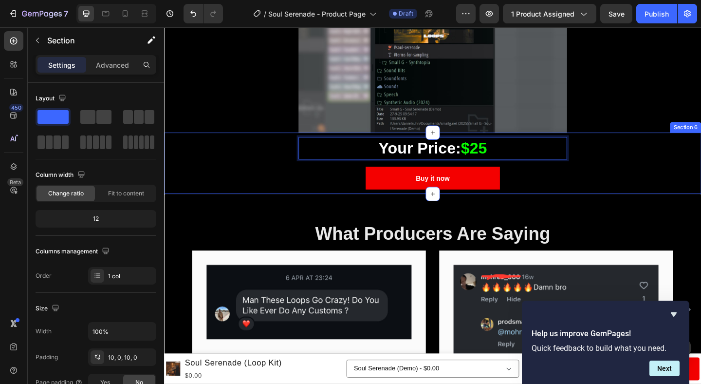
click at [654, 178] on div "Your Price: $25 Heading 16 Buy it now Dynamic Checkout Product" at bounding box center [456, 175] width 584 height 57
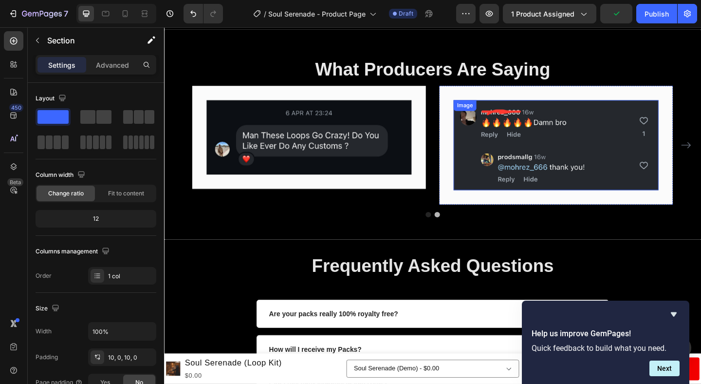
scroll to position [1370, 0]
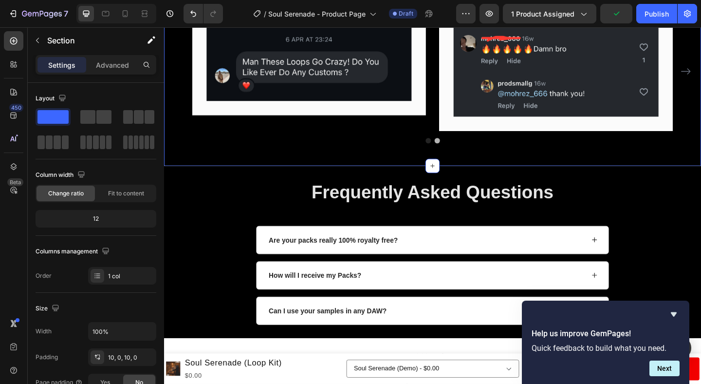
click at [578, 166] on div "What Producers Are Saying Heading Image Row Image Row Image Row Image Row Carou…" at bounding box center [456, 63] width 584 height 228
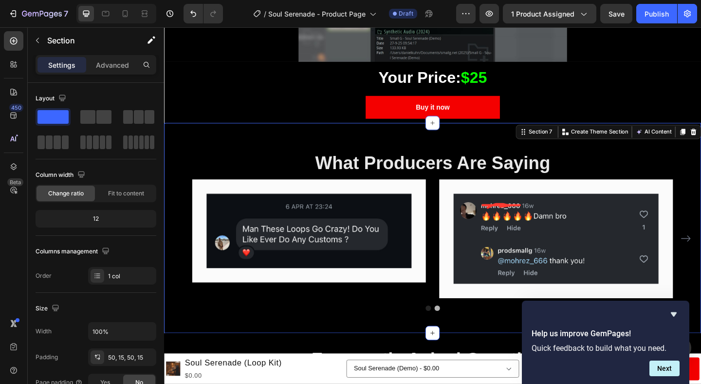
scroll to position [1172, 0]
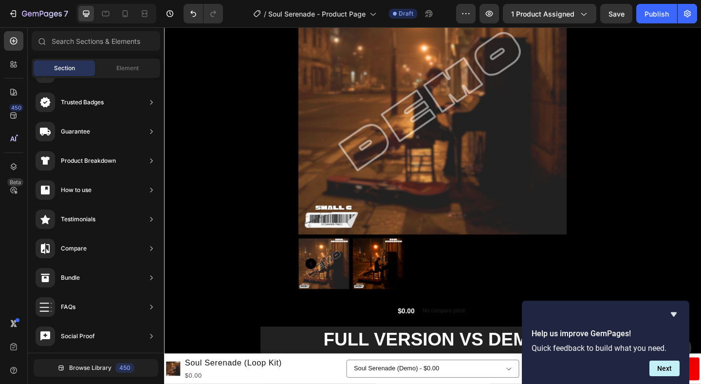
scroll to position [0, 0]
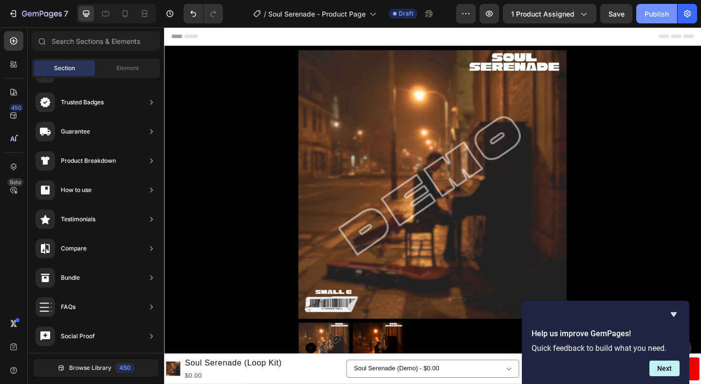
click at [653, 11] on div "Publish" at bounding box center [657, 14] width 24 height 10
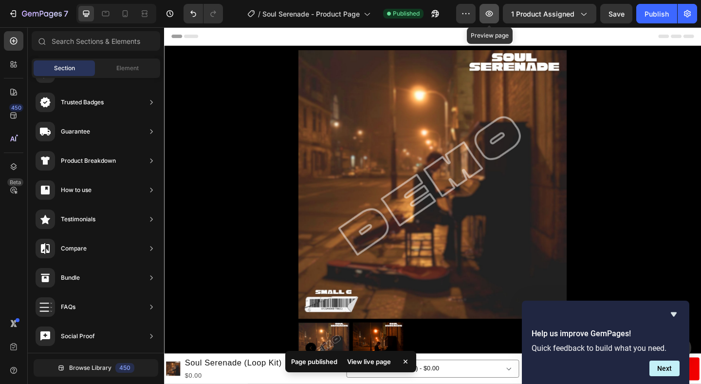
click at [490, 7] on button "button" at bounding box center [489, 13] width 19 height 19
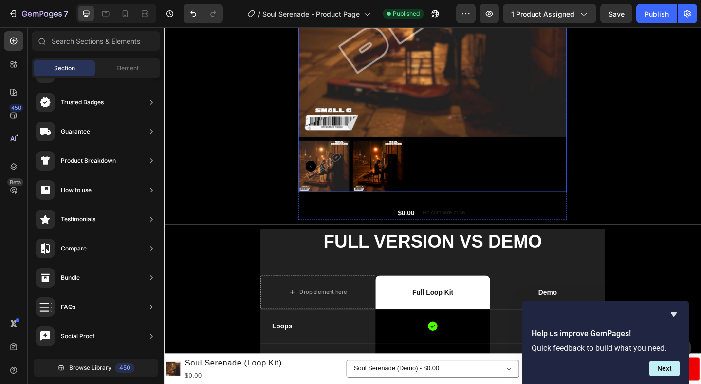
scroll to position [226, 0]
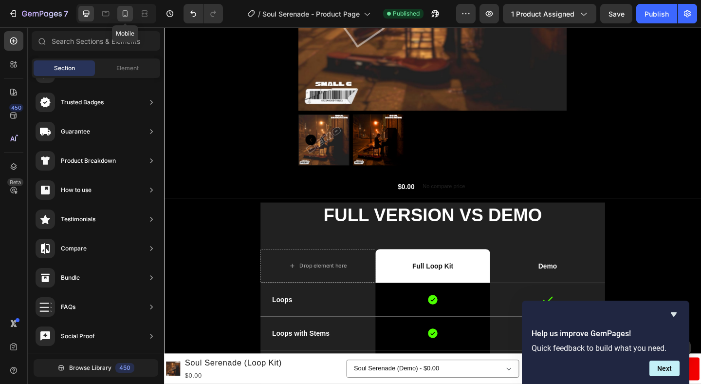
click at [127, 19] on div at bounding box center [125, 14] width 16 height 16
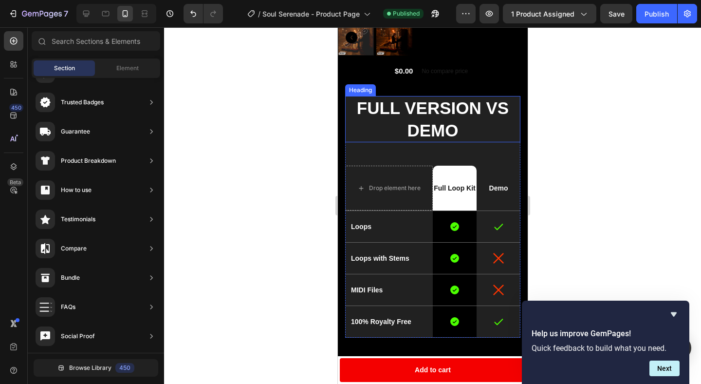
click at [452, 128] on h2 "FULL VERSION VS DEMO" at bounding box center [432, 119] width 175 height 46
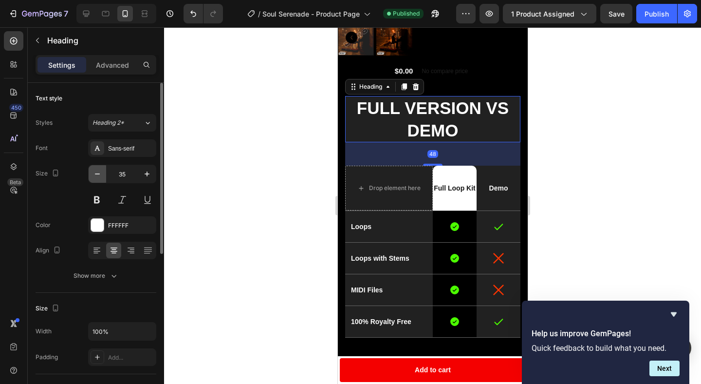
click at [94, 169] on icon "button" at bounding box center [97, 174] width 10 height 10
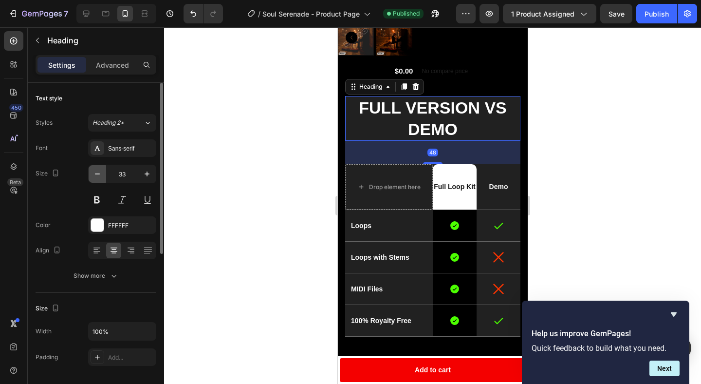
click at [94, 169] on icon "button" at bounding box center [97, 174] width 10 height 10
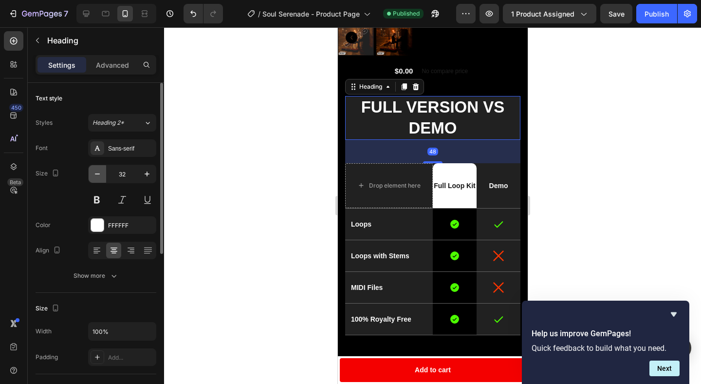
click at [94, 169] on icon "button" at bounding box center [97, 174] width 10 height 10
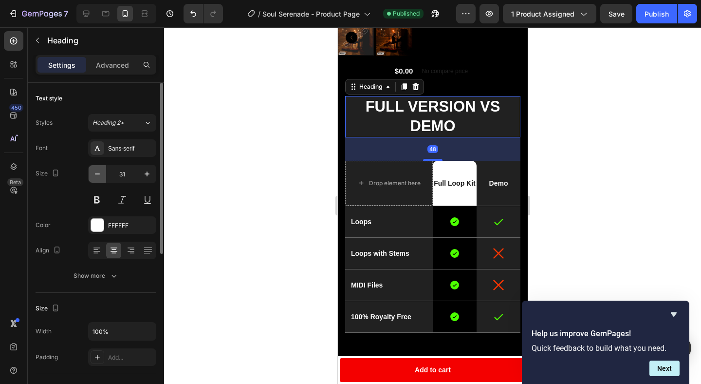
click at [94, 169] on icon "button" at bounding box center [97, 174] width 10 height 10
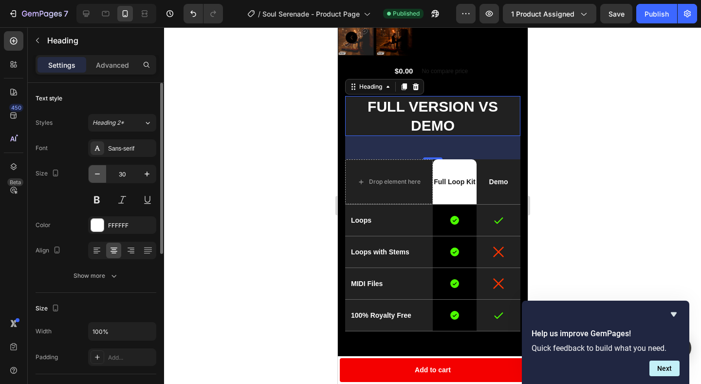
click at [94, 169] on icon "button" at bounding box center [97, 174] width 10 height 10
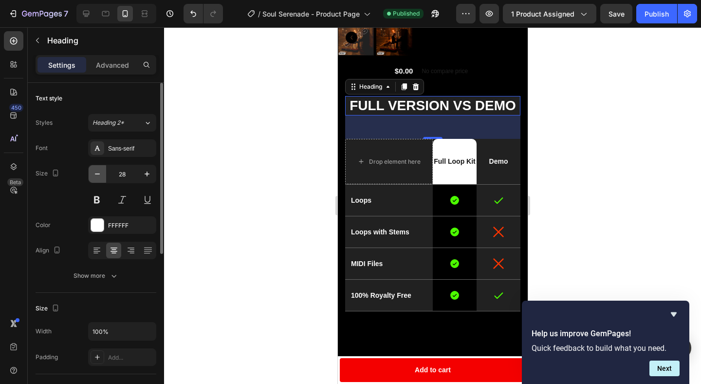
click at [94, 169] on icon "button" at bounding box center [97, 174] width 10 height 10
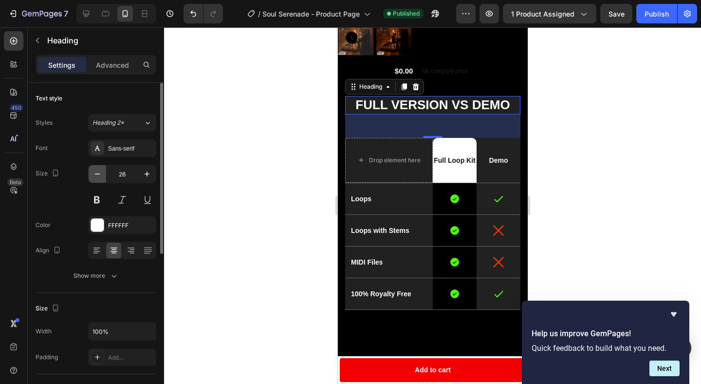
click at [94, 169] on icon "button" at bounding box center [97, 174] width 10 height 10
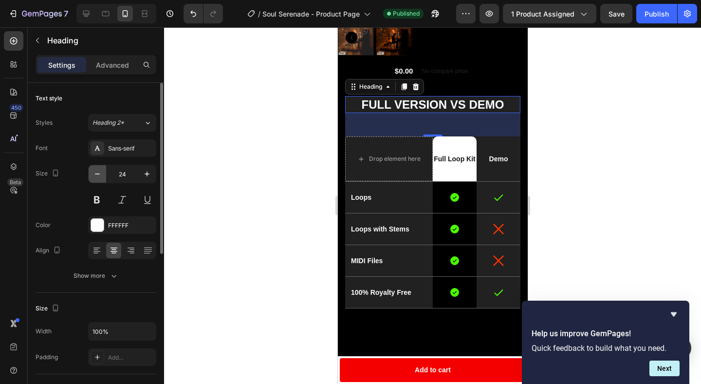
click at [94, 169] on icon "button" at bounding box center [97, 174] width 10 height 10
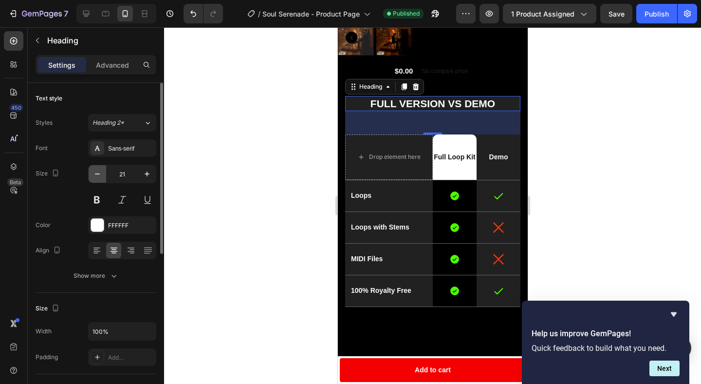
click at [94, 169] on icon "button" at bounding box center [97, 174] width 10 height 10
click at [96, 198] on button at bounding box center [97, 200] width 18 height 18
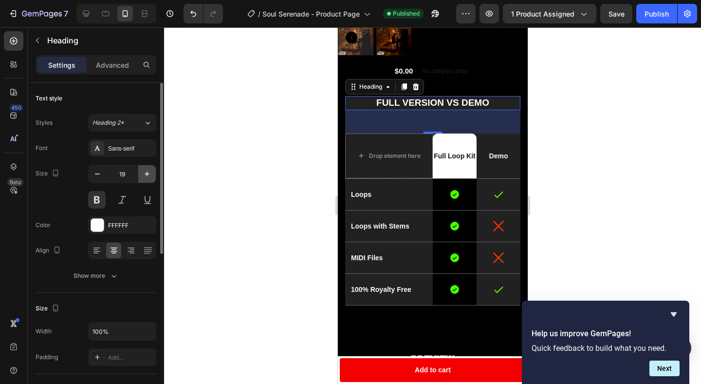
click at [149, 172] on icon "button" at bounding box center [147, 174] width 10 height 10
type input "20"
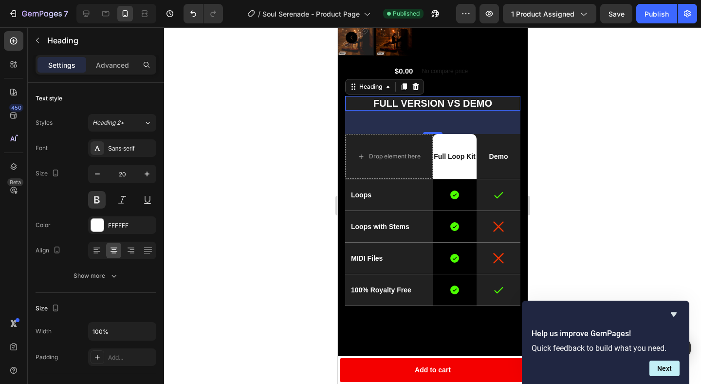
click at [404, 104] on h2 "FULL VERSION VS DEMO" at bounding box center [432, 103] width 175 height 15
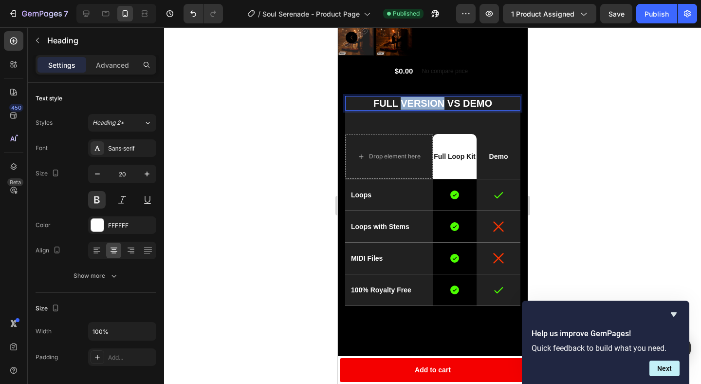
click at [404, 104] on p "FULL VERSION VS DEMO" at bounding box center [432, 103] width 173 height 13
click at [547, 128] on div at bounding box center [432, 205] width 537 height 356
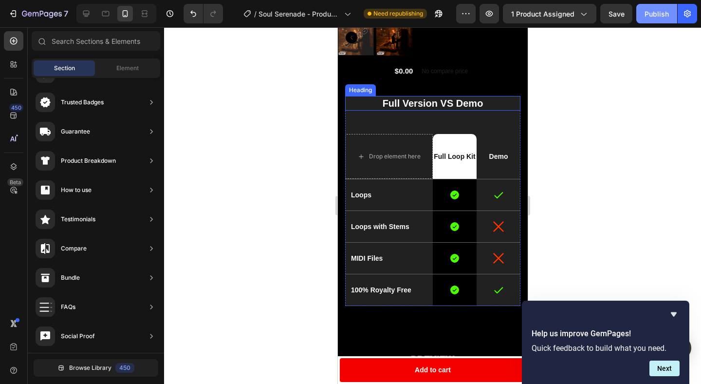
click at [653, 11] on div "Publish" at bounding box center [657, 14] width 24 height 10
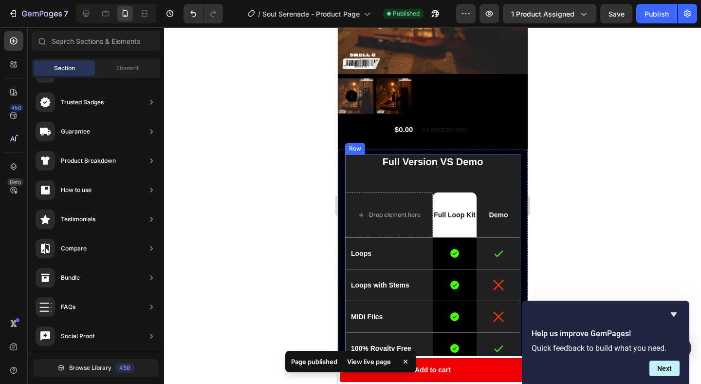
scroll to position [178, 0]
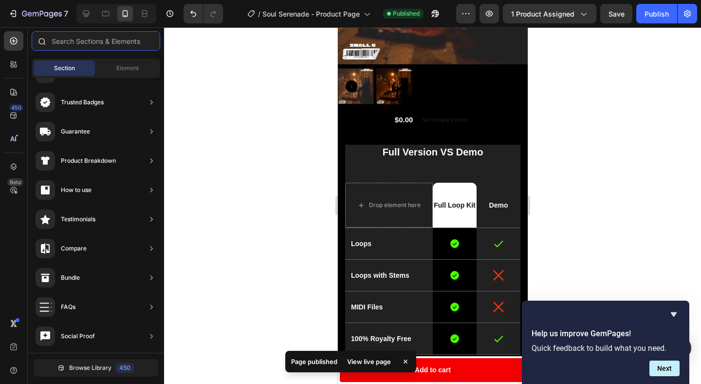
click at [103, 39] on input "text" at bounding box center [96, 40] width 129 height 19
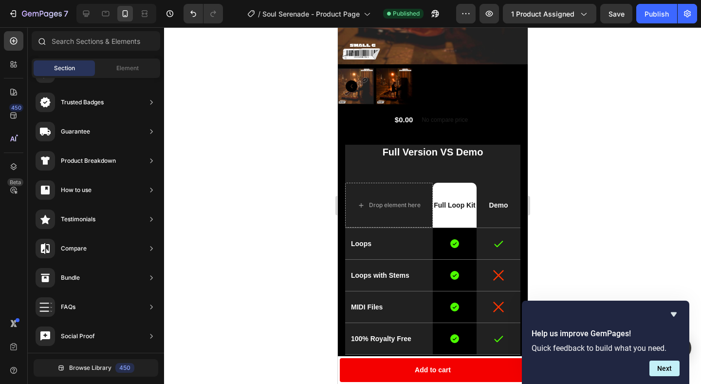
click at [50, 44] on div at bounding box center [41, 40] width 19 height 19
click at [79, 44] on input "text" at bounding box center [96, 40] width 129 height 19
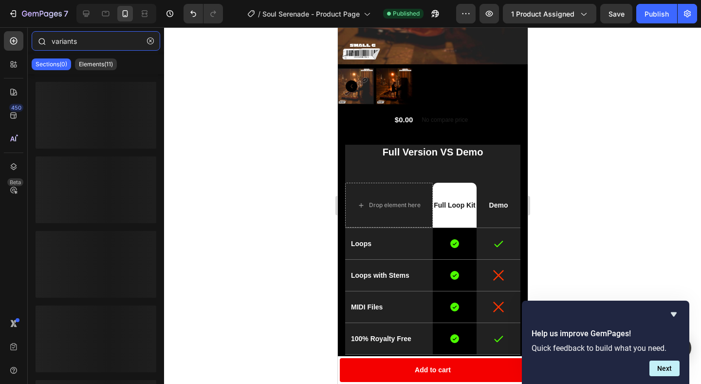
type input "variants"
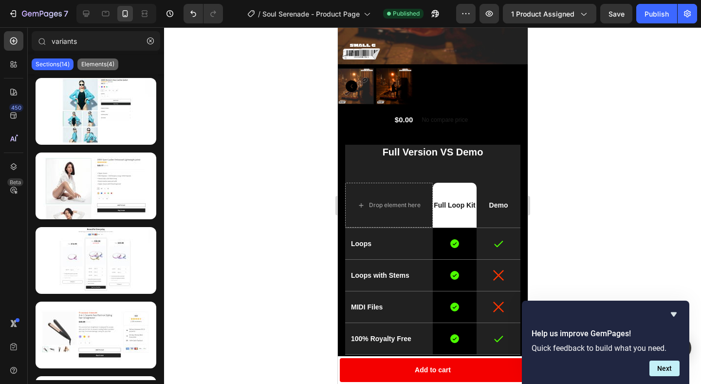
click at [86, 68] on p "Elements(4)" at bounding box center [97, 64] width 33 height 8
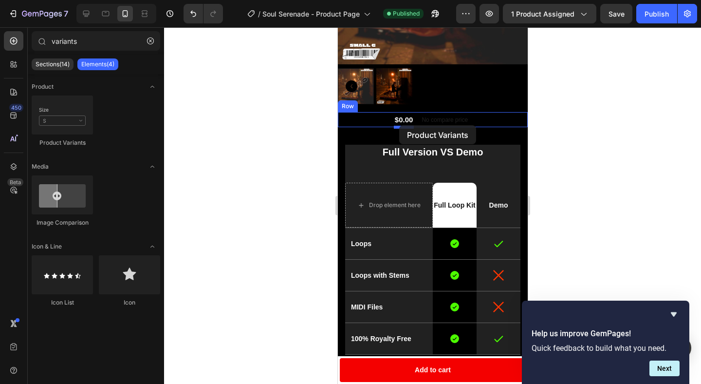
drag, startPoint x: 410, startPoint y: 145, endPoint x: 399, endPoint y: 125, distance: 22.7
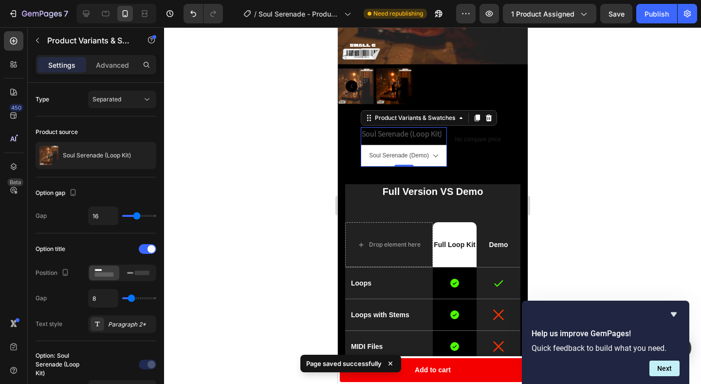
click at [576, 122] on div at bounding box center [432, 205] width 537 height 356
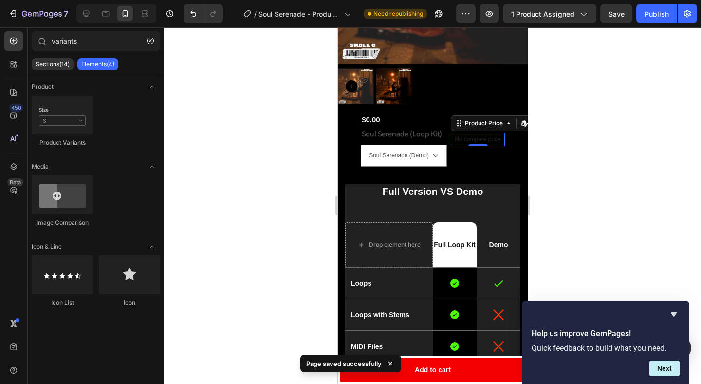
click at [487, 140] on p "No compare price" at bounding box center [477, 139] width 46 height 6
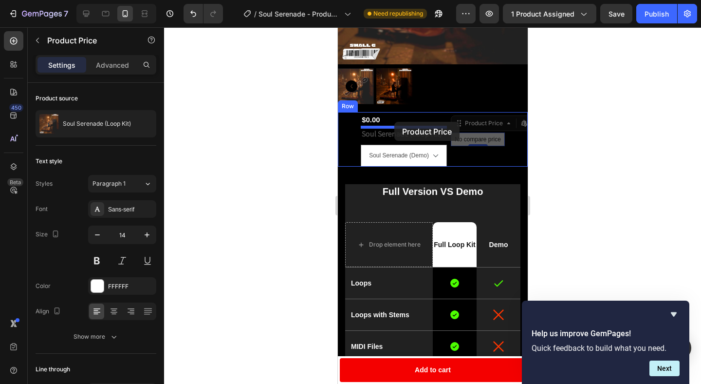
drag, startPoint x: 468, startPoint y: 137, endPoint x: 394, endPoint y: 121, distance: 76.2
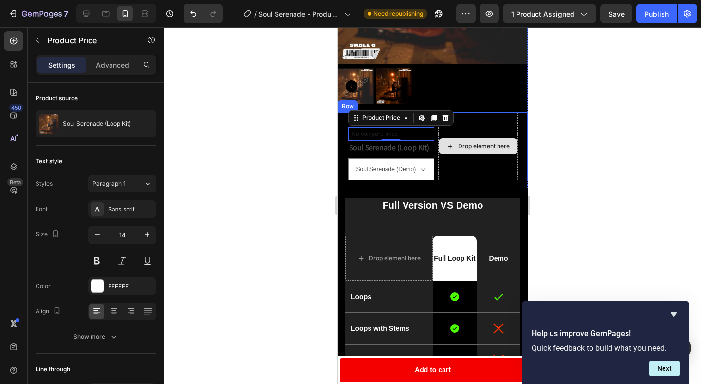
click at [454, 167] on div "Drop element here" at bounding box center [478, 146] width 80 height 68
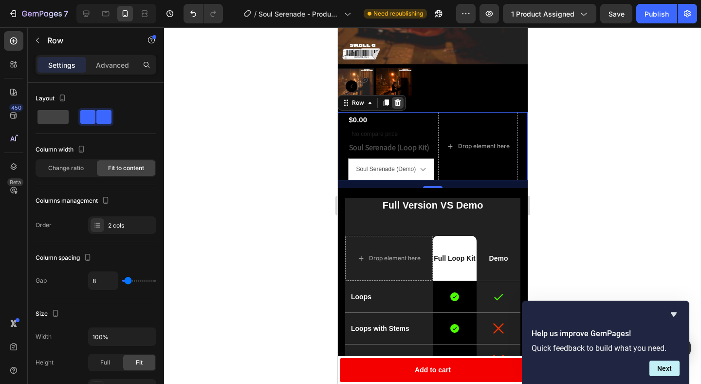
click at [397, 101] on icon at bounding box center [397, 102] width 6 height 7
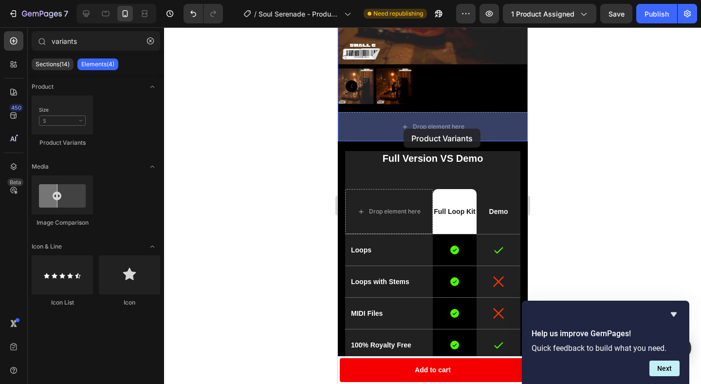
drag, startPoint x: 398, startPoint y: 154, endPoint x: 377, endPoint y: 127, distance: 34.1
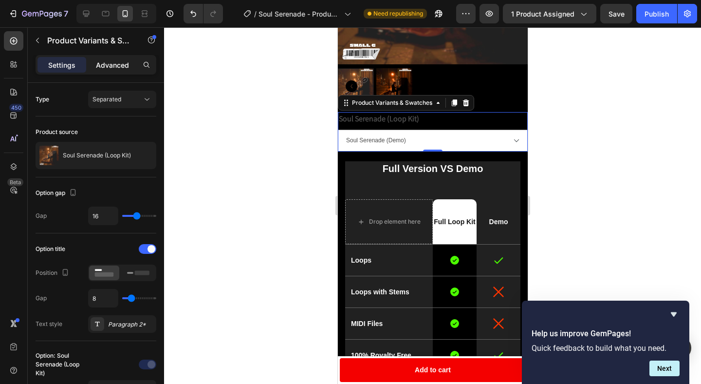
click at [110, 65] on p "Advanced" at bounding box center [112, 65] width 33 height 10
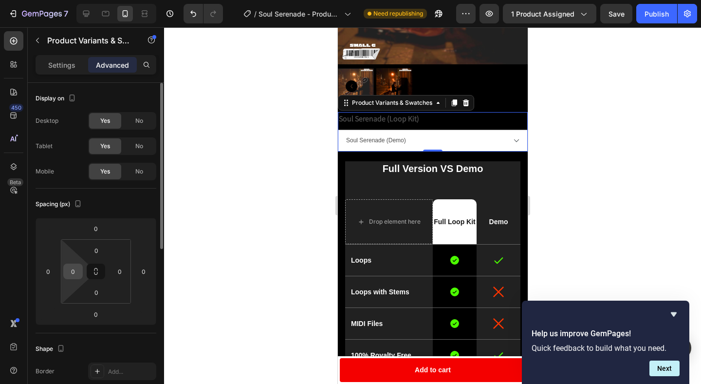
click at [74, 272] on input "0" at bounding box center [73, 271] width 15 height 15
click at [74, 272] on input "25" at bounding box center [73, 271] width 15 height 15
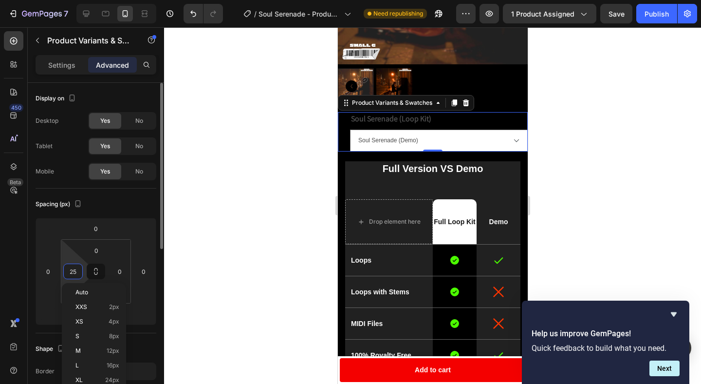
click at [74, 272] on input "25" at bounding box center [73, 271] width 15 height 15
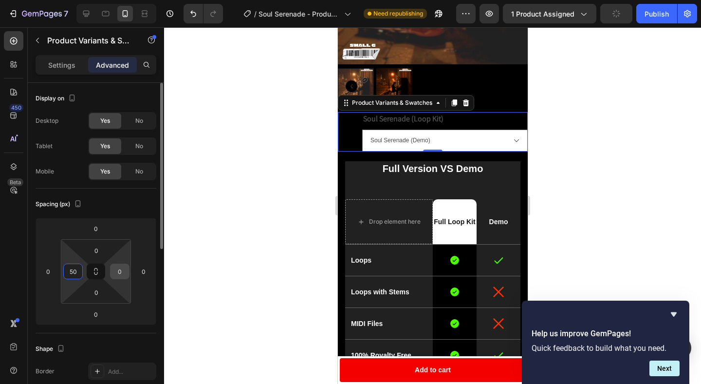
type input "50"
click at [121, 275] on input "0" at bounding box center [119, 271] width 15 height 15
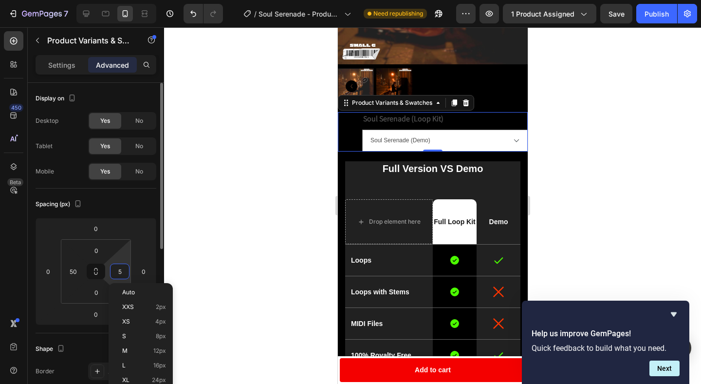
type input "50"
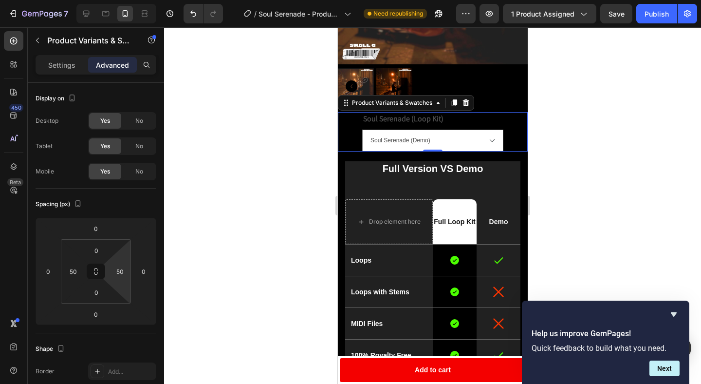
click at [244, 185] on div at bounding box center [432, 205] width 537 height 356
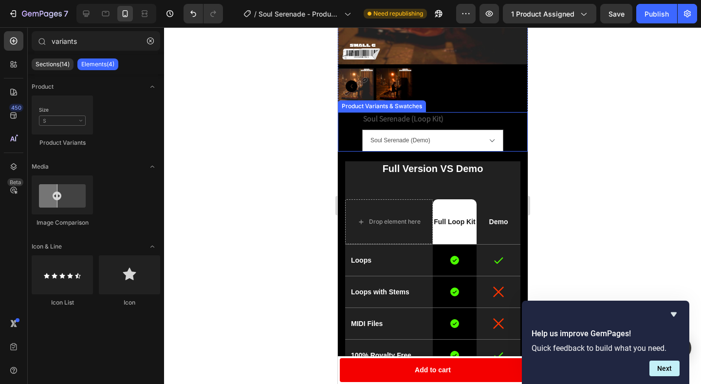
click at [419, 118] on legend "Soul Serenade (Loop Kit)" at bounding box center [403, 119] width 82 height 14
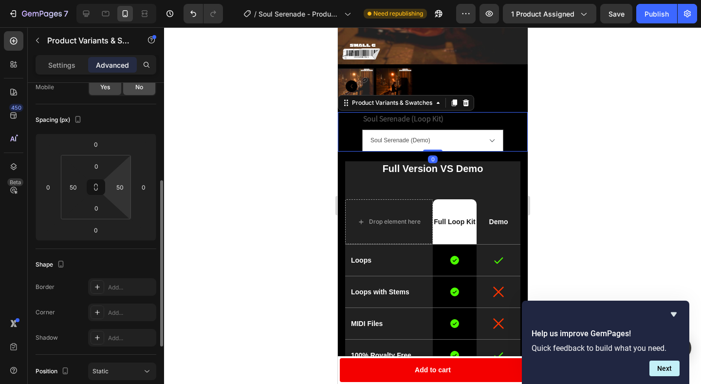
scroll to position [321, 0]
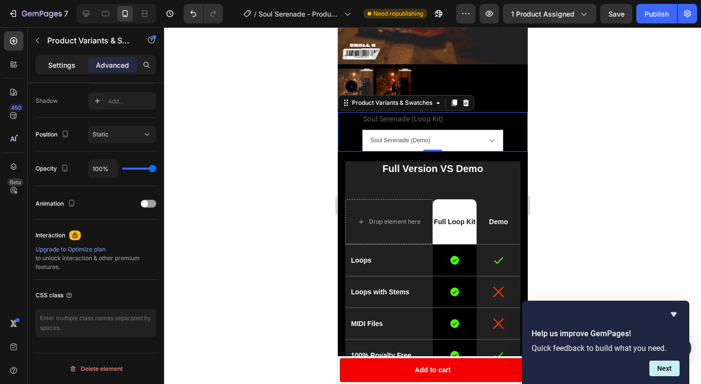
click at [60, 62] on p "Settings" at bounding box center [61, 65] width 27 height 10
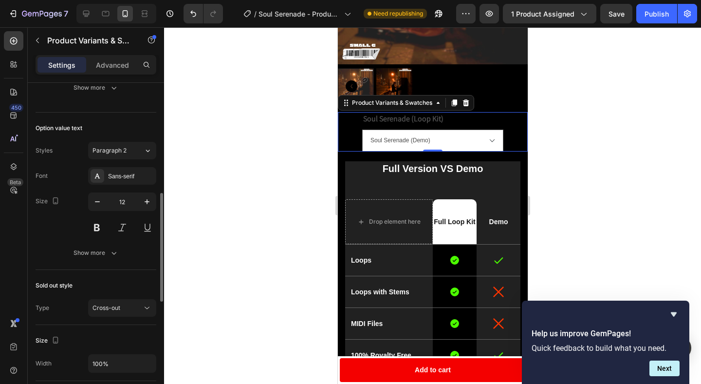
scroll to position [360, 0]
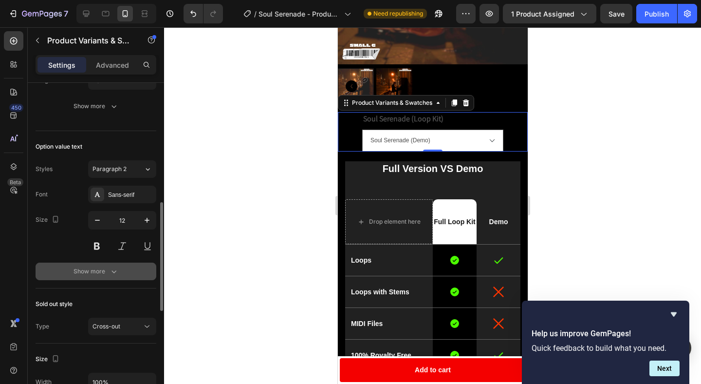
click at [110, 274] on icon "button" at bounding box center [114, 271] width 10 height 10
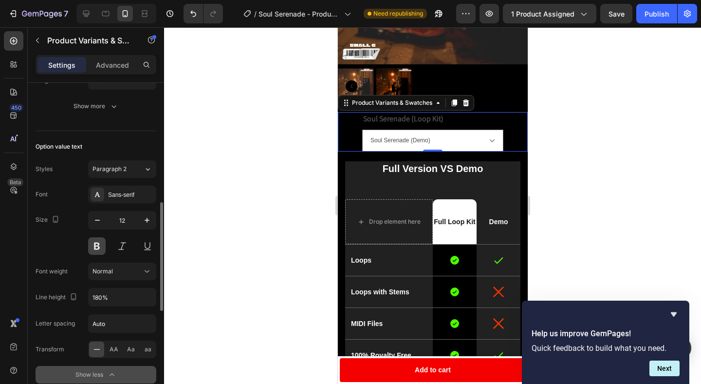
click at [93, 246] on button at bounding box center [97, 246] width 18 height 18
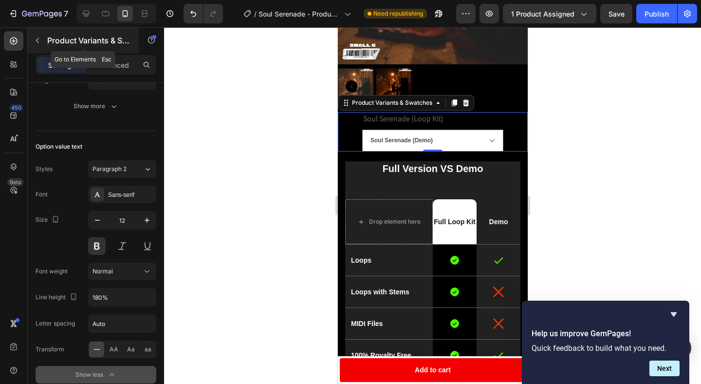
click at [35, 40] on icon "button" at bounding box center [38, 41] width 8 height 8
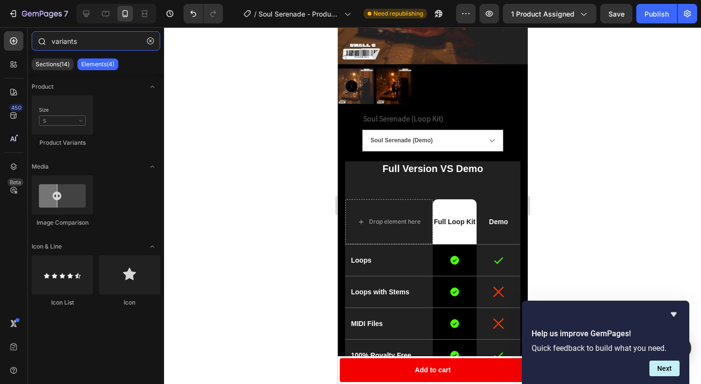
click at [83, 45] on input "variants" at bounding box center [96, 40] width 129 height 19
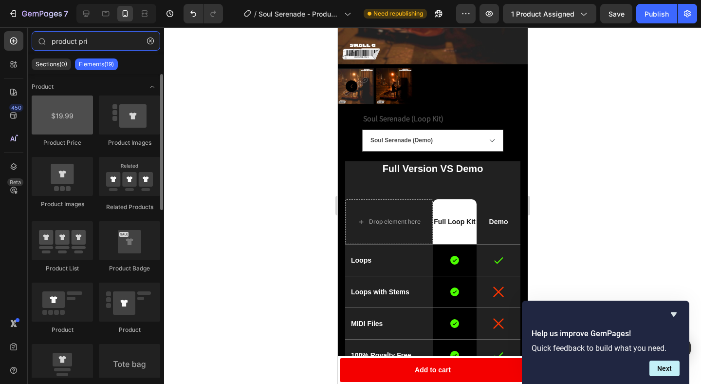
type input "product pri"
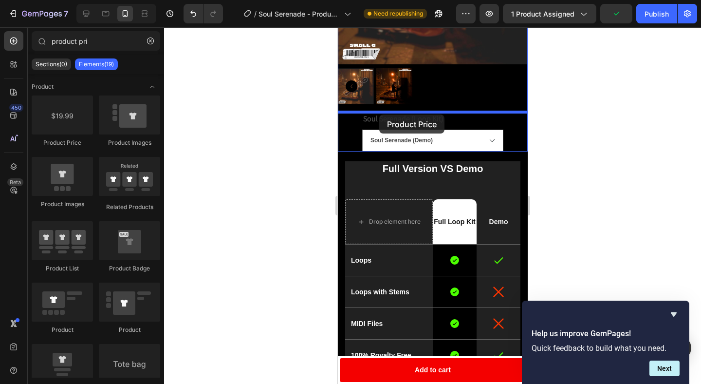
drag, startPoint x: 407, startPoint y: 138, endPoint x: 379, endPoint y: 114, distance: 37.0
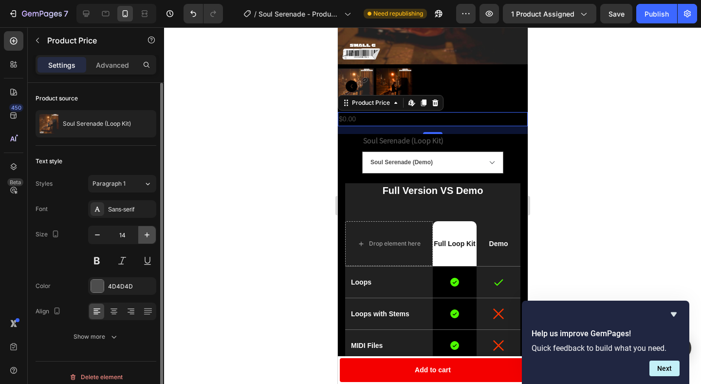
click at [148, 238] on icon "button" at bounding box center [147, 235] width 10 height 10
type input "15"
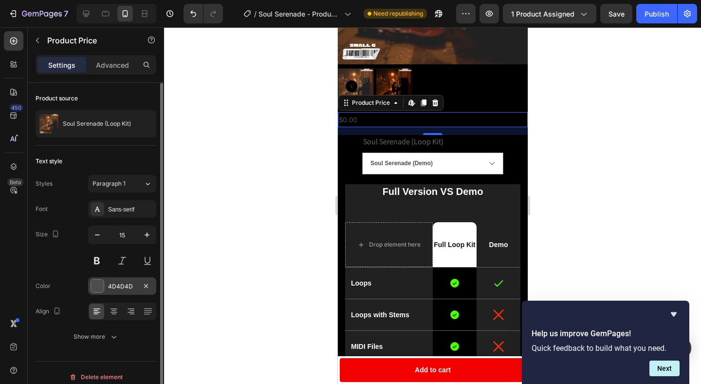
click at [91, 290] on div at bounding box center [97, 285] width 13 height 13
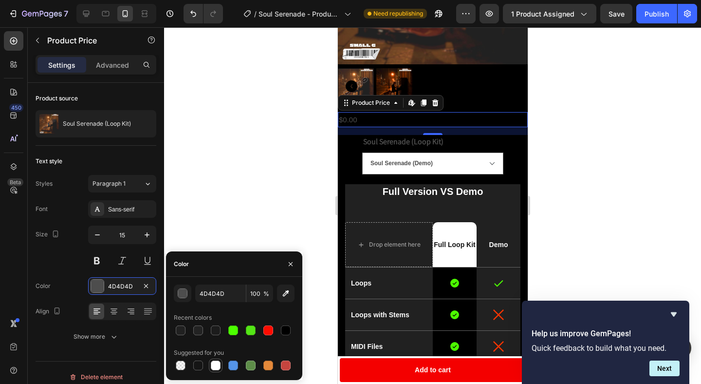
click at [214, 367] on div at bounding box center [216, 365] width 10 height 10
type input "FFFFFF"
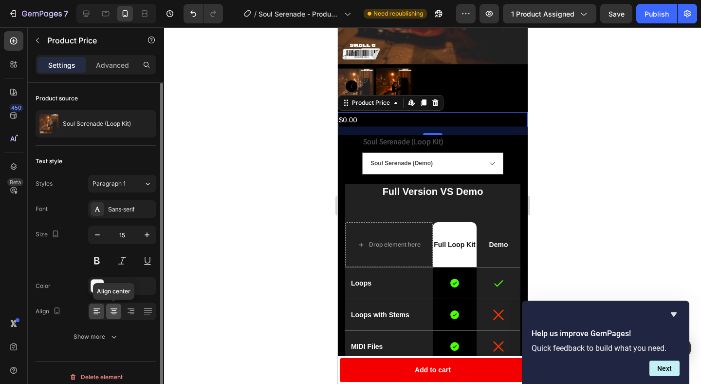
click at [114, 309] on icon at bounding box center [114, 311] width 10 height 10
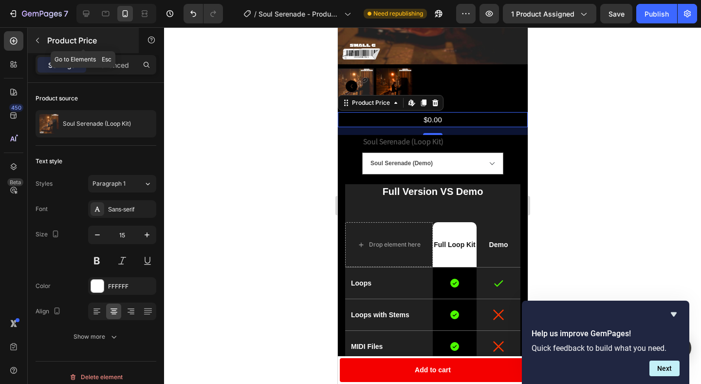
click at [34, 43] on icon "button" at bounding box center [38, 41] width 8 height 8
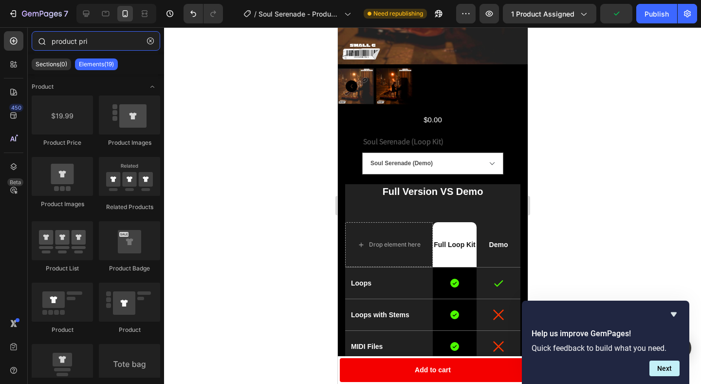
click at [67, 42] on input "product pri" at bounding box center [96, 40] width 129 height 19
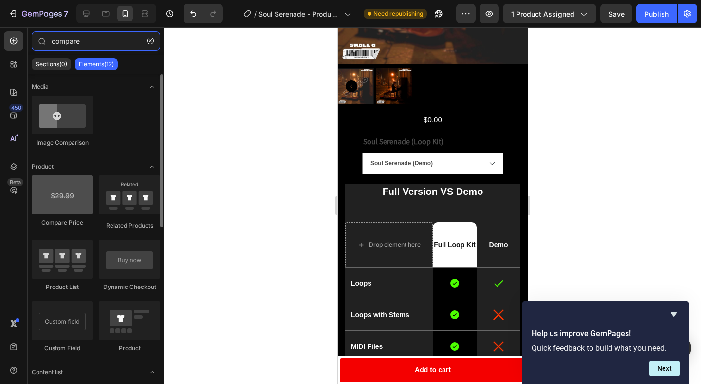
type input "compare"
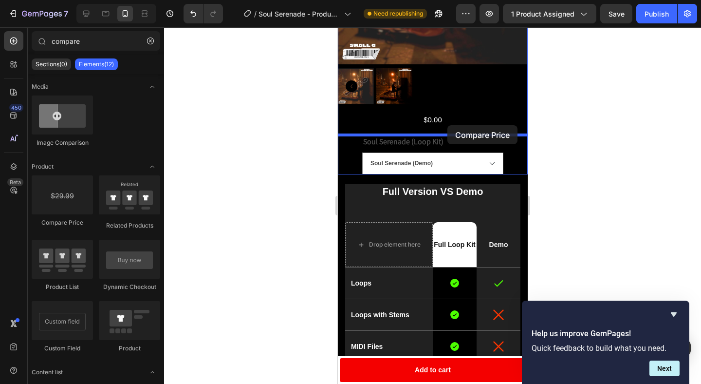
drag, startPoint x: 406, startPoint y: 238, endPoint x: 447, endPoint y: 125, distance: 119.5
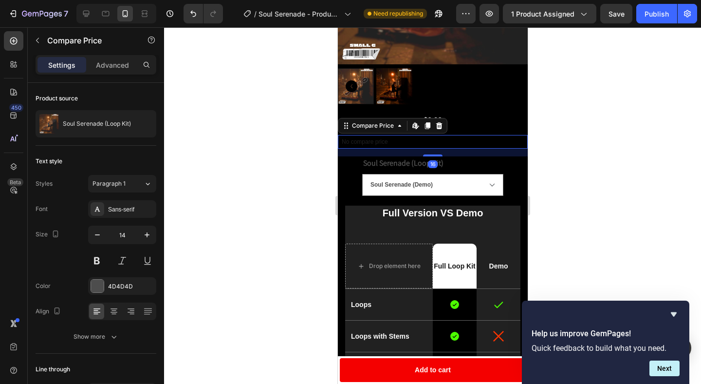
scroll to position [178, 0]
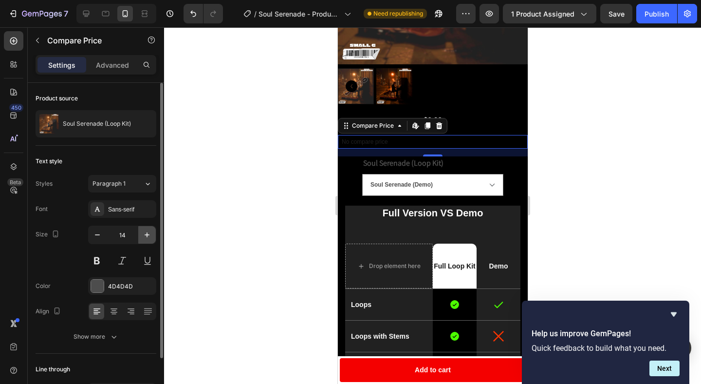
click at [148, 232] on icon "button" at bounding box center [147, 235] width 10 height 10
type input "15"
click at [94, 295] on div "Font Sans-serif Size 15 Color 4D4D4D Align Show more" at bounding box center [96, 272] width 121 height 145
click at [94, 287] on div at bounding box center [97, 285] width 13 height 13
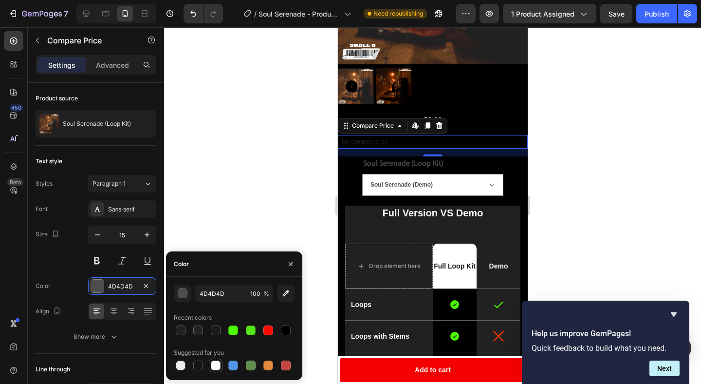
click at [220, 362] on div at bounding box center [216, 365] width 10 height 10
type input "FFFFFF"
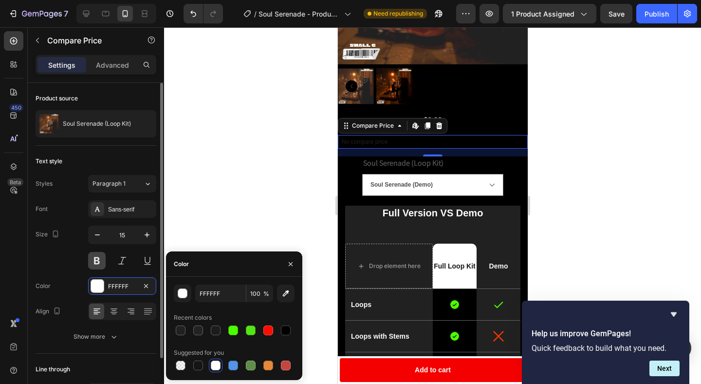
click at [97, 268] on button at bounding box center [97, 261] width 18 height 18
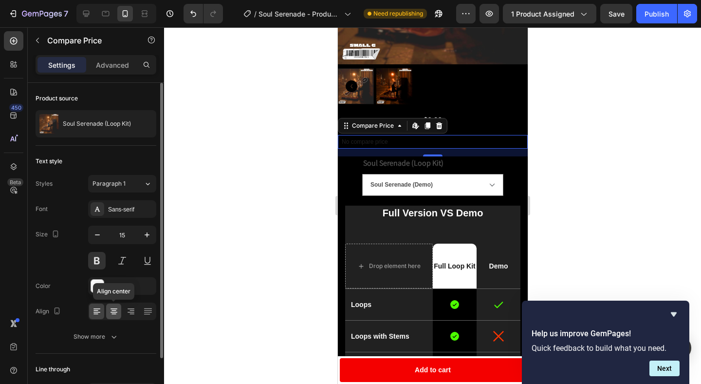
click at [112, 314] on icon at bounding box center [114, 311] width 10 height 10
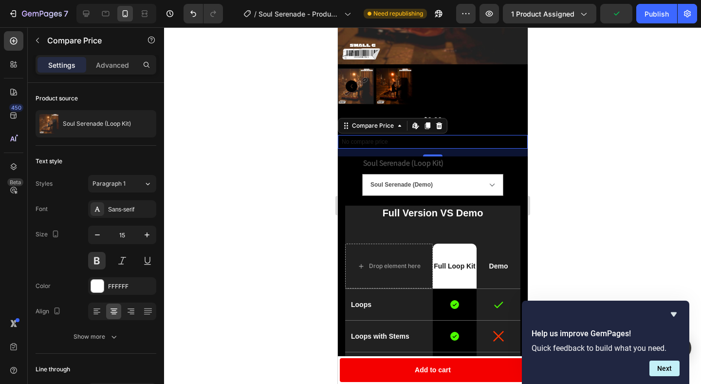
click at [256, 256] on div at bounding box center [432, 205] width 537 height 356
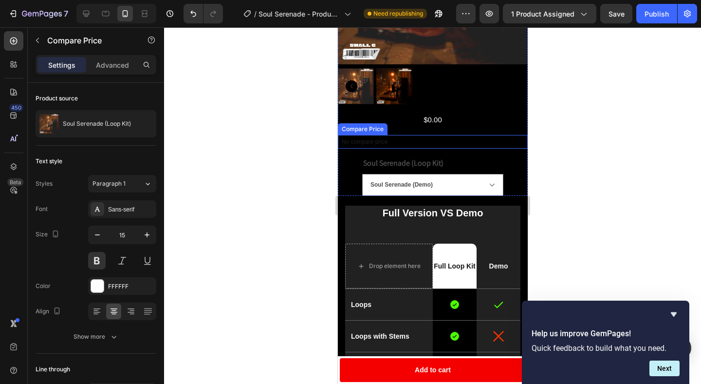
click at [401, 144] on p "No compare price" at bounding box center [432, 142] width 182 height 6
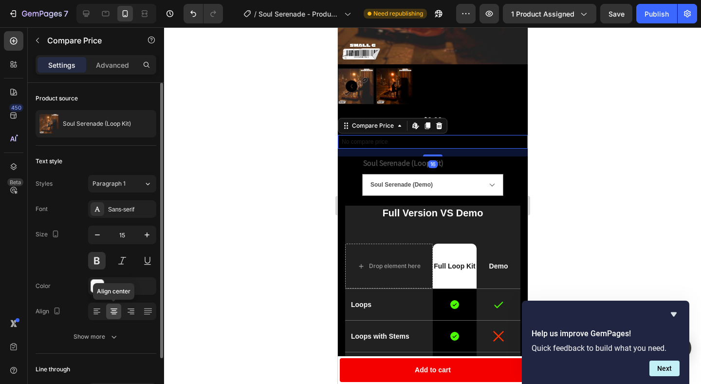
click at [113, 313] on icon at bounding box center [114, 311] width 10 height 10
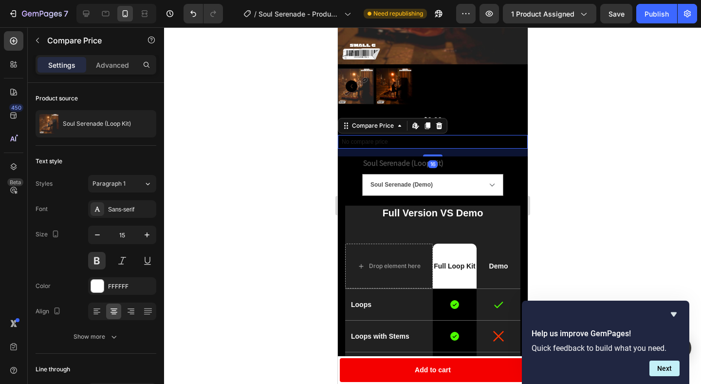
click at [277, 257] on div at bounding box center [432, 205] width 537 height 356
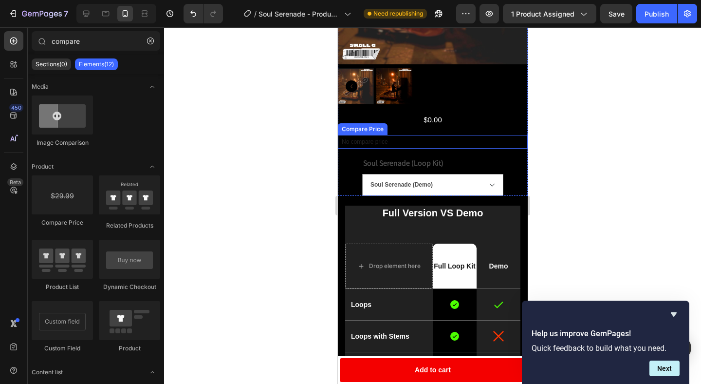
click at [452, 141] on p "No compare price" at bounding box center [432, 142] width 182 height 6
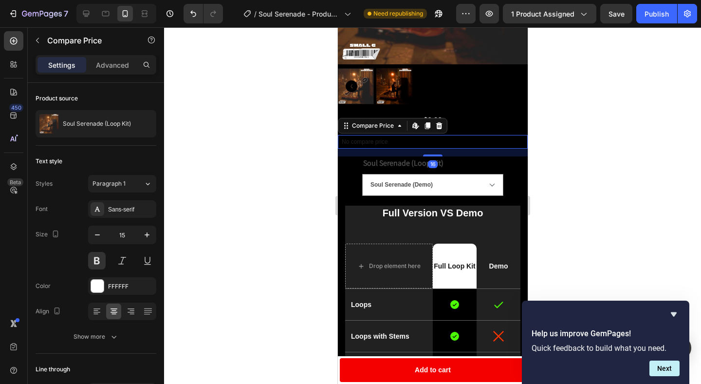
click at [238, 228] on div at bounding box center [432, 205] width 537 height 356
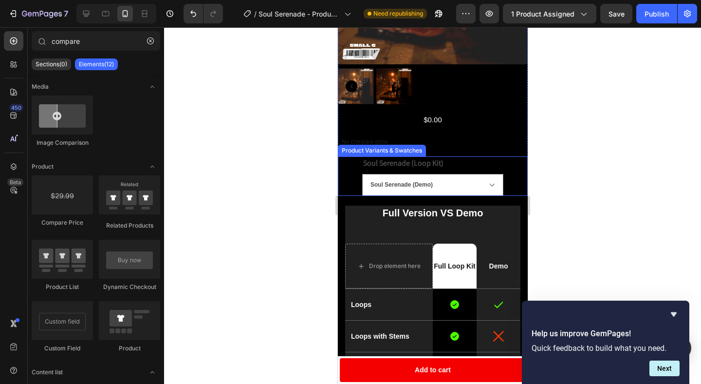
click at [470, 163] on div "Soul Serenade (Loop Kit) Soul Serenade (Demo) Soul Serenade (Loop Kit)" at bounding box center [432, 175] width 141 height 39
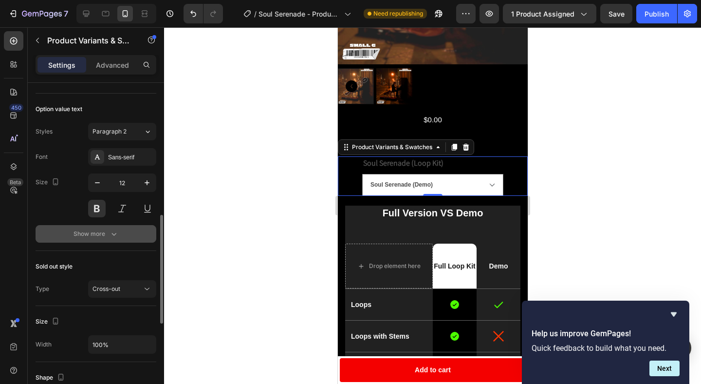
click at [111, 233] on icon "button" at bounding box center [114, 234] width 10 height 10
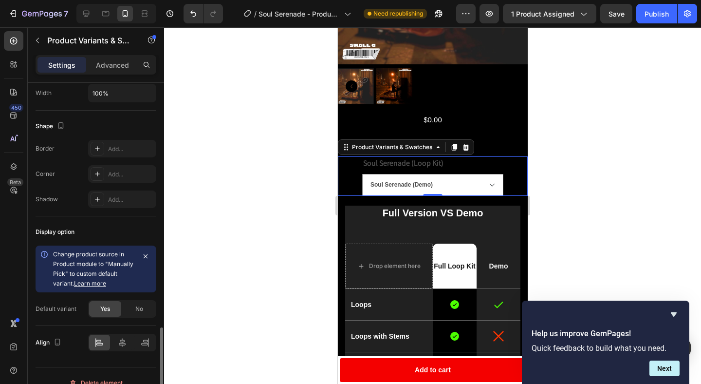
scroll to position [766, 0]
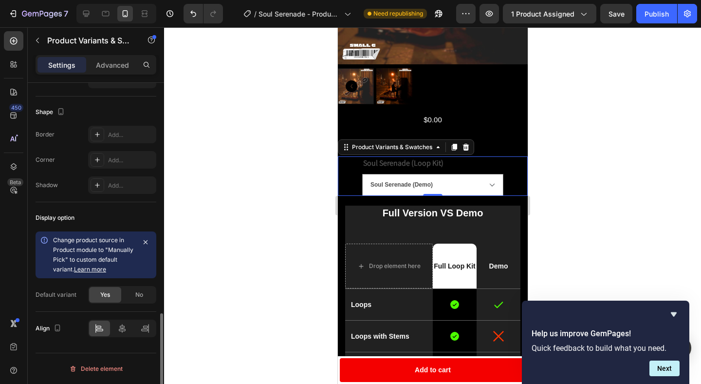
click at [120, 336] on div at bounding box center [122, 328] width 68 height 18
click at [120, 328] on icon at bounding box center [122, 328] width 10 height 10
click at [253, 257] on div at bounding box center [432, 205] width 537 height 356
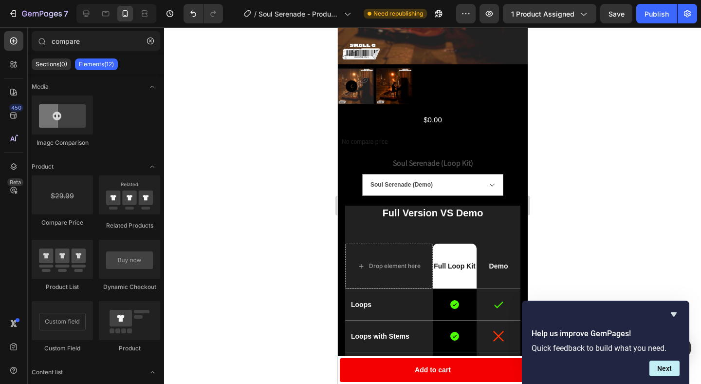
click at [585, 135] on div at bounding box center [432, 205] width 537 height 356
click at [87, 13] on icon at bounding box center [86, 14] width 10 height 10
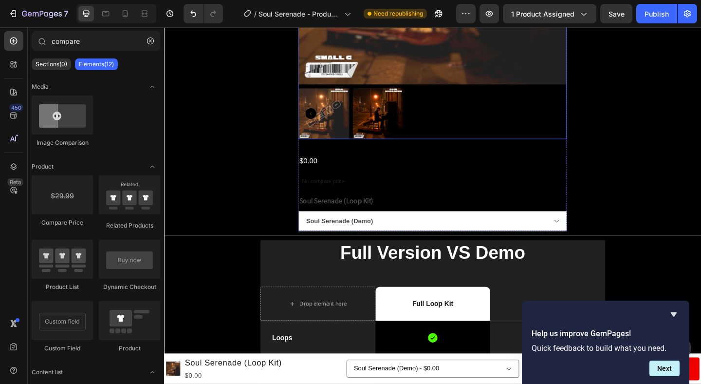
scroll to position [251, 0]
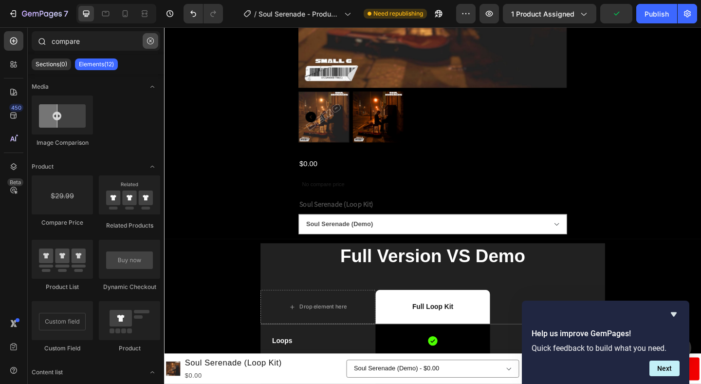
click at [148, 41] on icon "button" at bounding box center [150, 40] width 7 height 7
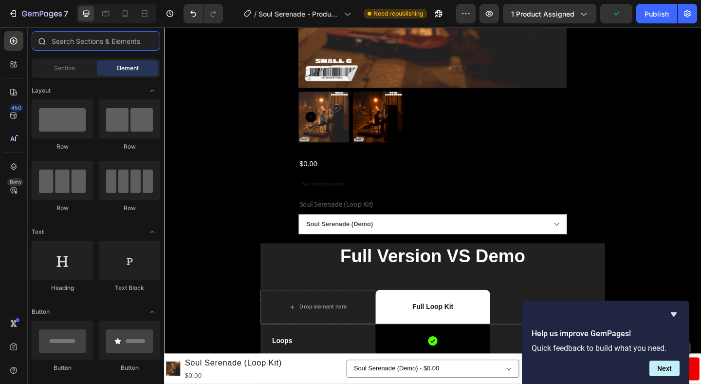
click at [114, 41] on input "text" at bounding box center [96, 40] width 129 height 19
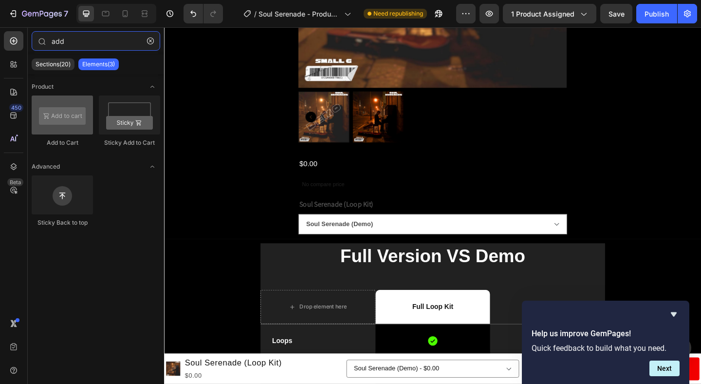
type input "add"
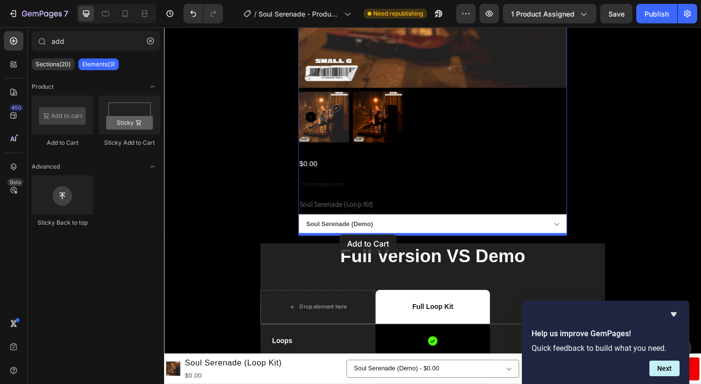
drag, startPoint x: 221, startPoint y: 148, endPoint x: 355, endPoint y: 252, distance: 169.7
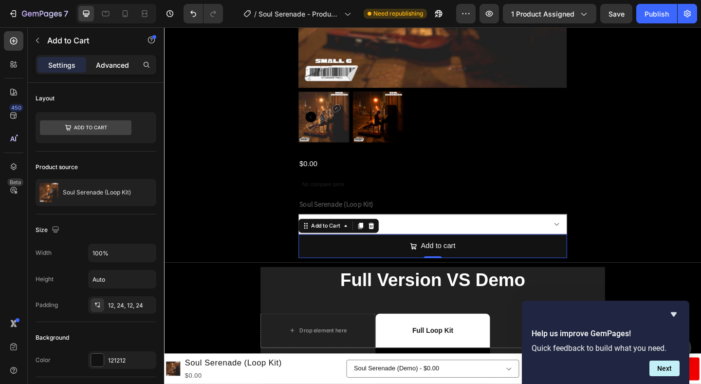
click at [101, 60] on p "Advanced" at bounding box center [112, 65] width 33 height 10
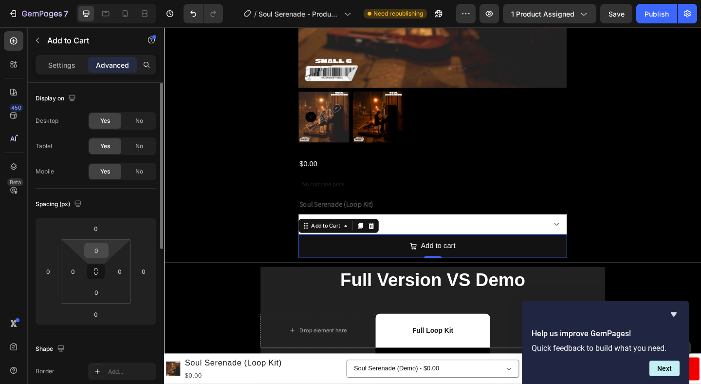
click at [98, 248] on input "0" at bounding box center [96, 250] width 19 height 15
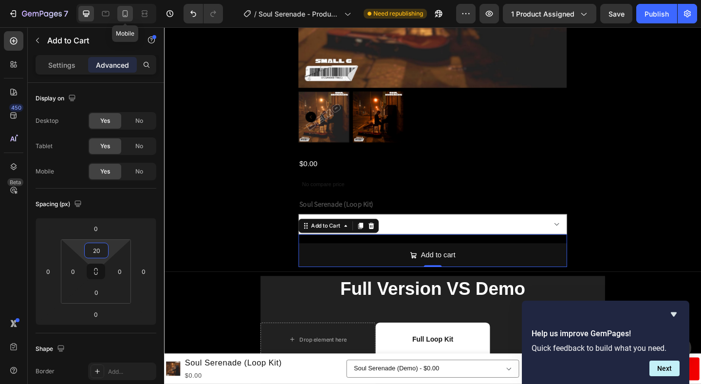
type input "20"
click at [125, 10] on icon at bounding box center [125, 14] width 10 height 10
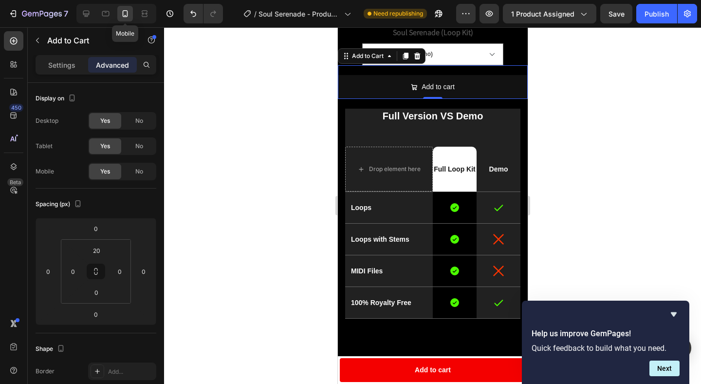
scroll to position [312, 0]
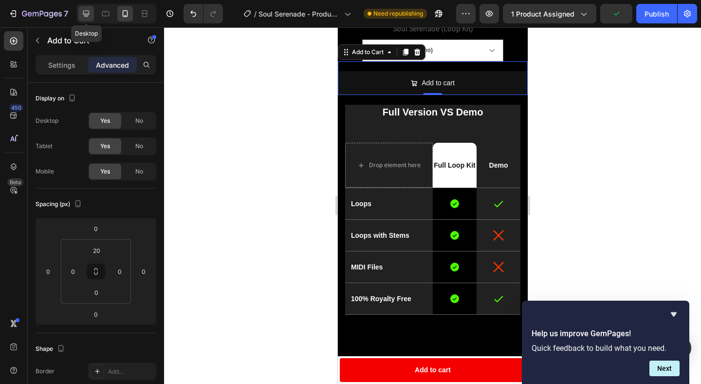
click at [88, 12] on icon at bounding box center [86, 14] width 10 height 10
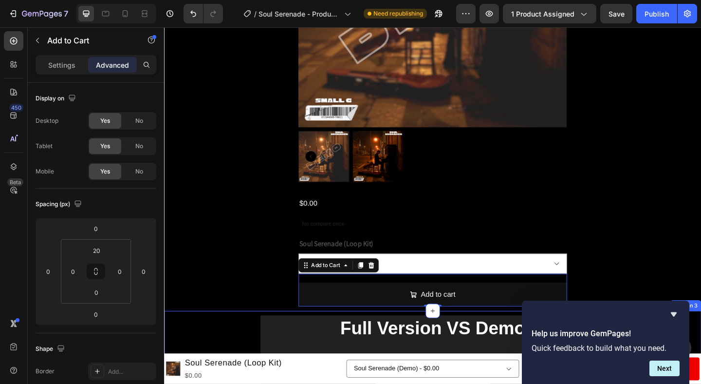
scroll to position [193, 0]
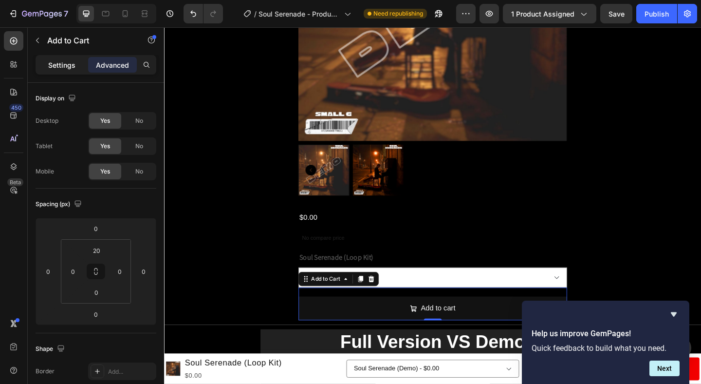
click at [69, 65] on p "Settings" at bounding box center [61, 65] width 27 height 10
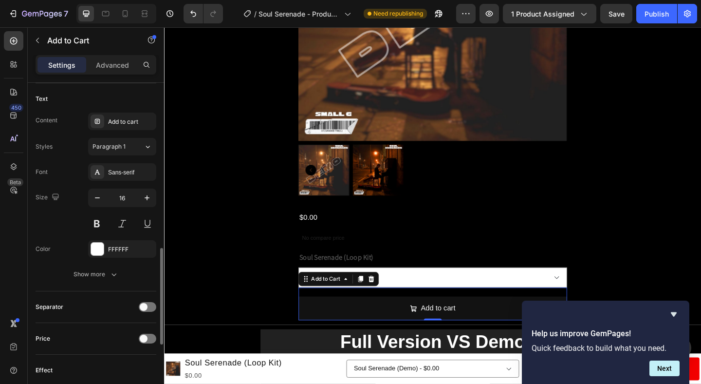
scroll to position [520, 0]
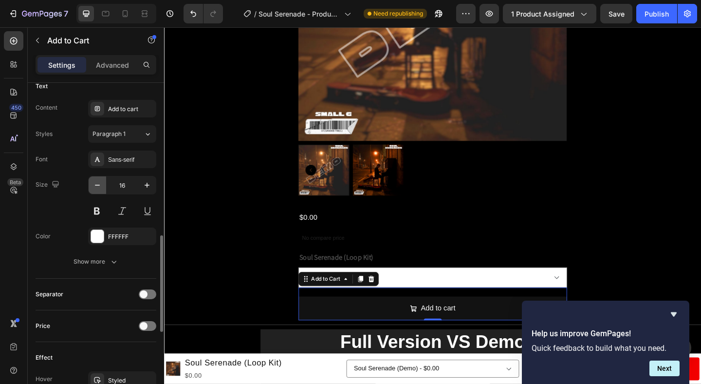
click at [95, 186] on icon "button" at bounding box center [97, 185] width 10 height 10
type input "15"
click at [95, 213] on button at bounding box center [97, 211] width 18 height 18
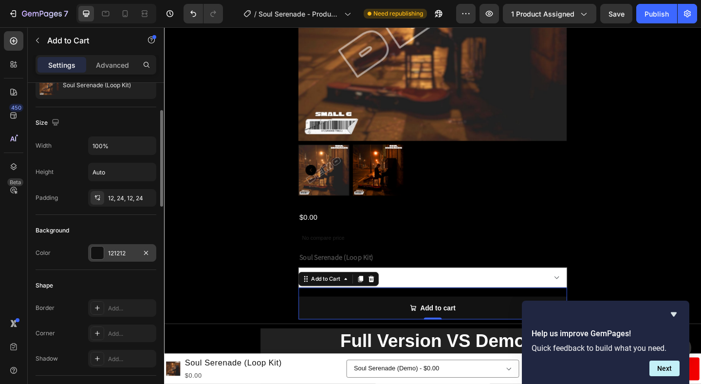
scroll to position [104, 0]
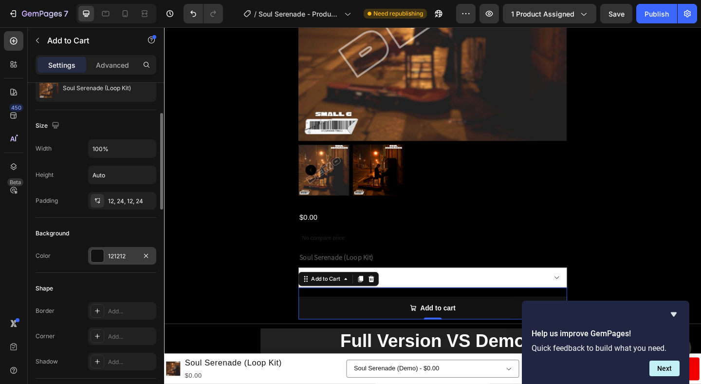
click at [106, 262] on div "121212" at bounding box center [122, 256] width 68 height 18
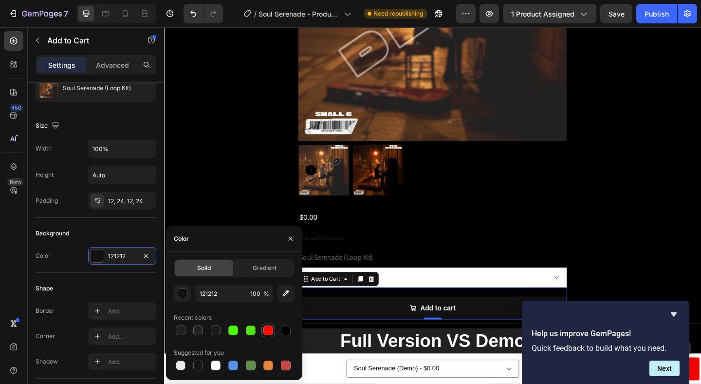
click at [267, 331] on div at bounding box center [268, 330] width 10 height 10
type input "FF0C00"
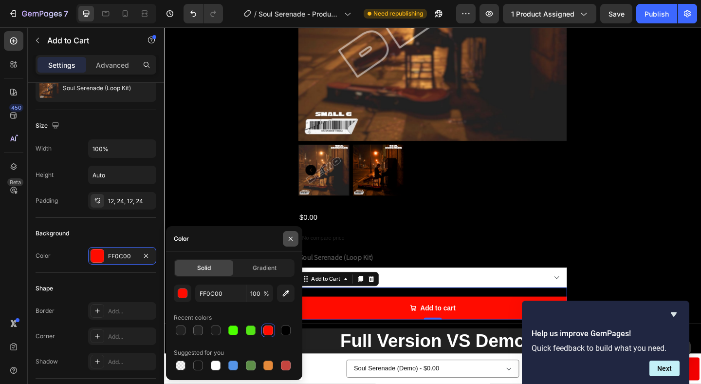
click at [288, 235] on icon "button" at bounding box center [291, 239] width 8 height 8
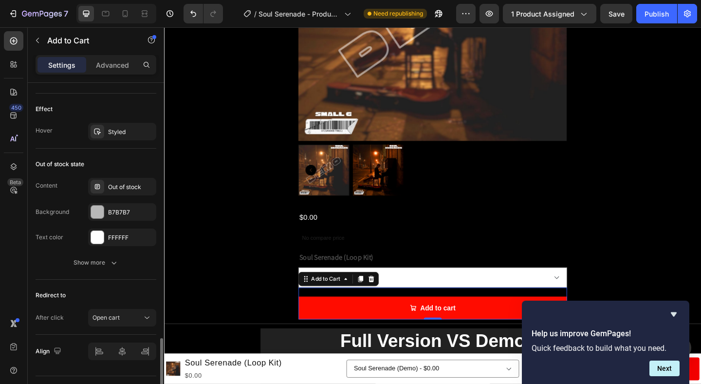
scroll to position [792, 0]
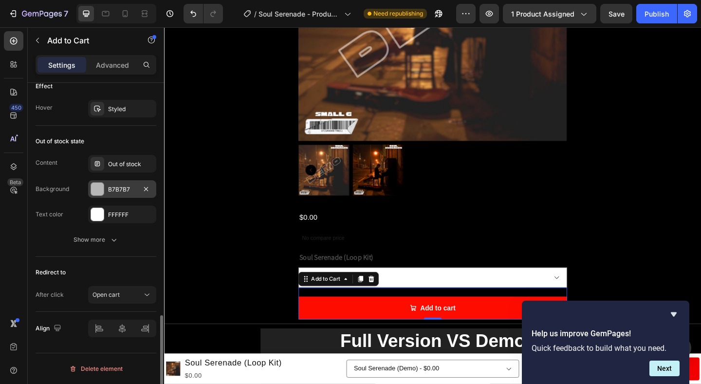
click at [92, 190] on div at bounding box center [97, 189] width 13 height 13
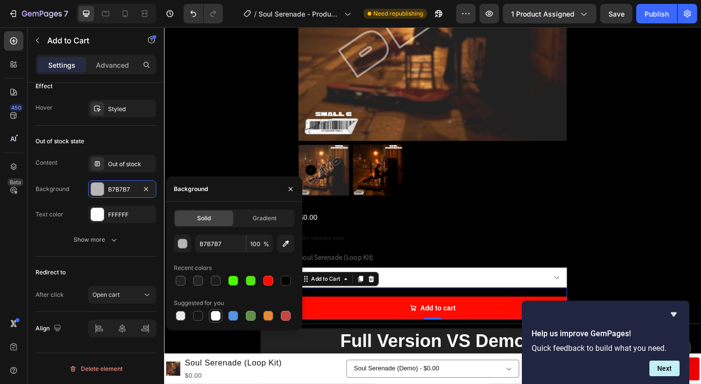
click at [219, 316] on div at bounding box center [216, 316] width 10 height 10
type input "FFFFFF"
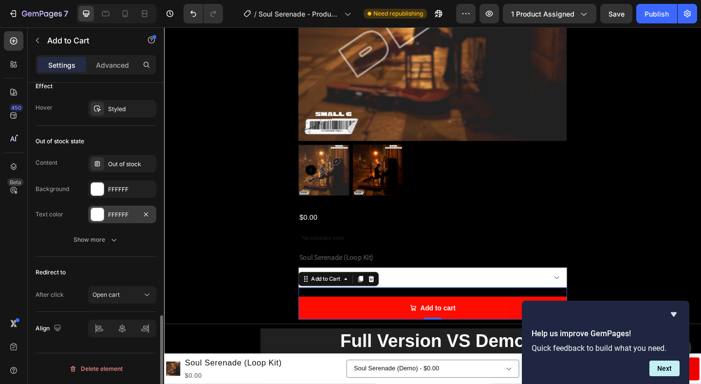
click at [100, 215] on div at bounding box center [97, 214] width 13 height 13
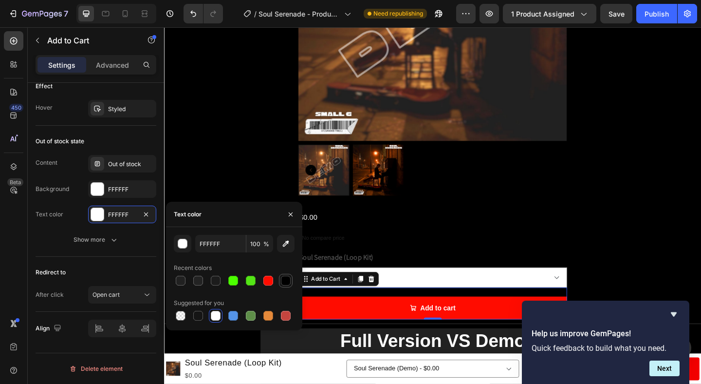
click at [287, 279] on div at bounding box center [286, 281] width 10 height 10
type input "000000"
click at [289, 208] on button "button" at bounding box center [291, 214] width 16 height 16
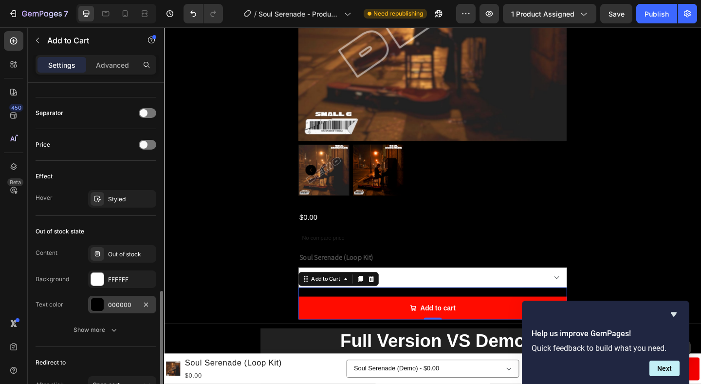
scroll to position [698, 0]
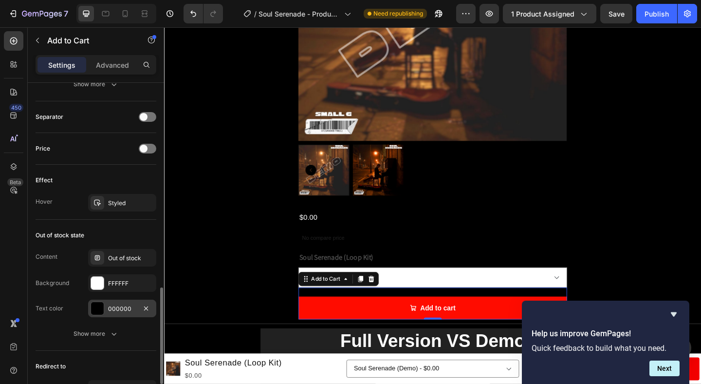
click at [102, 210] on div "Styled" at bounding box center [122, 203] width 68 height 18
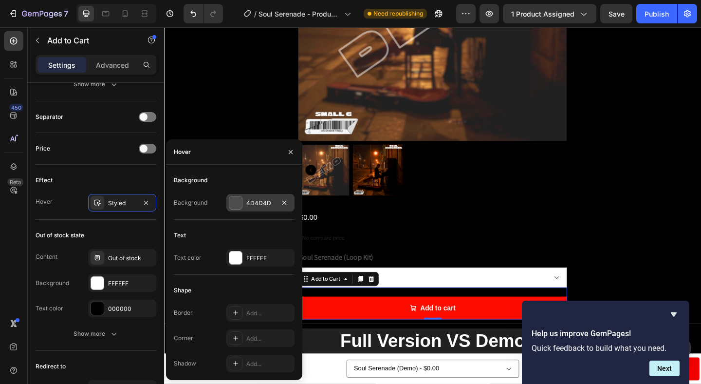
click at [237, 202] on div at bounding box center [235, 202] width 13 height 13
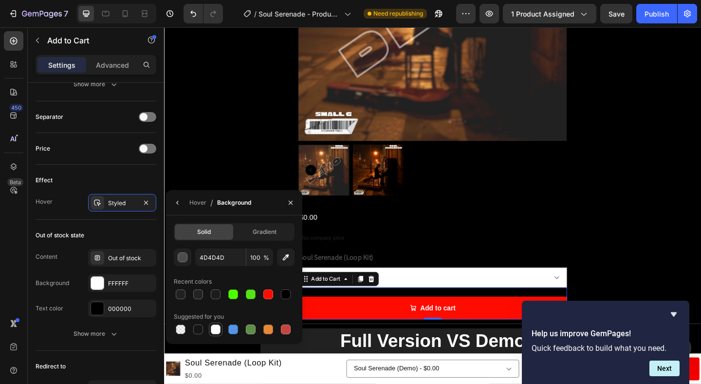
click at [213, 332] on div at bounding box center [216, 329] width 10 height 10
type input "FFFFFF"
click at [183, 202] on button "button" at bounding box center [178, 203] width 16 height 16
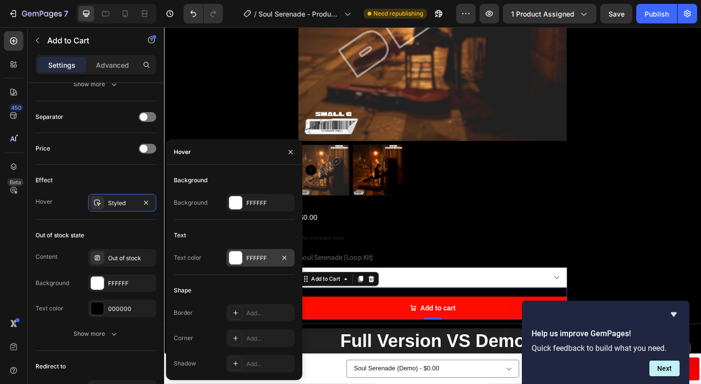
click at [236, 259] on div at bounding box center [235, 257] width 13 height 13
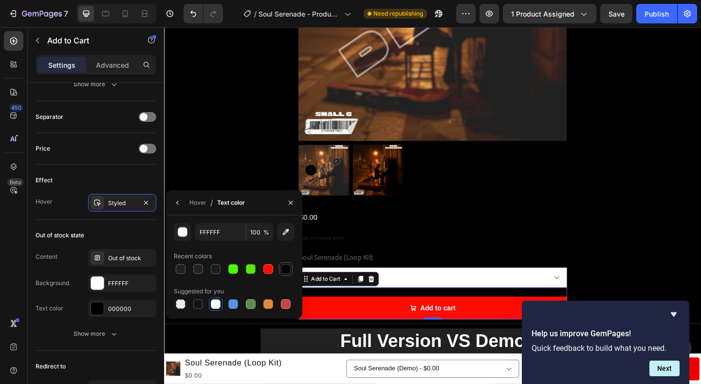
click at [287, 269] on div at bounding box center [286, 269] width 10 height 10
type input "000000"
click at [292, 203] on icon "button" at bounding box center [291, 203] width 8 height 8
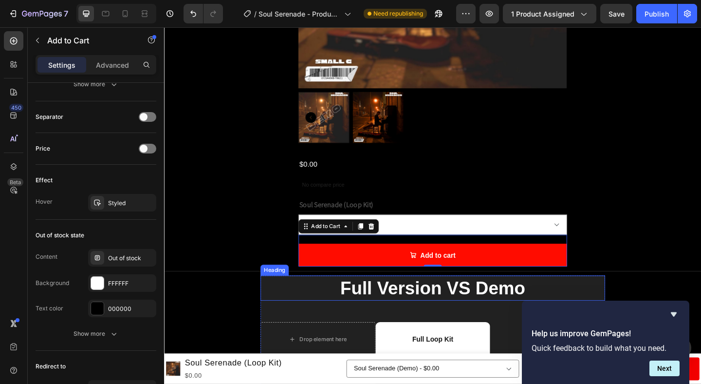
scroll to position [262, 0]
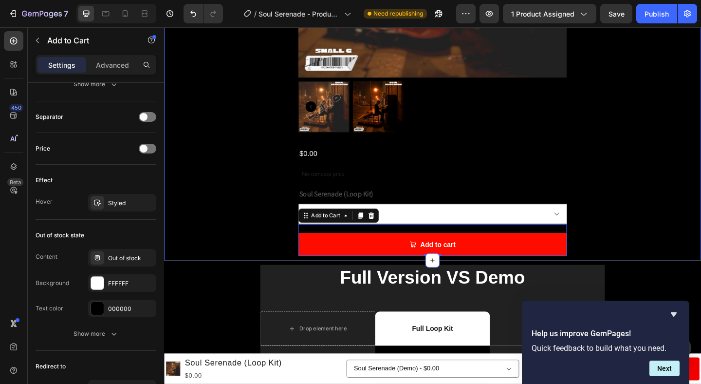
click at [644, 176] on div "Product Images $0.00 Product Price Product Price No compare price Compare Price…" at bounding box center [456, 33] width 584 height 486
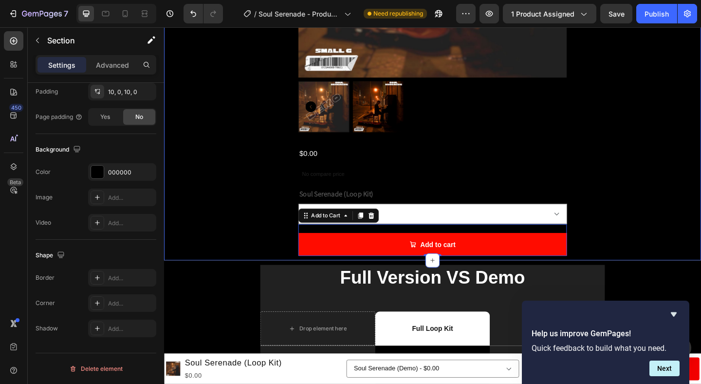
scroll to position [0, 0]
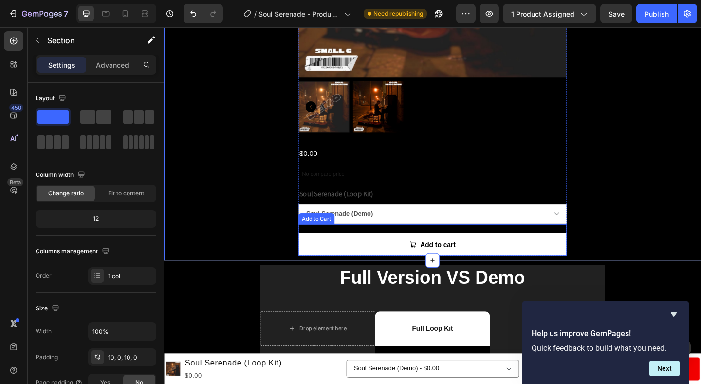
click at [590, 263] on button "Add to cart" at bounding box center [456, 263] width 292 height 25
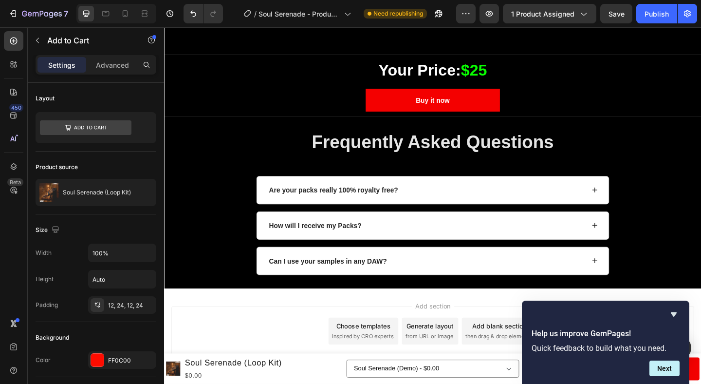
scroll to position [1336, 0]
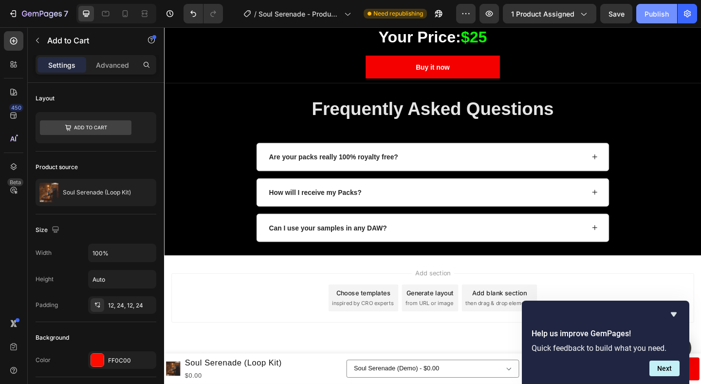
click at [653, 22] on button "Publish" at bounding box center [656, 13] width 41 height 19
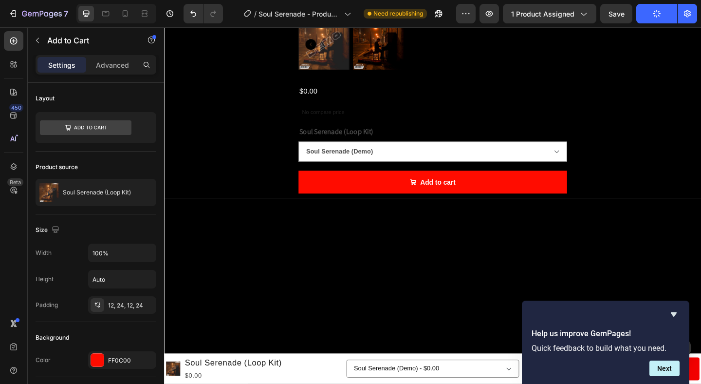
scroll to position [0, 0]
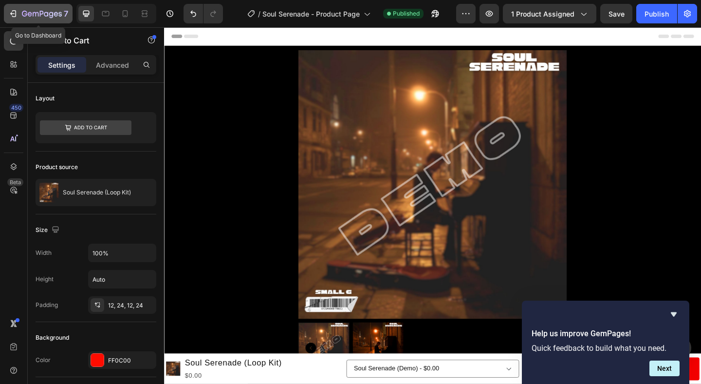
click at [16, 16] on icon "button" at bounding box center [13, 14] width 10 height 10
